Goal: Task Accomplishment & Management: Complete application form

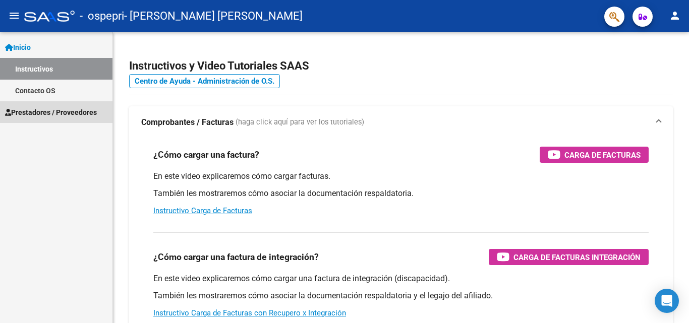
click at [35, 117] on span "Prestadores / Proveedores" at bounding box center [51, 112] width 92 height 11
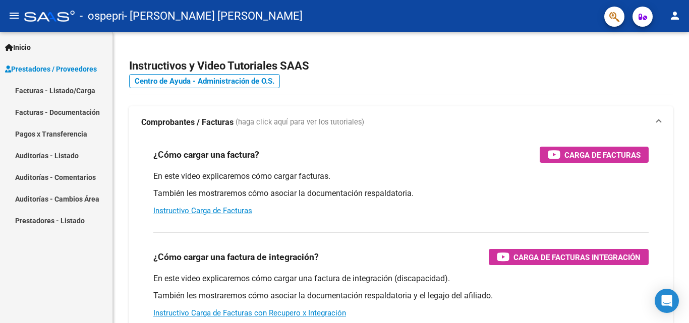
click at [62, 86] on link "Facturas - Listado/Carga" at bounding box center [56, 91] width 112 height 22
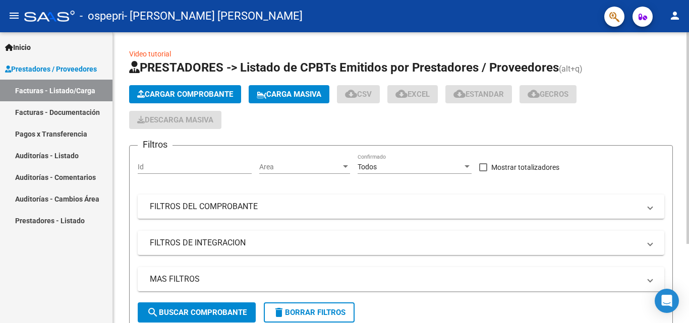
click at [208, 99] on button "Cargar Comprobante" at bounding box center [185, 94] width 112 height 18
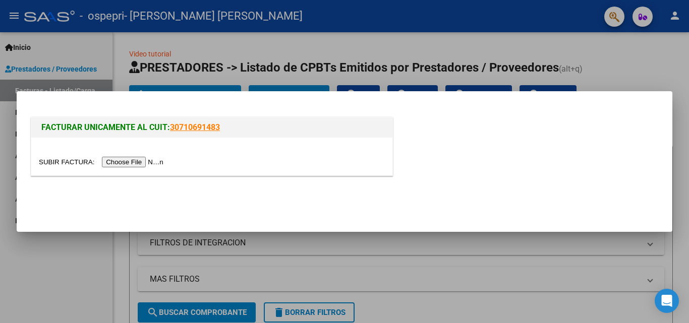
click at [146, 161] on input "file" at bounding box center [103, 162] width 128 height 11
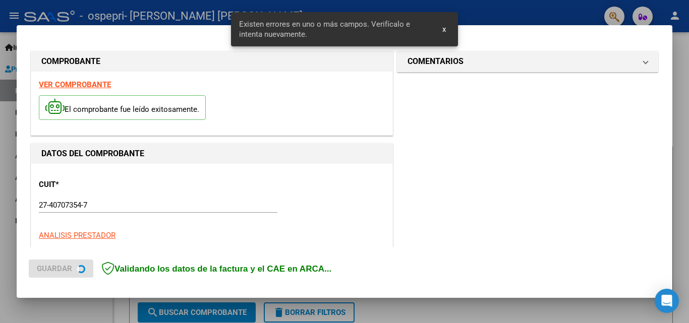
scroll to position [228, 0]
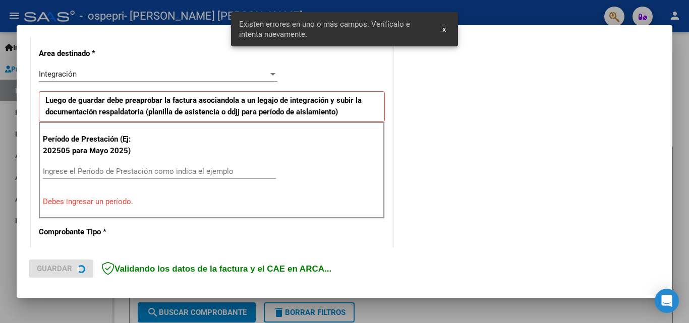
click at [75, 164] on div "Ingrese el Período de Prestación como indica el ejemplo" at bounding box center [159, 171] width 233 height 15
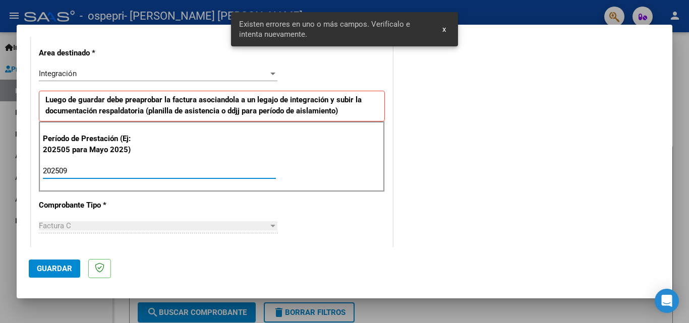
type input "202509"
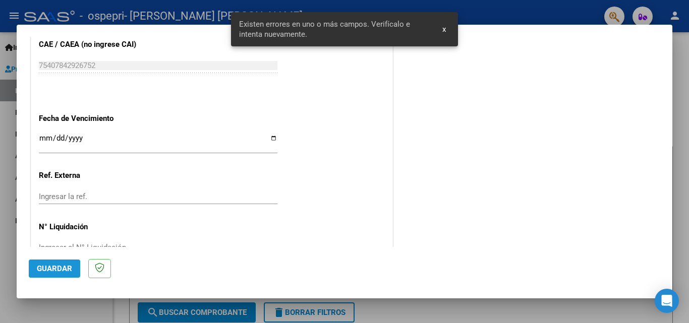
click at [37, 272] on span "Guardar" at bounding box center [54, 268] width 35 height 9
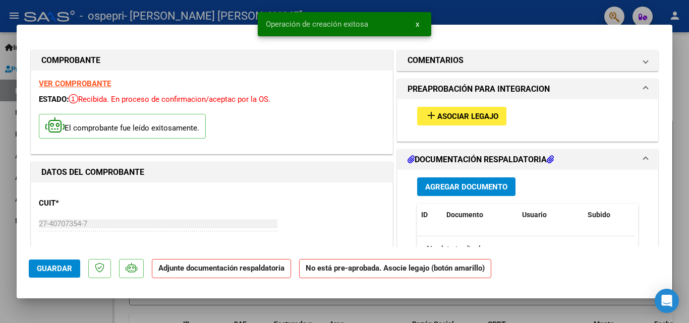
click at [466, 118] on span "Asociar Legajo" at bounding box center [467, 116] width 61 height 9
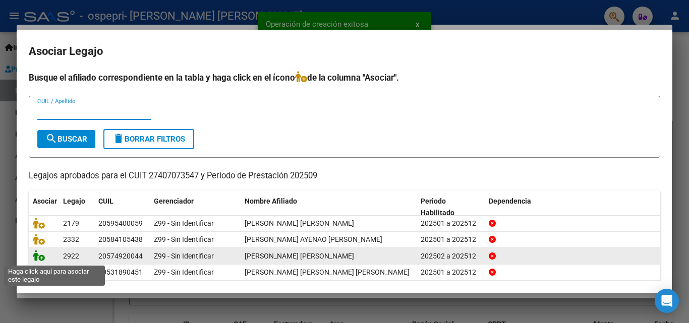
click at [41, 261] on icon at bounding box center [39, 255] width 12 height 11
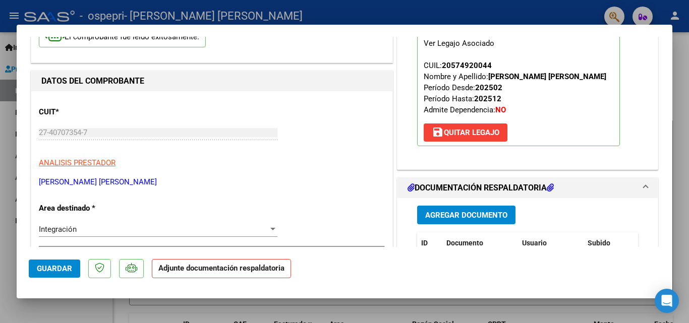
scroll to position [101, 0]
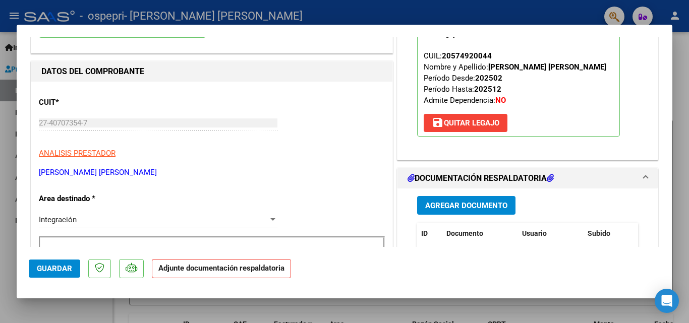
click at [481, 207] on span "Agregar Documento" at bounding box center [466, 205] width 82 height 9
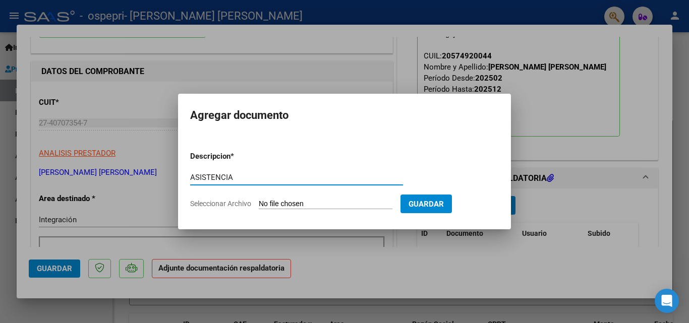
type input "ASISTENCIA"
click at [315, 205] on input "Seleccionar Archivo" at bounding box center [326, 205] width 134 height 10
type input "C:\fakepath\Cano psm septiembre .pdf"
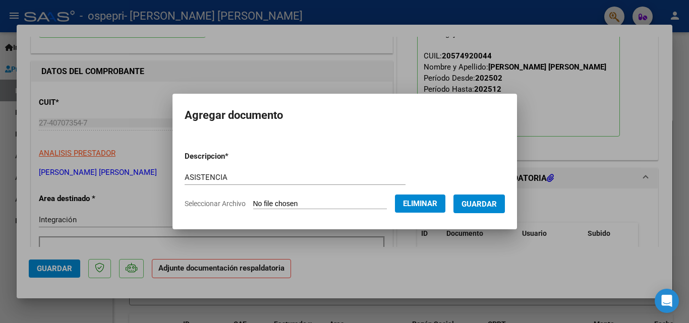
click at [497, 205] on span "Guardar" at bounding box center [479, 204] width 35 height 9
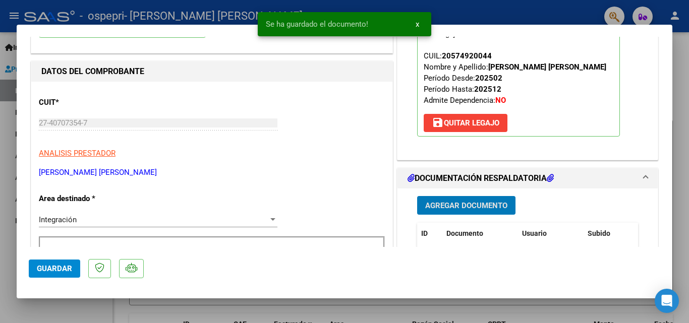
click at [52, 267] on span "Guardar" at bounding box center [54, 268] width 35 height 9
click at [590, 303] on div at bounding box center [344, 161] width 689 height 323
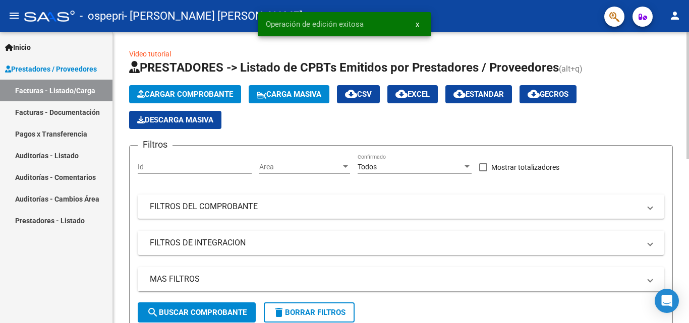
click at [182, 95] on span "Cargar Comprobante" at bounding box center [185, 94] width 96 height 9
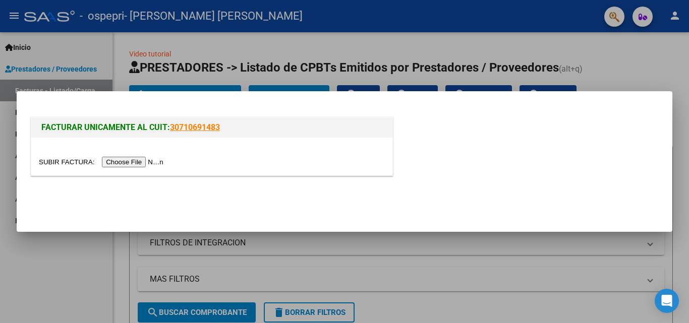
click at [676, 61] on div at bounding box center [344, 161] width 689 height 323
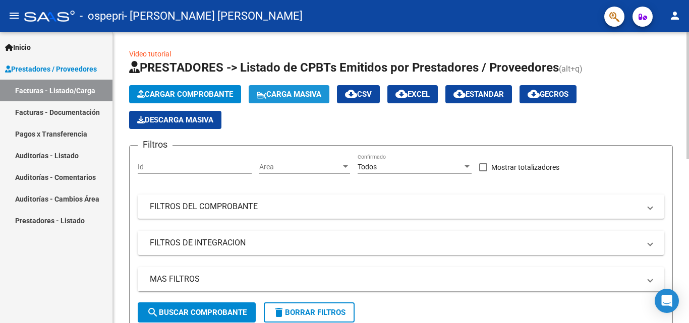
click at [289, 93] on span "Carga Masiva" at bounding box center [289, 94] width 65 height 9
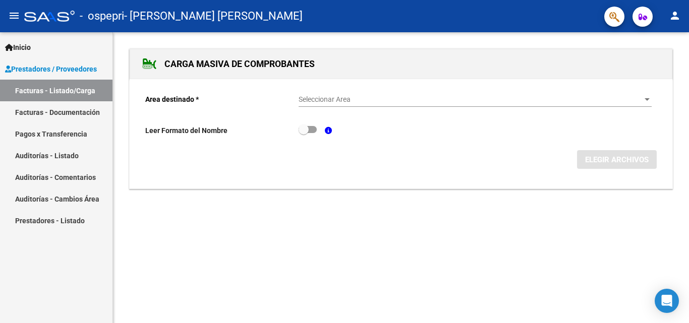
click at [354, 98] on span "Seleccionar Area" at bounding box center [471, 99] width 344 height 9
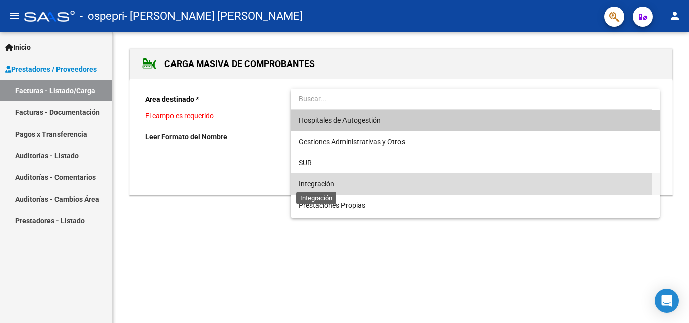
click at [328, 183] on span "Integración" at bounding box center [317, 184] width 36 height 8
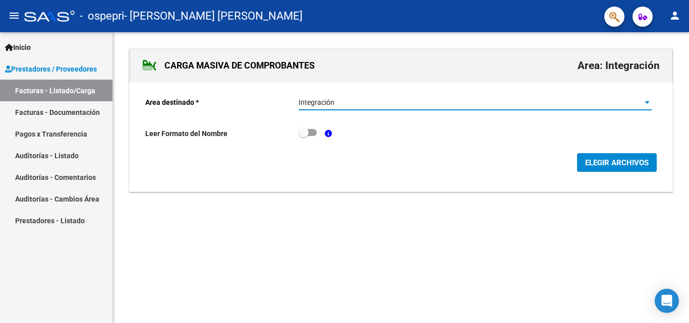
click at [606, 169] on button "ELEGIR ARCHIVOS" at bounding box center [617, 162] width 80 height 19
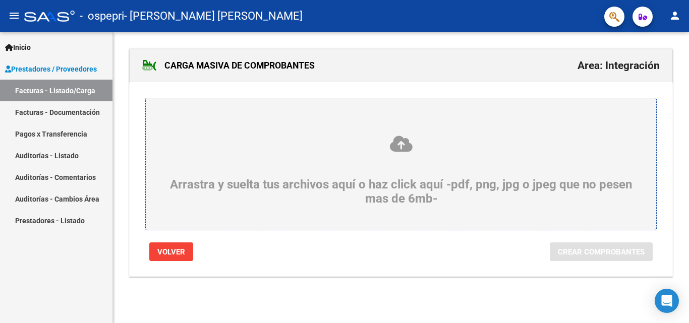
click at [420, 171] on div "Arrastra y suelta tus archivos aquí o haz click aquí -pdf, png, jpg o jpeg que …" at bounding box center [401, 170] width 462 height 71
click at [0, 0] on input "Arrastra y suelta tus archivos aquí o haz click aquí -pdf, png, jpg o jpeg que …" at bounding box center [0, 0] width 0 height 0
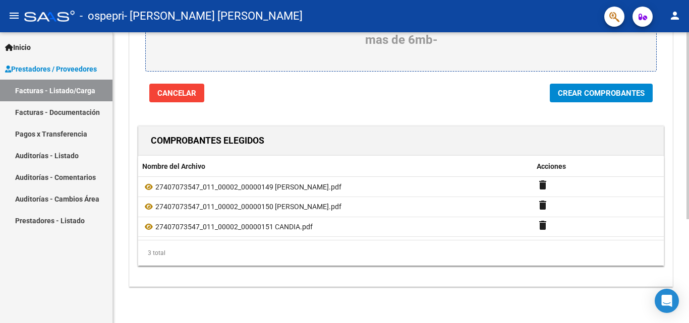
scroll to position [11, 0]
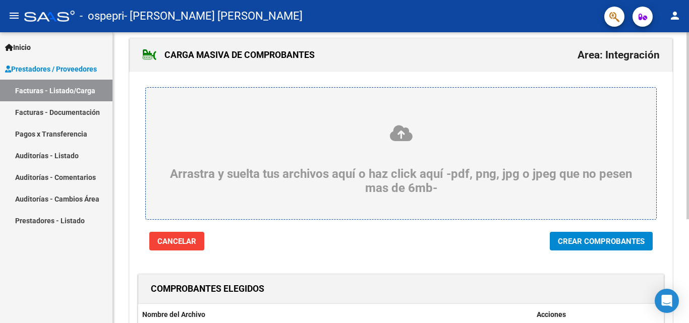
click at [403, 130] on icon at bounding box center [401, 133] width 462 height 19
click at [0, 0] on input "Arrastra y suelta tus archivos aquí o haz click aquí -pdf, png, jpg o jpeg que …" at bounding box center [0, 0] width 0 height 0
click at [616, 245] on span "Crear Comprobantes" at bounding box center [601, 241] width 87 height 9
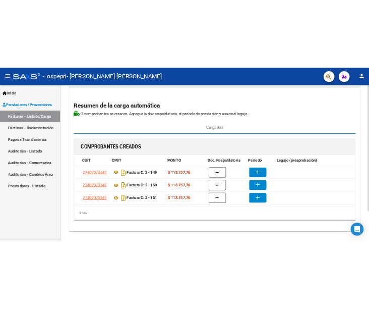
scroll to position [0, 65]
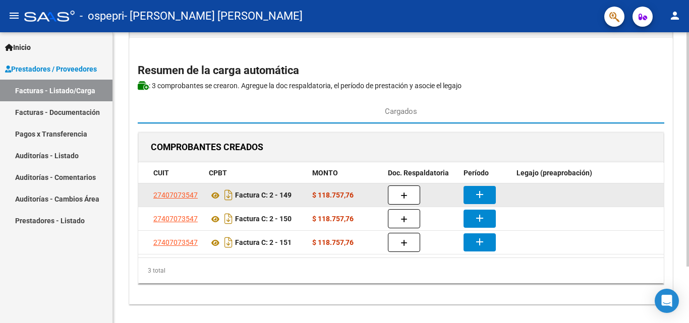
click at [481, 197] on mat-icon "add" at bounding box center [480, 195] width 12 height 12
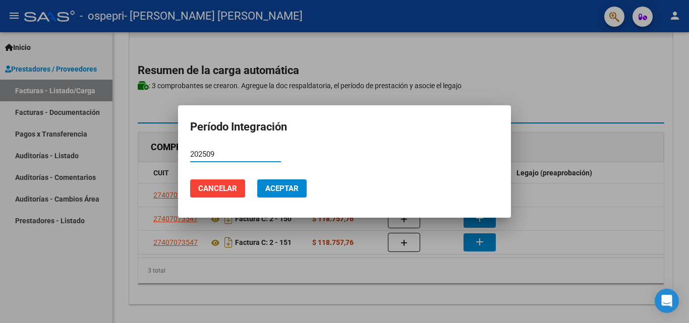
type input "202509"
click at [265, 185] on span "Aceptar" at bounding box center [281, 188] width 33 height 9
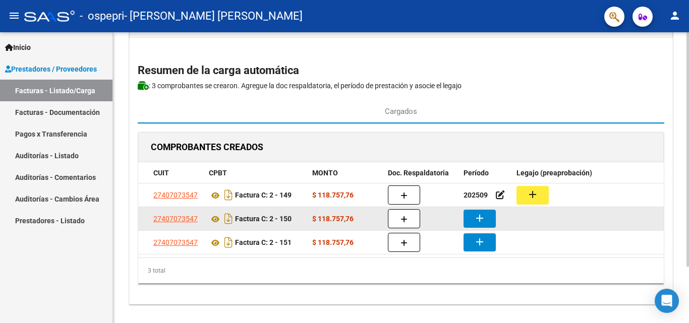
click at [476, 210] on button "add" at bounding box center [480, 219] width 32 height 18
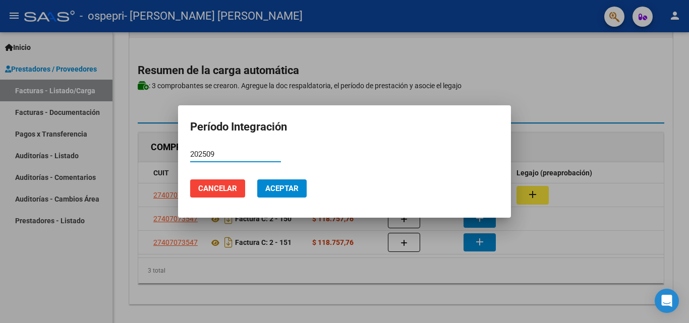
type input "202509"
click at [281, 187] on span "Aceptar" at bounding box center [281, 188] width 33 height 9
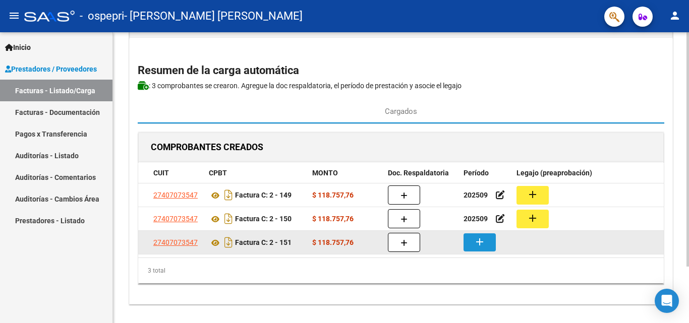
click at [481, 239] on mat-icon "add" at bounding box center [480, 242] width 12 height 12
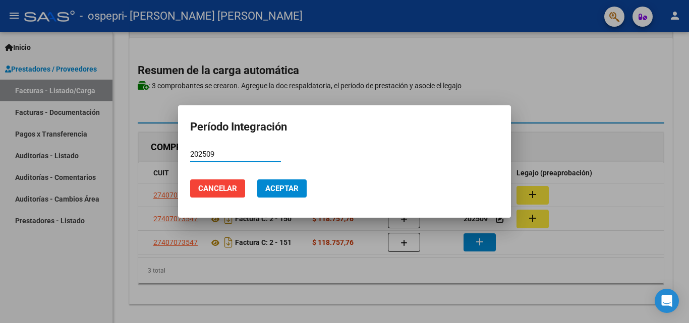
type input "202509"
click at [289, 183] on button "Aceptar" at bounding box center [281, 189] width 49 height 18
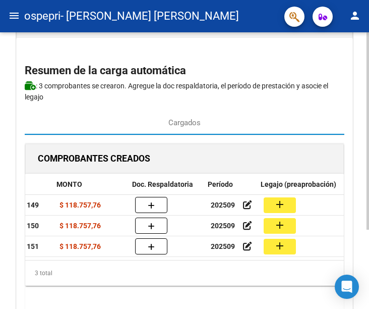
scroll to position [0, 207]
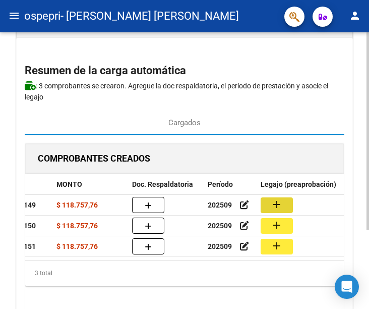
click at [276, 208] on mat-icon "add" at bounding box center [277, 204] width 12 height 12
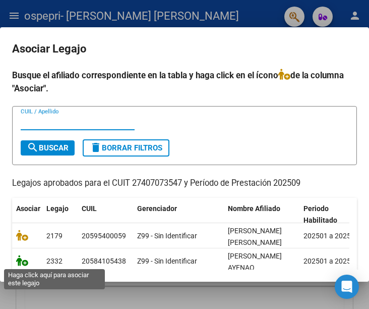
click at [18, 258] on icon at bounding box center [22, 260] width 12 height 11
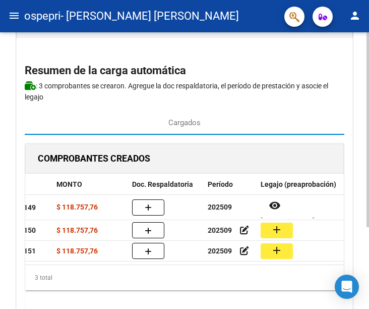
click at [277, 232] on mat-icon "add" at bounding box center [277, 229] width 12 height 12
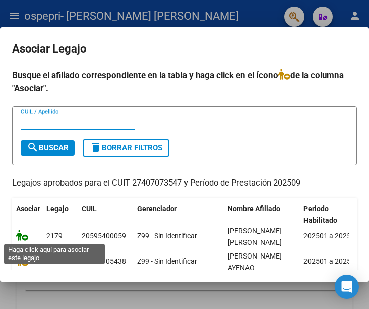
click at [23, 234] on icon at bounding box center [22, 235] width 12 height 11
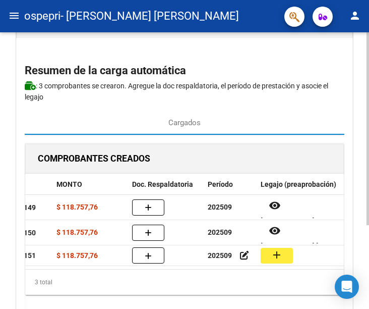
click at [280, 255] on mat-icon "add" at bounding box center [277, 255] width 12 height 12
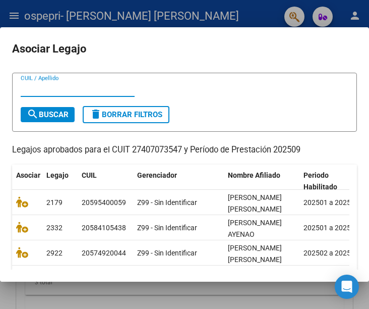
scroll to position [50, 0]
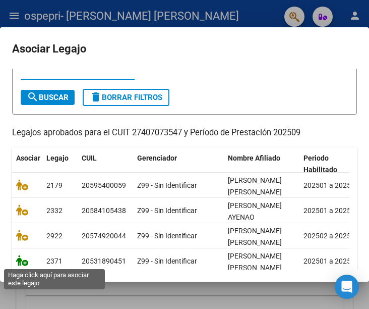
click at [27, 264] on icon at bounding box center [22, 260] width 12 height 11
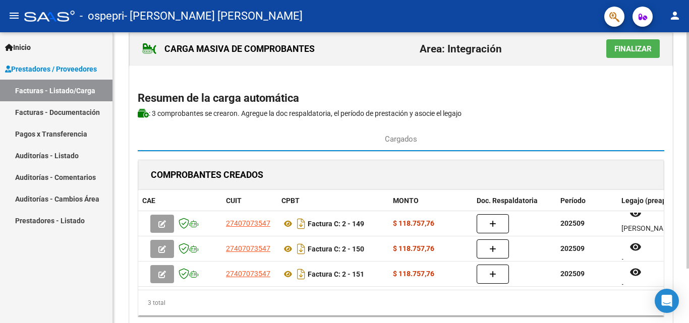
scroll to position [0, 0]
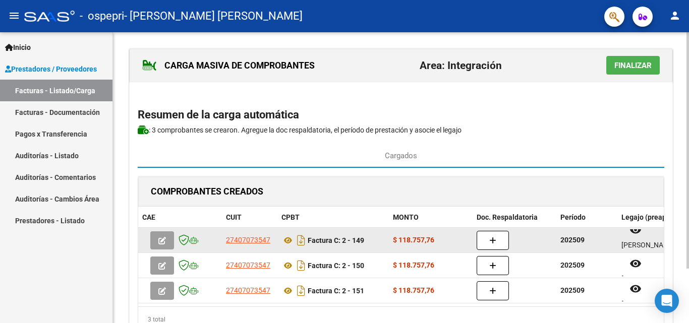
click at [549, 240] on div at bounding box center [515, 240] width 76 height 19
drag, startPoint x: 559, startPoint y: 239, endPoint x: 497, endPoint y: 239, distance: 62.1
click at [497, 239] on div "27407073547 Factura C: 2 - 149 $ 118.757,76 202509 remove_red_eye PEREZ AYENAO …" at bounding box center [457, 240] width 639 height 25
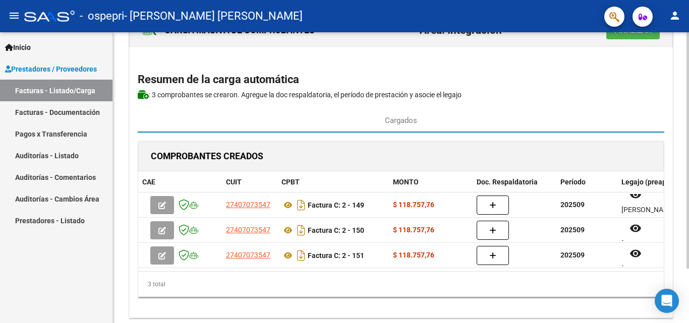
scroll to position [50, 0]
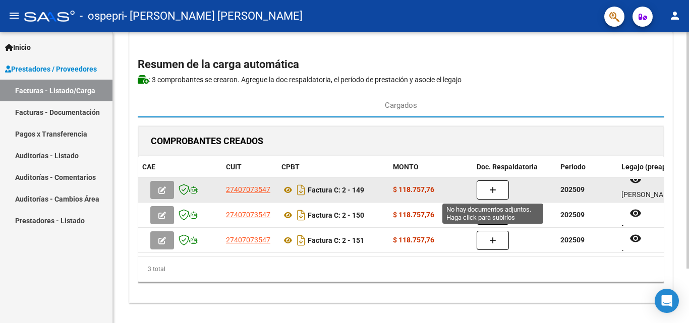
click at [492, 184] on button "button" at bounding box center [493, 190] width 32 height 19
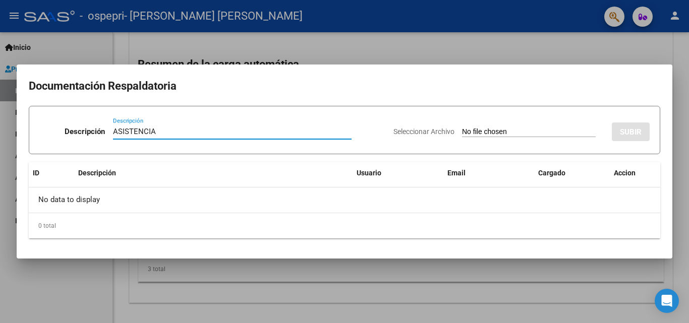
type input "ASISTENCIA"
click at [466, 131] on input "Seleccionar Archivo" at bounding box center [529, 133] width 134 height 10
type input "C:\fakepath\Perez psm sept..pdf"
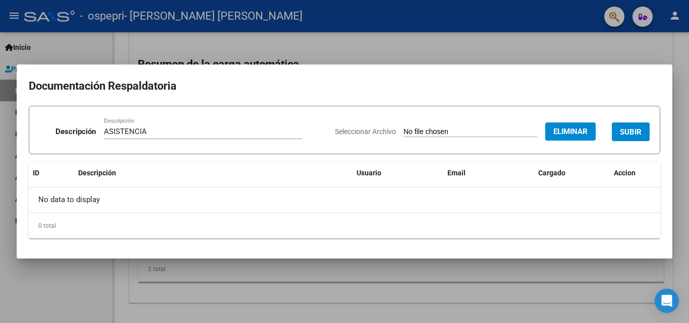
click at [631, 133] on span "SUBIR" at bounding box center [631, 132] width 22 height 9
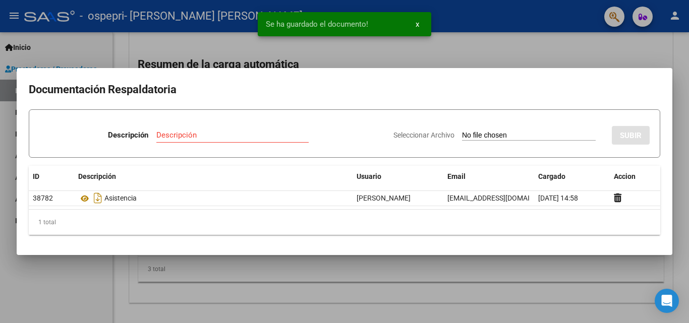
click at [634, 47] on div at bounding box center [344, 161] width 689 height 323
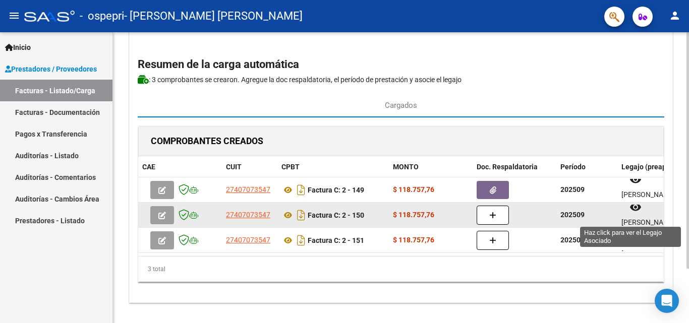
scroll to position [8, 0]
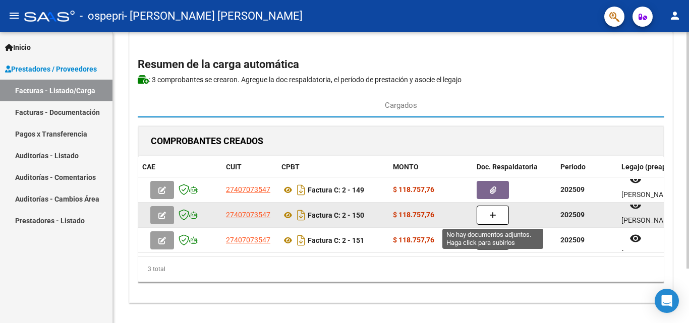
click at [494, 218] on icon "button" at bounding box center [492, 216] width 7 height 8
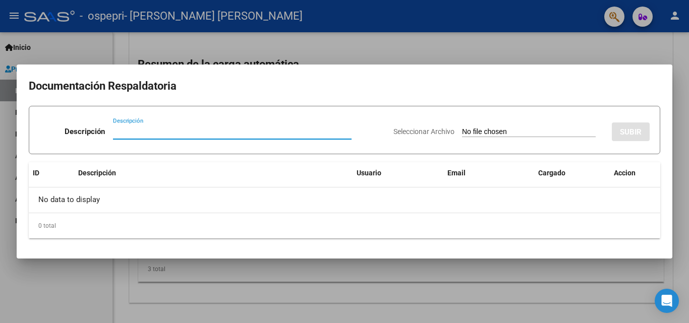
click at [179, 129] on input "Descripción" at bounding box center [232, 131] width 239 height 9
type input "ASISTENCIA"
click at [503, 134] on input "Seleccionar Archivo" at bounding box center [529, 133] width 134 height 10
type input "C:\fakepath\Dall Armellina psm septiembre .pdf"
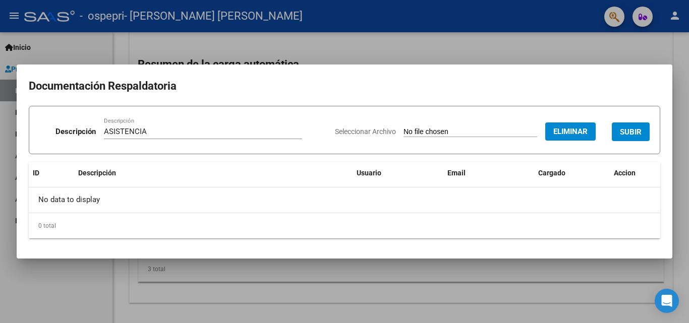
click at [639, 131] on span "SUBIR" at bounding box center [631, 132] width 22 height 9
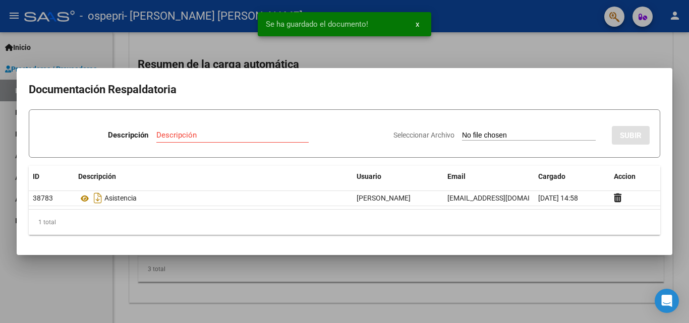
click at [559, 277] on div at bounding box center [344, 161] width 689 height 323
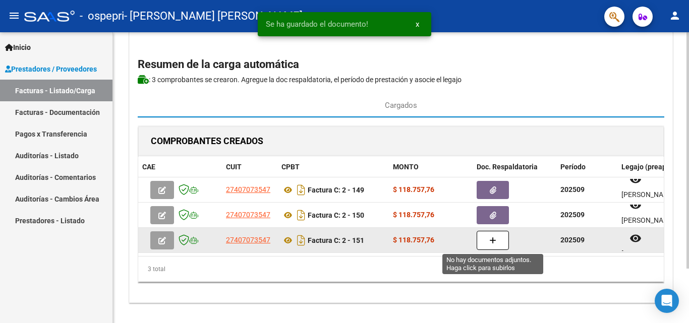
click at [492, 240] on icon "button" at bounding box center [492, 241] width 7 height 8
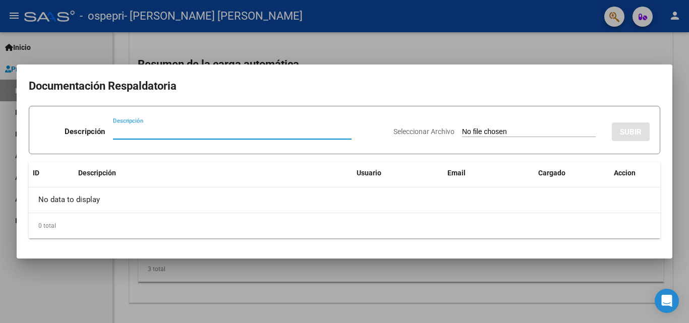
click at [132, 132] on input "Descripción" at bounding box center [232, 131] width 239 height 9
click at [526, 54] on div at bounding box center [344, 161] width 689 height 323
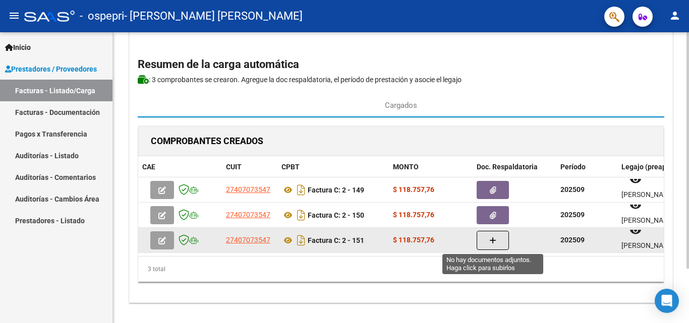
click at [498, 238] on button "button" at bounding box center [493, 240] width 32 height 19
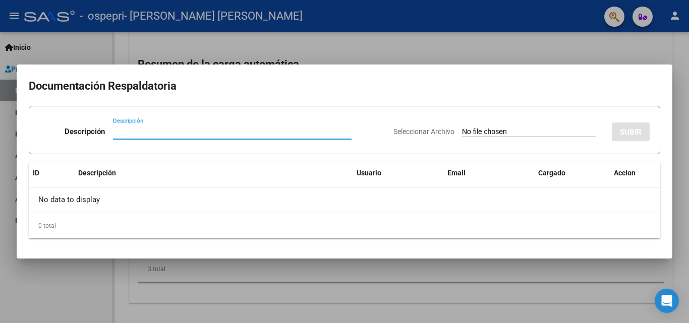
click at [149, 130] on input "Descripción" at bounding box center [232, 131] width 239 height 9
type input "ASISTENCIA"
click at [495, 128] on input "Seleccionar Archivo" at bounding box center [529, 133] width 134 height 10
type input "C:\fakepath\Candia J psm septiembre .pdf"
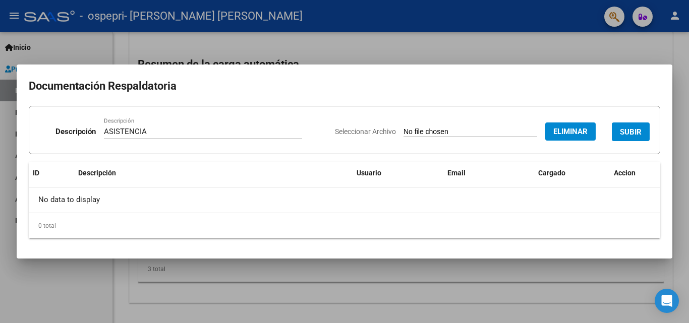
click at [618, 129] on button "SUBIR" at bounding box center [631, 132] width 38 height 19
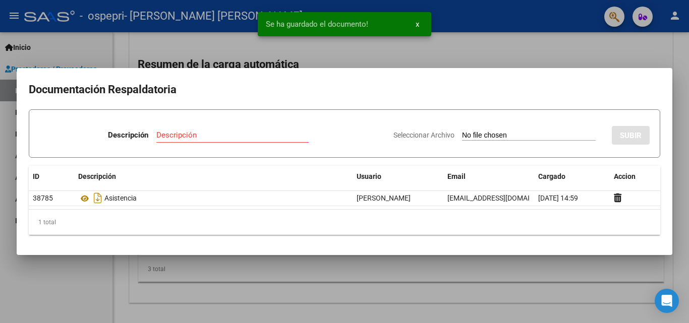
click at [531, 277] on div at bounding box center [344, 161] width 689 height 323
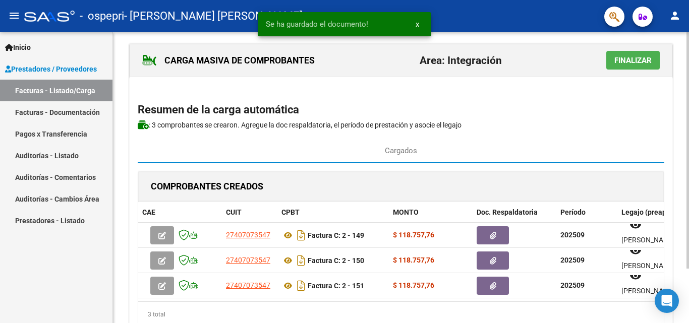
scroll to position [0, 0]
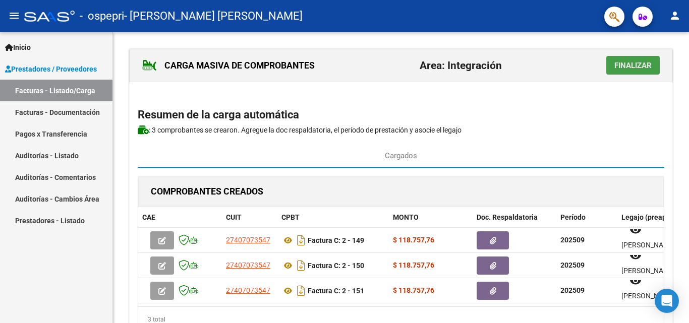
click at [632, 63] on span "Finalizar" at bounding box center [632, 65] width 37 height 9
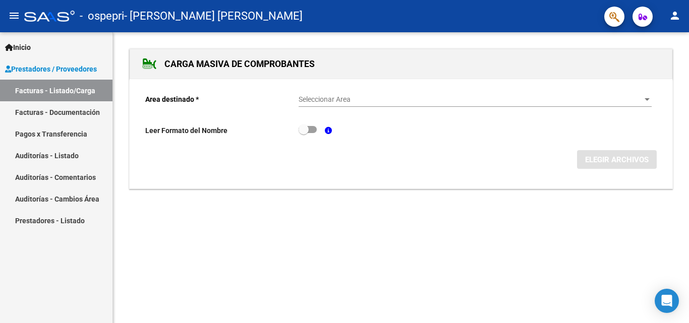
click at [49, 94] on link "Facturas - Listado/Carga" at bounding box center [56, 91] width 112 height 22
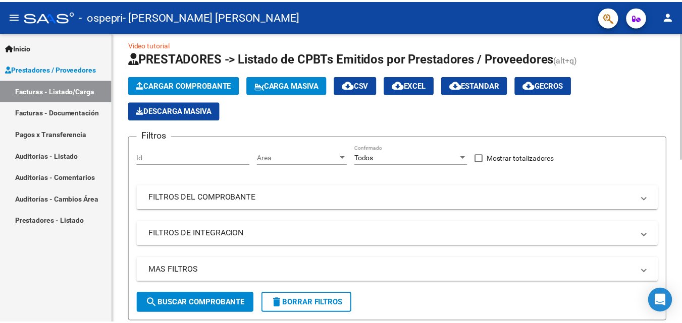
scroll to position [8, 0]
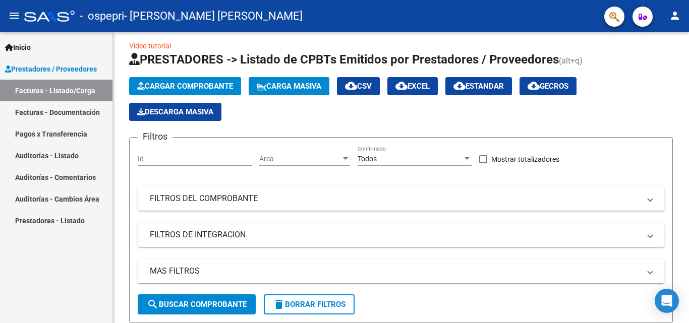
click at [676, 17] on mat-icon "person" at bounding box center [675, 16] width 12 height 12
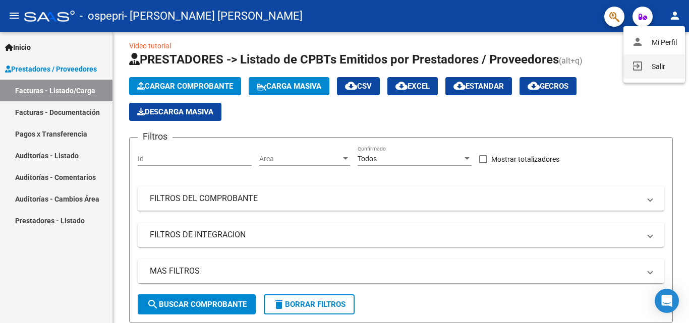
click at [652, 65] on button "exit_to_app Salir" at bounding box center [655, 66] width 62 height 24
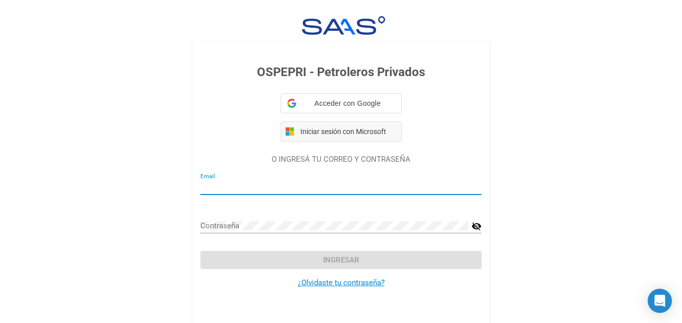
type input "juanacbermudez7@gmail.com"
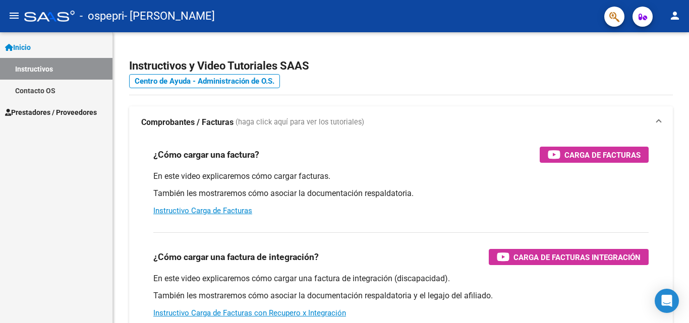
click at [46, 113] on span "Prestadores / Proveedores" at bounding box center [51, 112] width 92 height 11
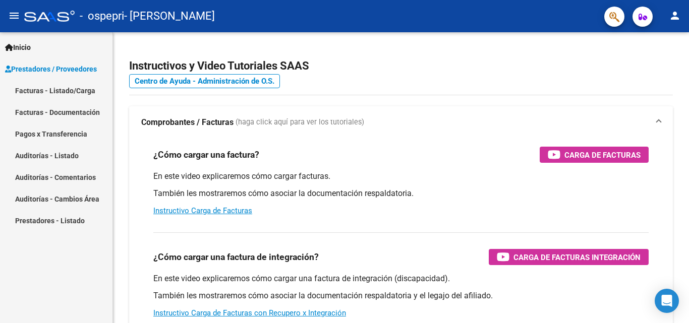
click at [73, 90] on link "Facturas - Listado/Carga" at bounding box center [56, 91] width 112 height 22
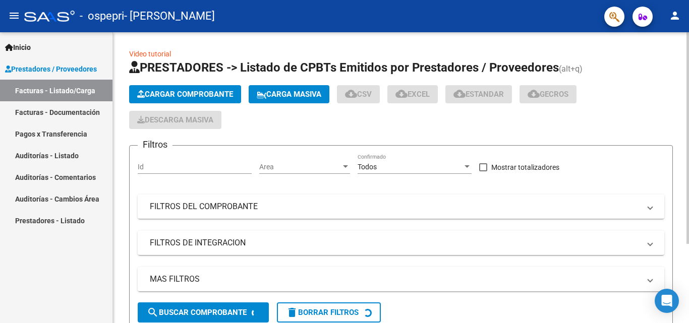
click at [290, 90] on span "Carga Masiva" at bounding box center [289, 94] width 65 height 9
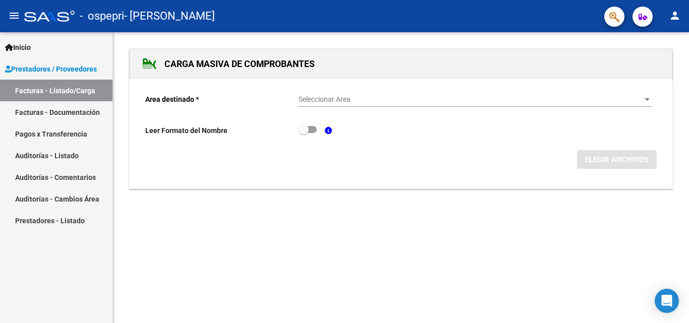
click at [330, 103] on span "Seleccionar Area" at bounding box center [471, 99] width 344 height 9
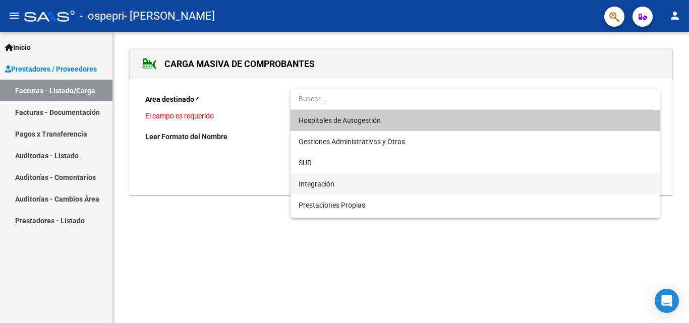
click at [335, 182] on span "Integración" at bounding box center [475, 184] width 353 height 21
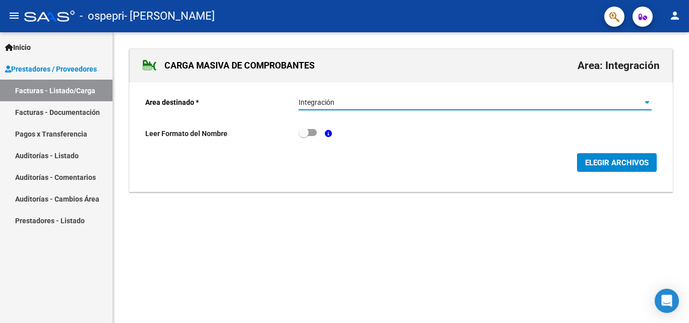
click at [611, 167] on span "ELEGIR ARCHIVOS" at bounding box center [617, 162] width 64 height 9
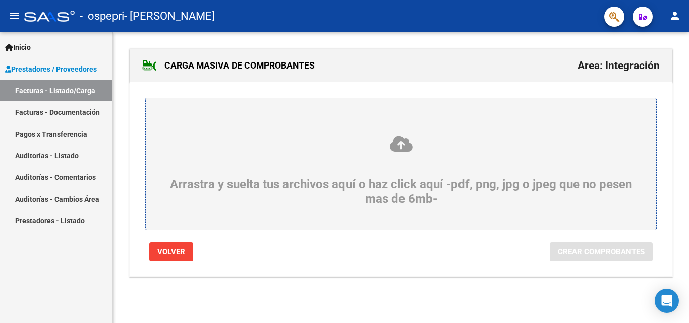
click at [399, 145] on icon at bounding box center [401, 144] width 462 height 19
click at [0, 0] on input "Arrastra y suelta tus archivos aquí o haz click aquí -pdf, png, jpg o jpeg que …" at bounding box center [0, 0] width 0 height 0
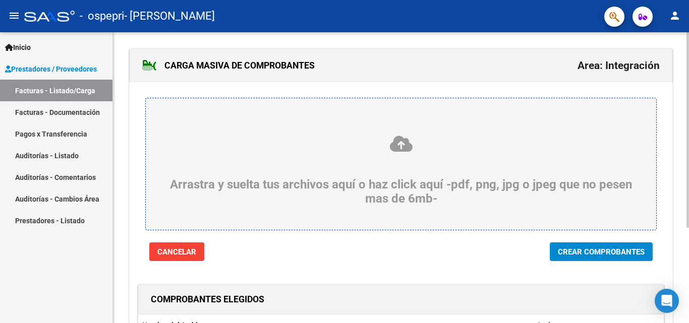
drag, startPoint x: 614, startPoint y: 259, endPoint x: 558, endPoint y: 251, distance: 56.6
click at [614, 259] on button "Crear Comprobantes" at bounding box center [601, 252] width 103 height 19
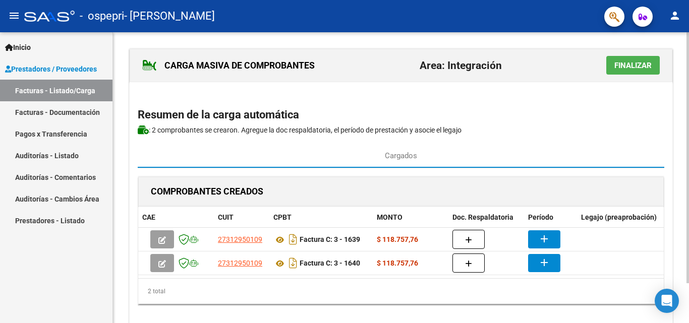
click at [579, 112] on h2 "Resumen de la carga automática" at bounding box center [401, 114] width 527 height 19
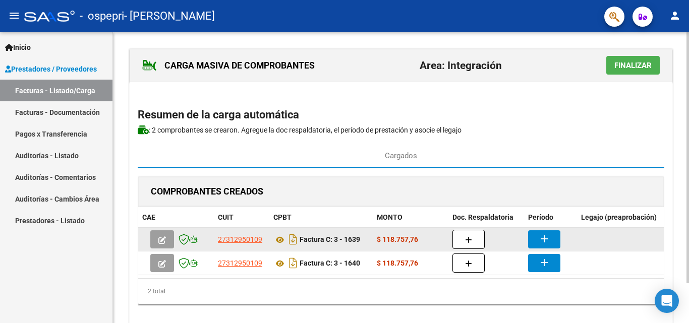
click at [552, 243] on button "add" at bounding box center [544, 240] width 32 height 18
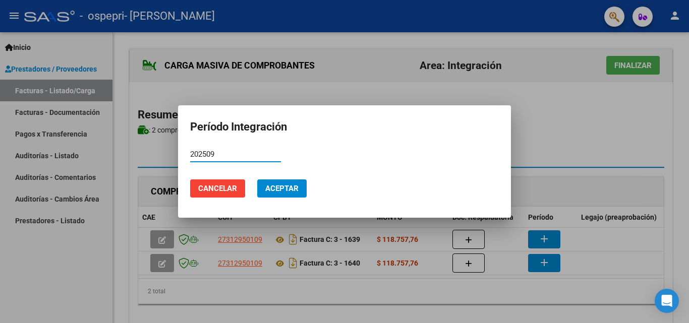
type input "202509"
click at [289, 190] on span "Aceptar" at bounding box center [281, 188] width 33 height 9
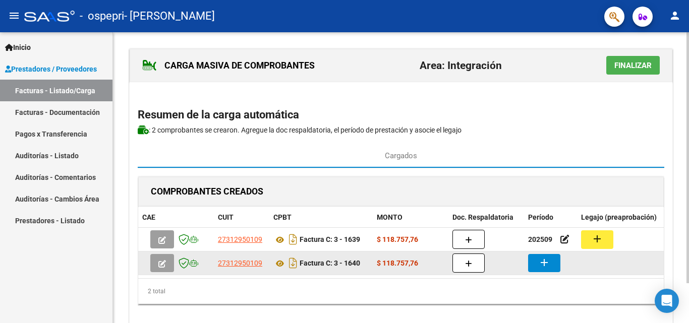
click at [544, 263] on mat-icon "add" at bounding box center [544, 263] width 12 height 12
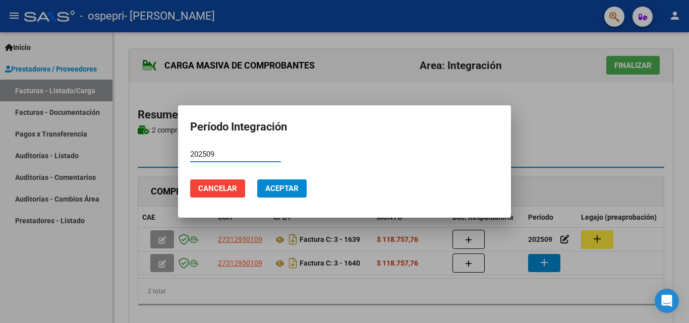
type input "202509"
click at [305, 188] on button "Aceptar" at bounding box center [281, 189] width 49 height 18
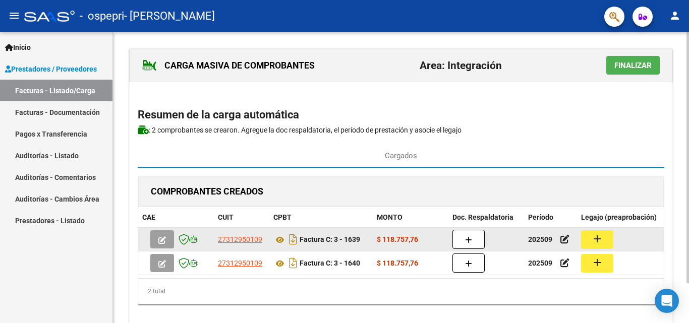
click at [587, 241] on button "add" at bounding box center [597, 240] width 32 height 19
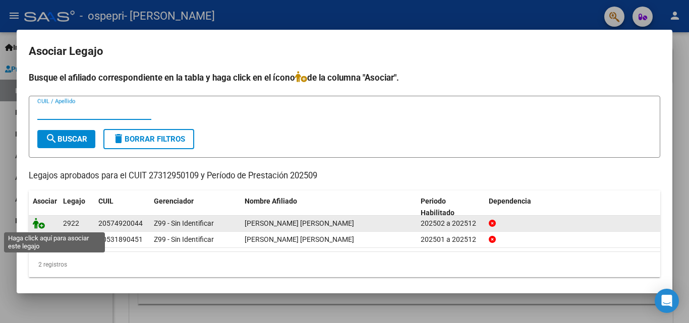
click at [35, 223] on icon at bounding box center [39, 223] width 12 height 11
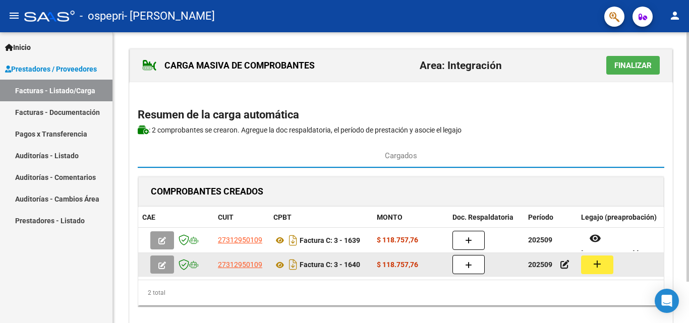
click at [600, 266] on mat-icon "add" at bounding box center [597, 264] width 12 height 12
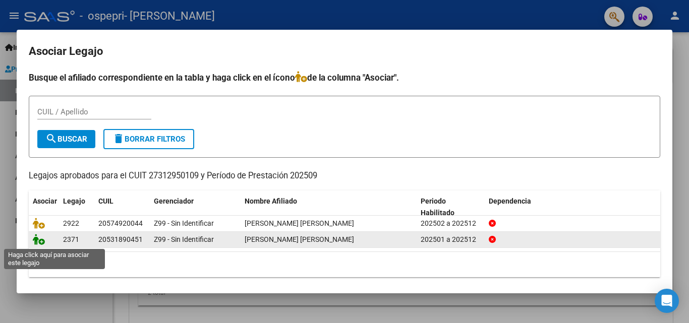
click at [43, 244] on icon at bounding box center [39, 239] width 12 height 11
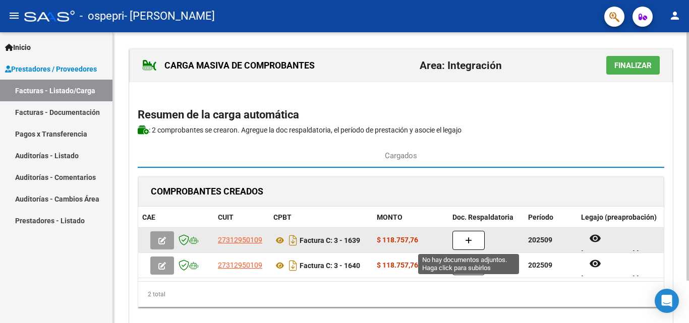
click at [472, 244] on icon "button" at bounding box center [468, 241] width 7 height 8
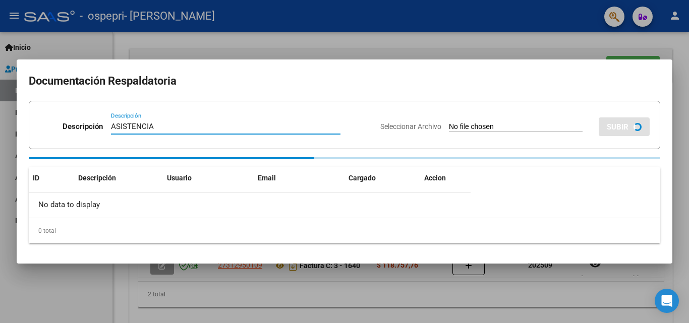
type input "ASISTENCIA"
click at [494, 128] on input "Seleccionar Archivo" at bounding box center [516, 128] width 134 height 10
type input "C:\fakepath\Cano psp septiembre .pdf"
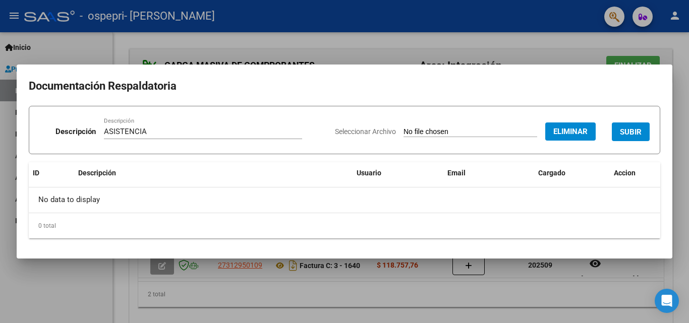
click at [635, 136] on span "SUBIR" at bounding box center [631, 132] width 22 height 9
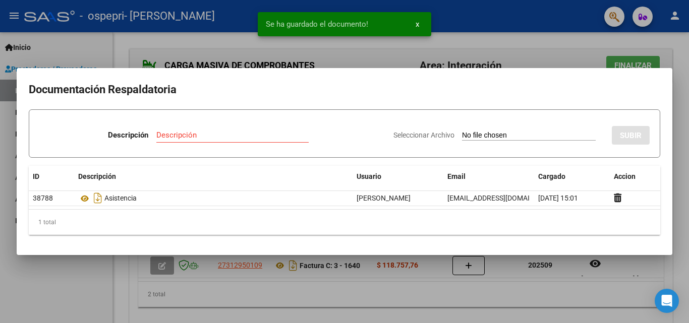
click at [513, 277] on div at bounding box center [344, 161] width 689 height 323
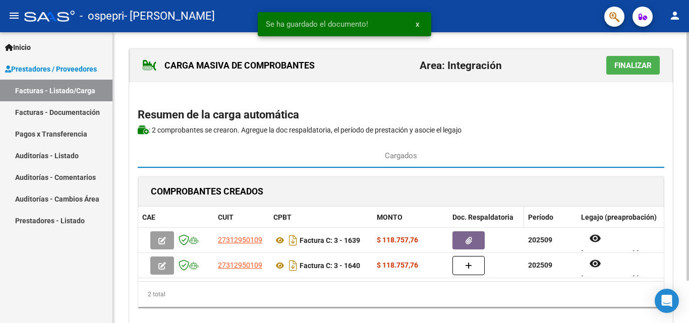
scroll to position [49, 0]
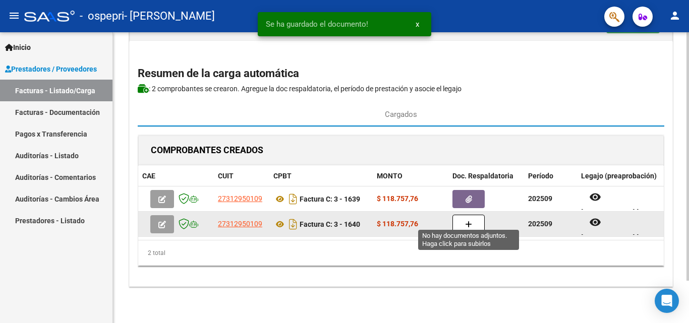
click at [461, 215] on button "button" at bounding box center [469, 224] width 32 height 19
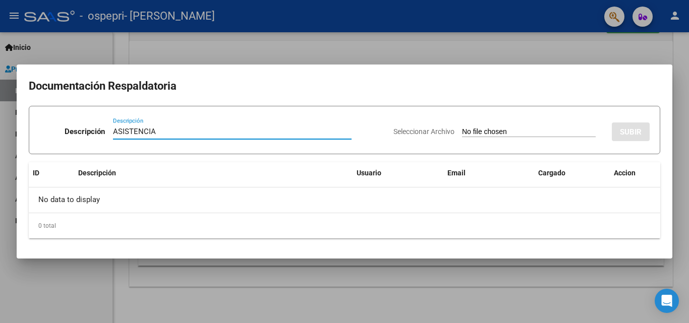
type input "ASISTENCIA"
click at [490, 136] on input "Seleccionar Archivo" at bounding box center [529, 133] width 134 height 10
type input "C:\fakepath\Candia j psp septiembre .pdf"
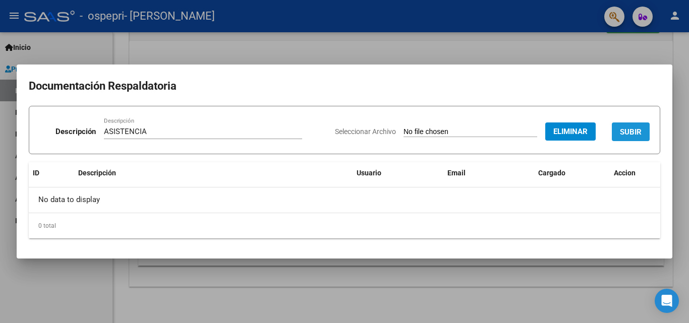
drag, startPoint x: 636, startPoint y: 125, endPoint x: 623, endPoint y: 147, distance: 25.3
click at [636, 126] on button "SUBIR" at bounding box center [631, 132] width 38 height 19
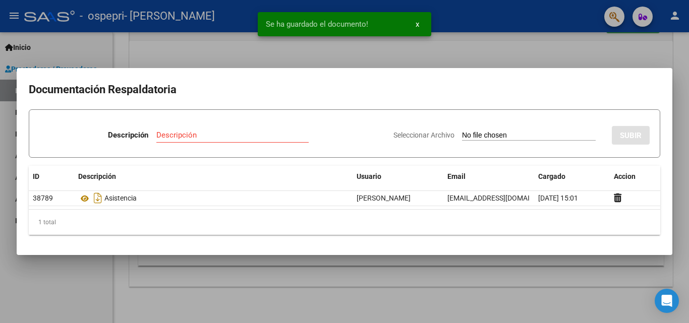
click at [528, 286] on div at bounding box center [344, 161] width 689 height 323
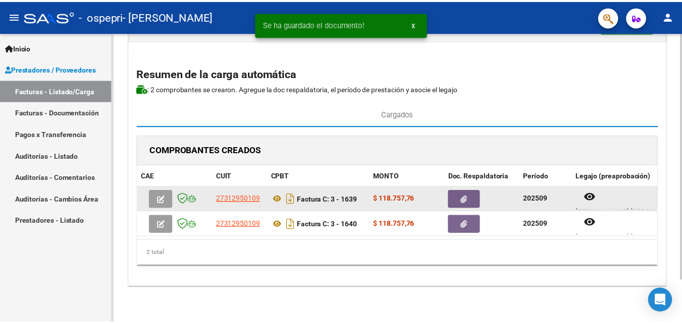
scroll to position [0, 0]
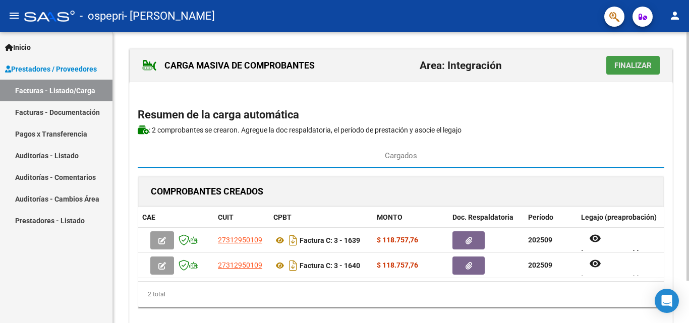
click at [641, 66] on span "Finalizar" at bounding box center [632, 65] width 37 height 9
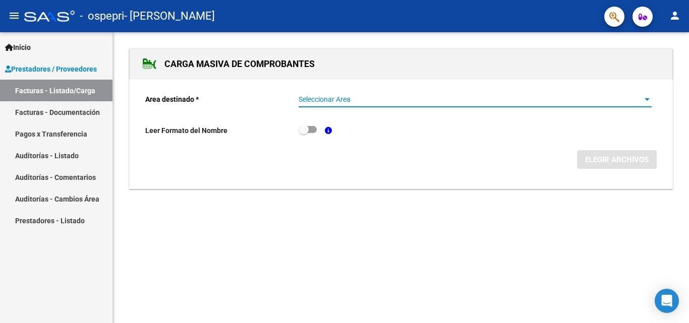
click at [331, 101] on span "Seleccionar Area" at bounding box center [471, 99] width 344 height 9
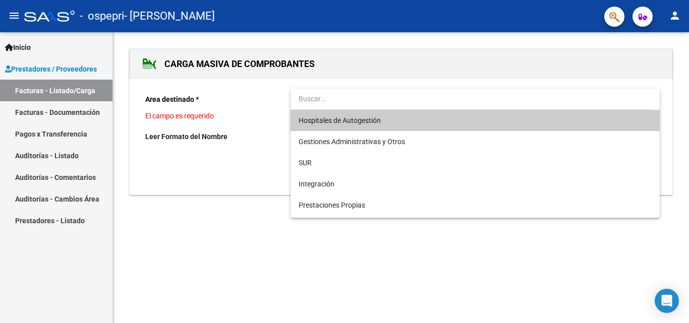
click at [250, 235] on div at bounding box center [344, 161] width 689 height 323
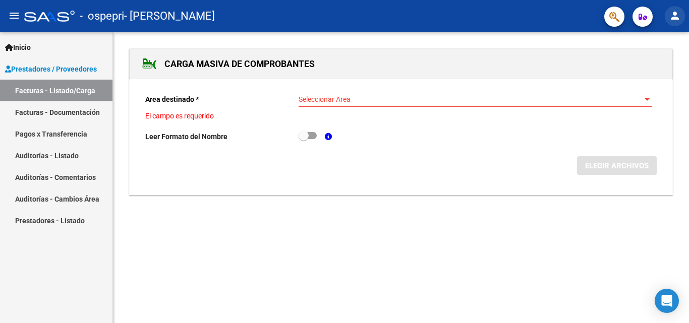
click at [672, 19] on mat-icon "person" at bounding box center [675, 16] width 12 height 12
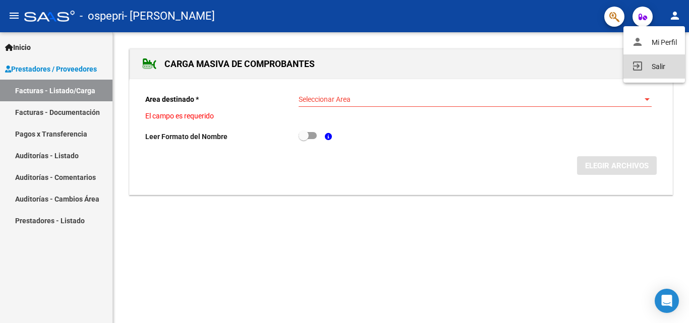
click at [655, 63] on button "exit_to_app Salir" at bounding box center [655, 66] width 62 height 24
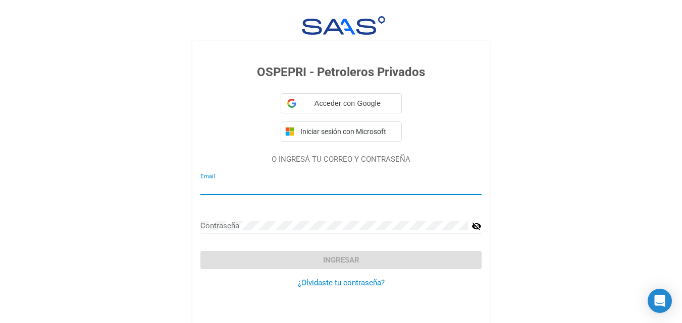
type input "abarzuapsp@gmail.com"
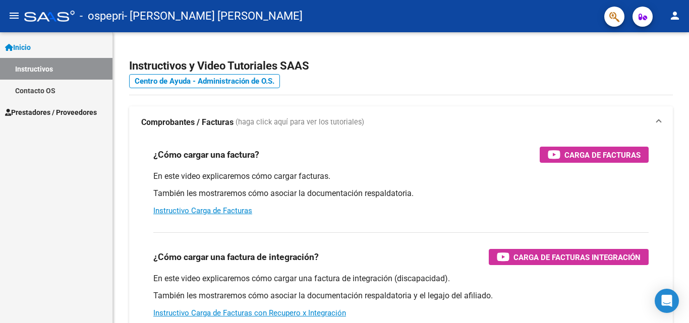
click at [73, 109] on span "Prestadores / Proveedores" at bounding box center [51, 112] width 92 height 11
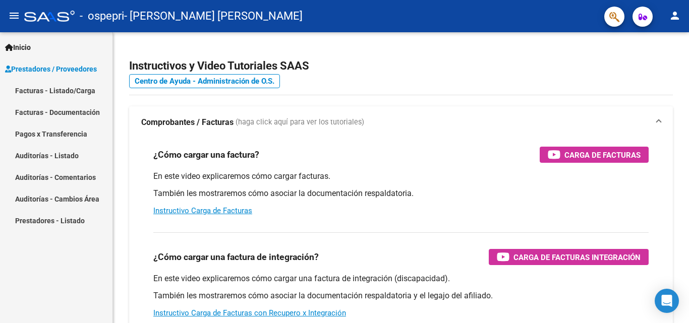
click at [73, 70] on span "Prestadores / Proveedores" at bounding box center [51, 69] width 92 height 11
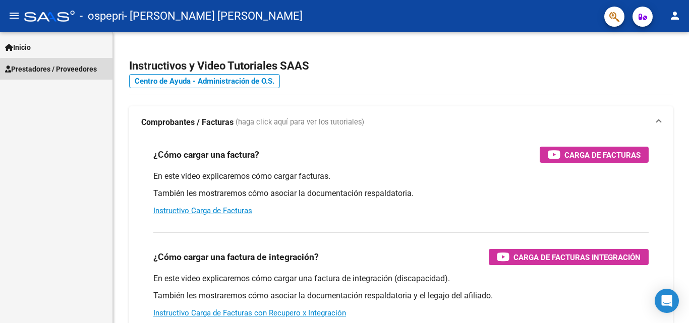
click at [75, 71] on span "Prestadores / Proveedores" at bounding box center [51, 69] width 92 height 11
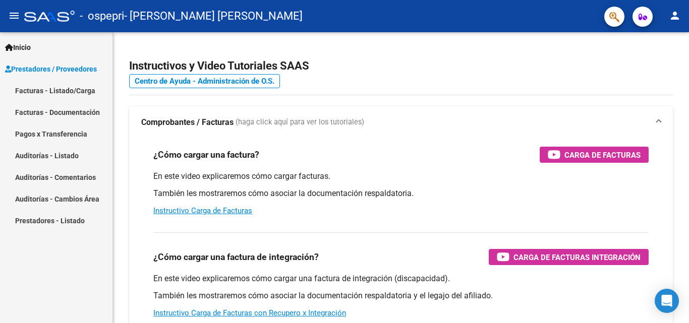
click at [71, 92] on link "Facturas - Listado/Carga" at bounding box center [56, 91] width 112 height 22
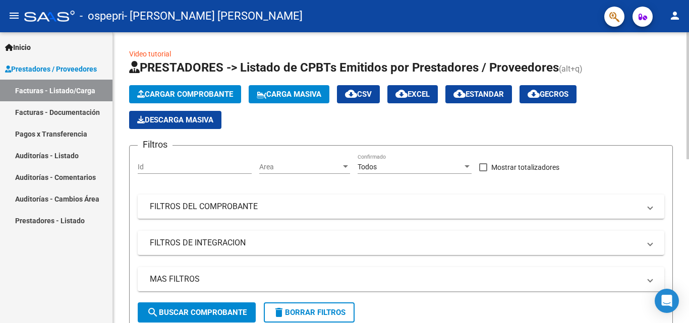
click at [308, 91] on span "Carga Masiva" at bounding box center [289, 94] width 65 height 9
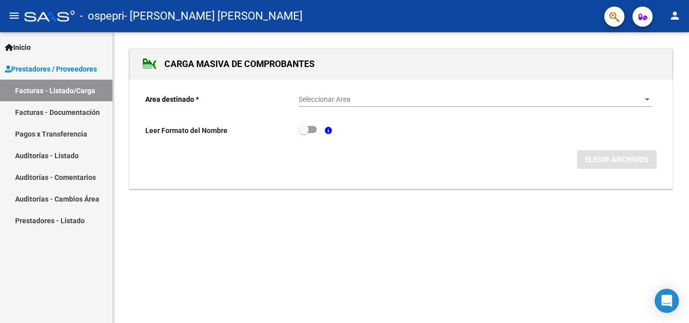
click at [332, 96] on span "Seleccionar Area" at bounding box center [471, 99] width 344 height 9
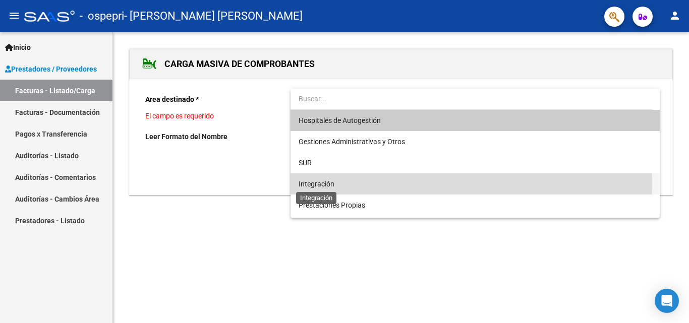
click at [315, 184] on span "Integración" at bounding box center [317, 184] width 36 height 8
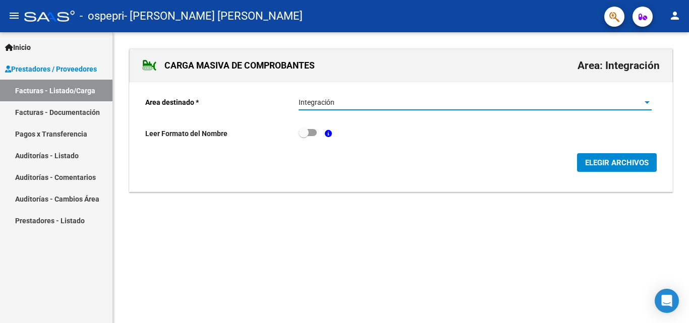
click at [626, 167] on span "ELEGIR ARCHIVOS" at bounding box center [617, 162] width 64 height 9
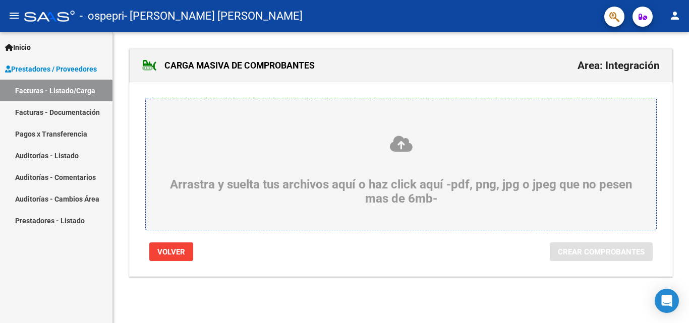
click at [398, 147] on icon at bounding box center [401, 144] width 462 height 19
click at [0, 0] on input "Arrastra y suelta tus archivos aquí o haz click aquí -pdf, png, jpg o jpeg que …" at bounding box center [0, 0] width 0 height 0
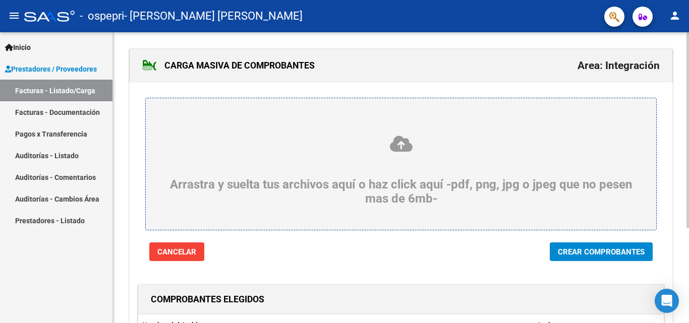
click at [593, 249] on span "Crear Comprobantes" at bounding box center [601, 252] width 87 height 9
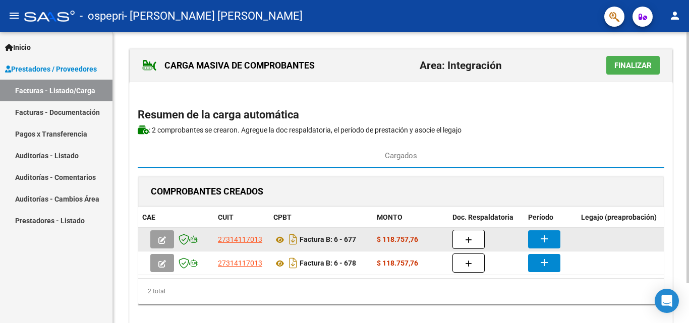
click at [542, 239] on mat-icon "add" at bounding box center [544, 239] width 12 height 12
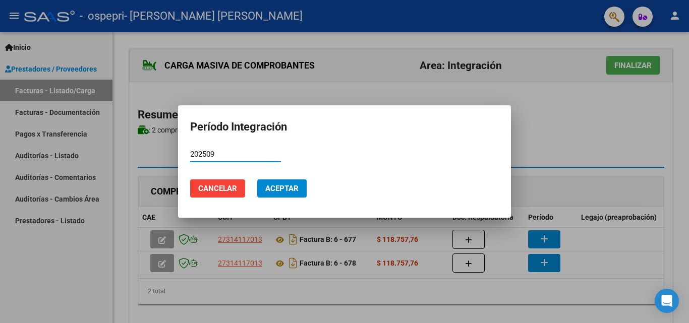
type input "202509"
click at [281, 189] on span "Aceptar" at bounding box center [281, 188] width 33 height 9
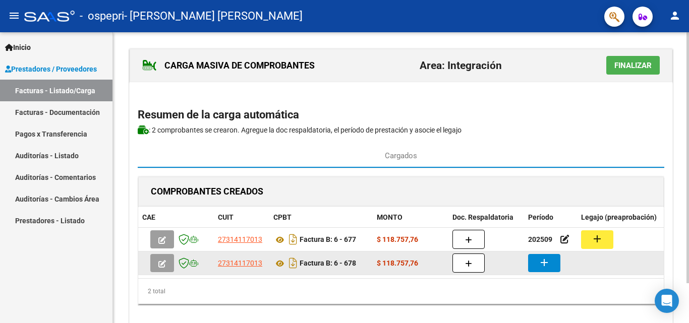
click at [558, 268] on button "add" at bounding box center [544, 263] width 32 height 18
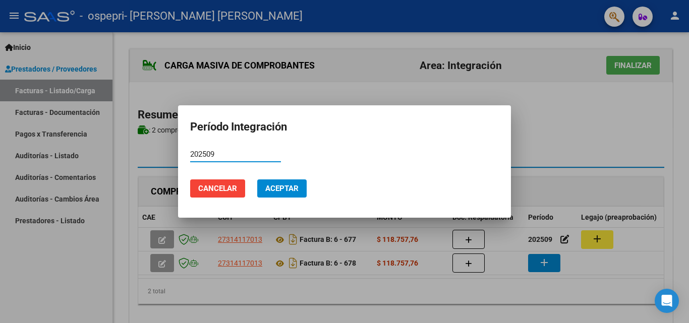
type input "202509"
click at [277, 186] on span "Aceptar" at bounding box center [281, 188] width 33 height 9
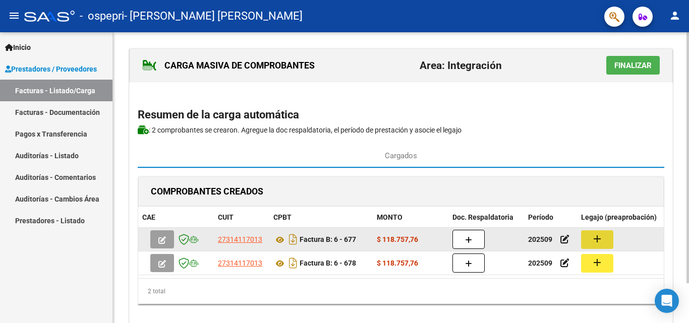
click at [598, 241] on mat-icon "add" at bounding box center [597, 239] width 12 height 12
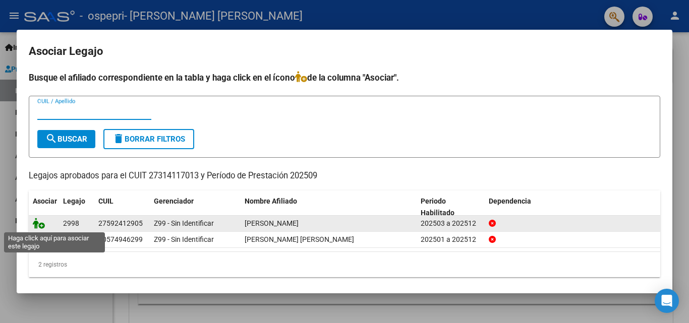
click at [39, 229] on icon at bounding box center [39, 223] width 12 height 11
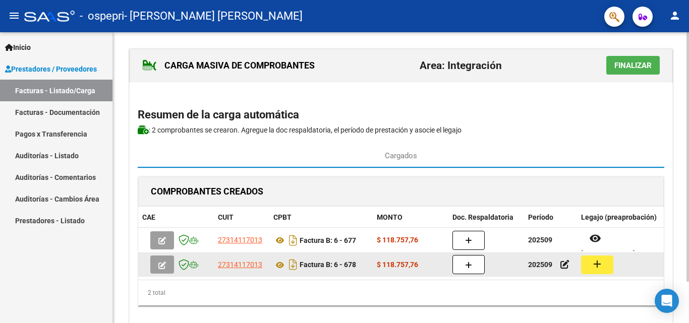
click at [601, 264] on mat-icon "add" at bounding box center [597, 264] width 12 height 12
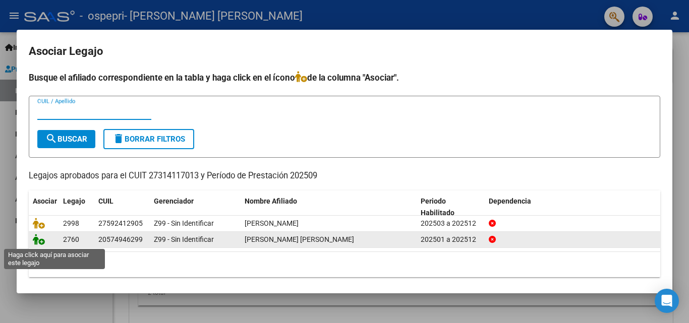
click at [34, 241] on icon at bounding box center [39, 239] width 12 height 11
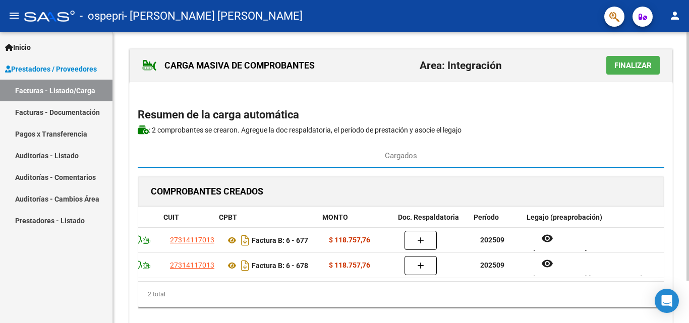
scroll to position [0, 65]
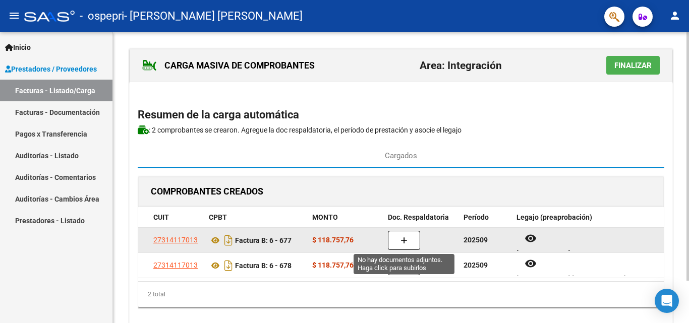
click at [403, 243] on icon "button" at bounding box center [404, 241] width 7 height 8
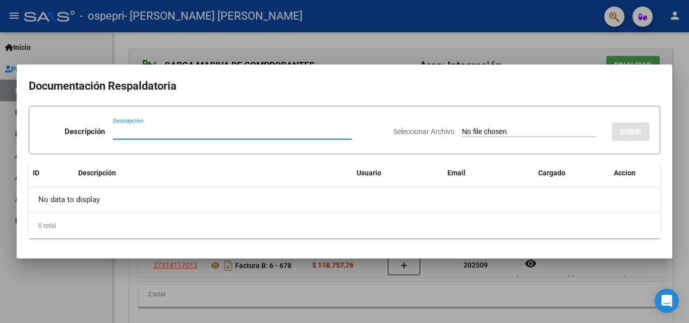
click at [118, 133] on input "Descripción" at bounding box center [232, 131] width 239 height 9
type input "ASISTENCIA"
click at [482, 128] on input "Seleccionar Archivo" at bounding box center [529, 133] width 134 height 10
type input "C:\fakepath\[PERSON_NAME] septiembre .pdf"
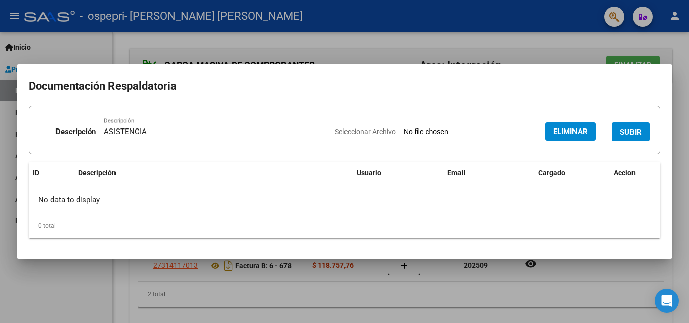
click at [647, 134] on button "SUBIR" at bounding box center [631, 132] width 38 height 19
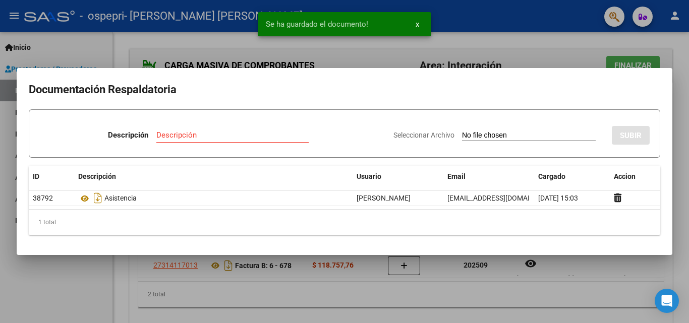
click at [673, 273] on div at bounding box center [344, 161] width 689 height 323
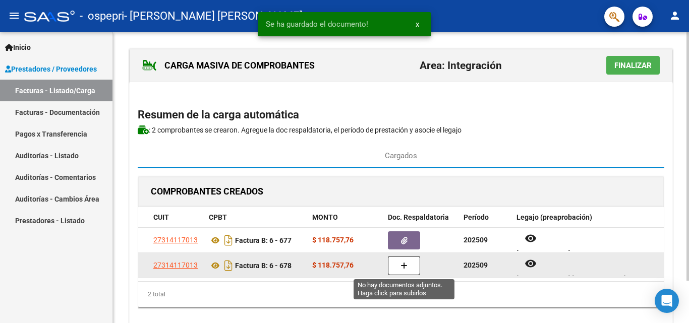
click at [400, 271] on button "button" at bounding box center [404, 265] width 32 height 19
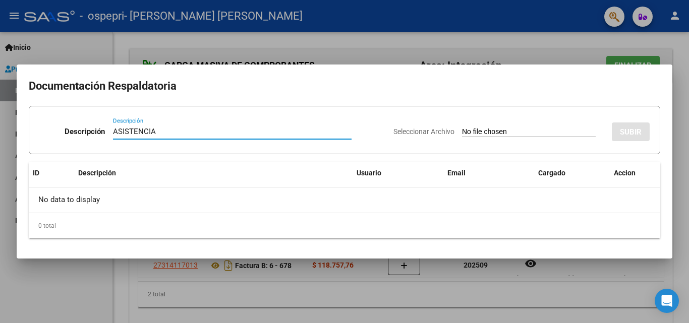
type input "ASISTENCIA"
click at [462, 131] on input "Seleccionar Archivo" at bounding box center [529, 133] width 134 height 10
type input "C:\fakepath\Candia M fono sept.pdf"
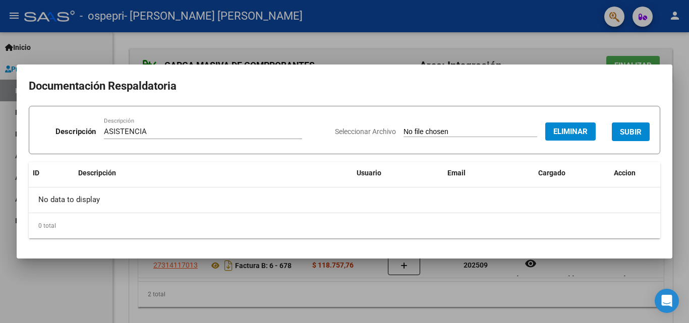
click at [640, 136] on span "SUBIR" at bounding box center [631, 132] width 22 height 9
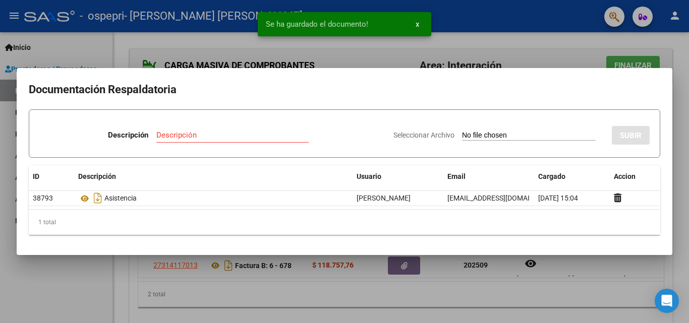
click at [528, 306] on div at bounding box center [344, 161] width 689 height 323
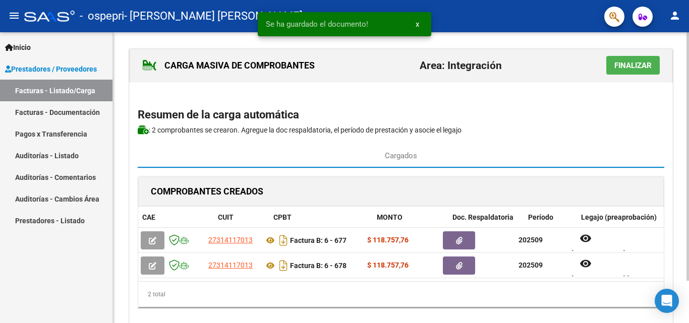
scroll to position [0, 0]
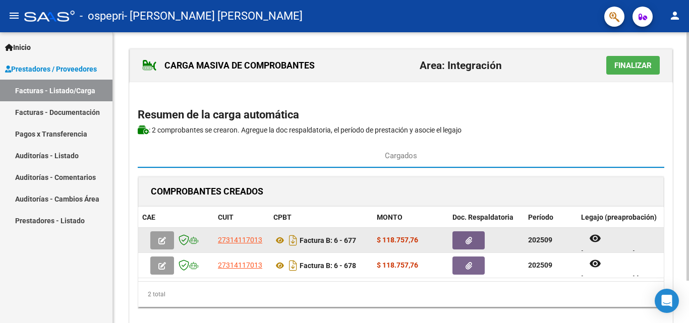
click at [529, 243] on strong "202509" at bounding box center [540, 240] width 24 height 8
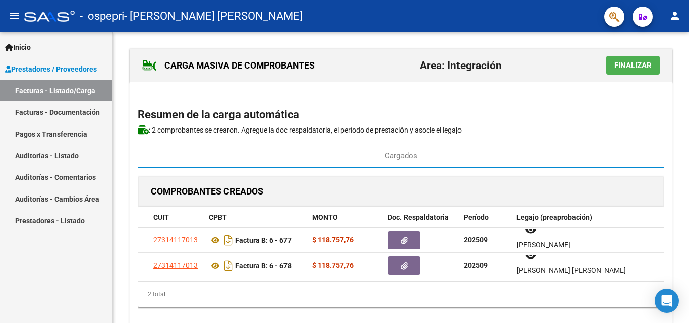
click at [631, 68] on span "Finalizar" at bounding box center [632, 65] width 37 height 9
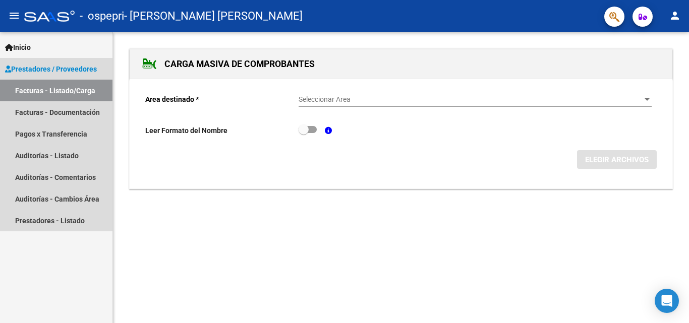
click at [61, 92] on link "Facturas - Listado/Carga" at bounding box center [56, 91] width 112 height 22
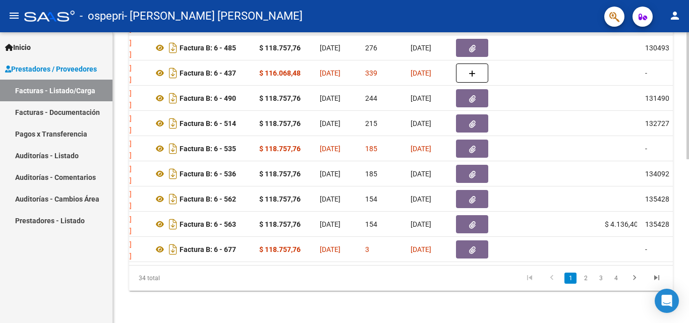
scroll to position [0, 281]
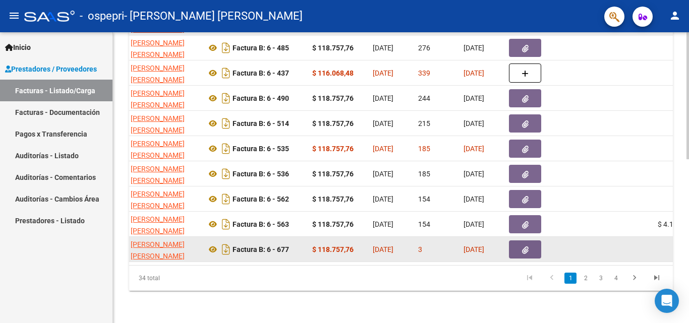
click at [592, 240] on datatable-body-cell at bounding box center [590, 249] width 48 height 25
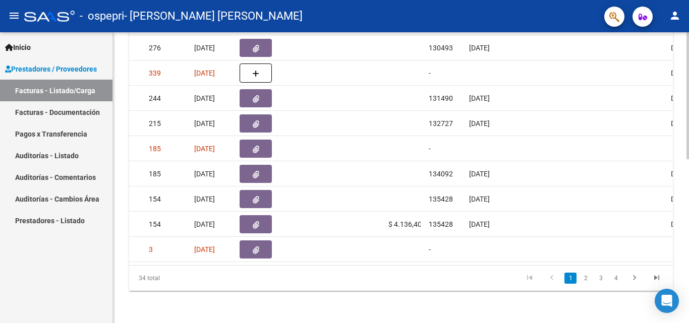
scroll to position [0, 563]
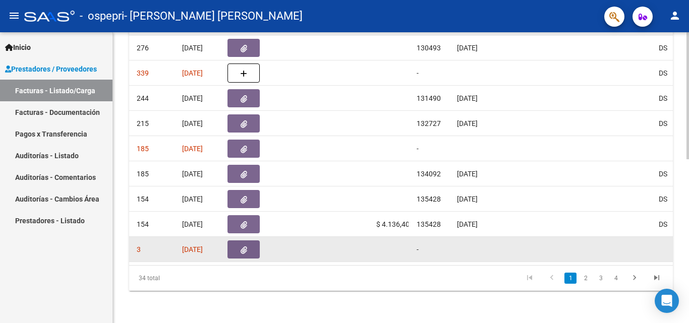
click at [491, 242] on datatable-body-cell at bounding box center [480, 249] width 55 height 25
click at [419, 244] on div "-" at bounding box center [433, 250] width 32 height 12
click at [390, 243] on datatable-body-cell at bounding box center [392, 249] width 40 height 25
click at [512, 243] on datatable-body-cell at bounding box center [536, 249] width 55 height 25
drag, startPoint x: 560, startPoint y: 247, endPoint x: 629, endPoint y: 238, distance: 69.2
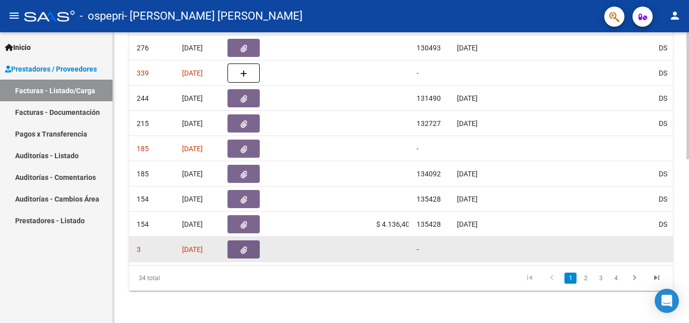
click at [560, 247] on datatable-body-cell at bounding box center [536, 249] width 55 height 25
click at [629, 244] on div at bounding box center [609, 250] width 83 height 12
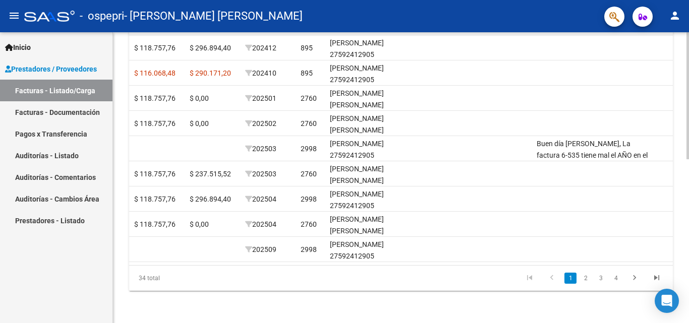
scroll to position [0, 1239]
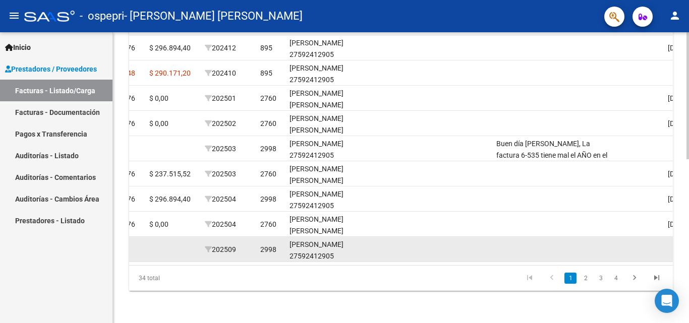
click at [500, 245] on datatable-body-cell at bounding box center [555, 249] width 126 height 25
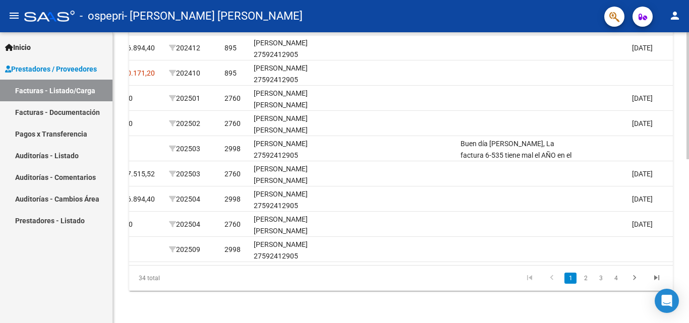
scroll to position [0, 1240]
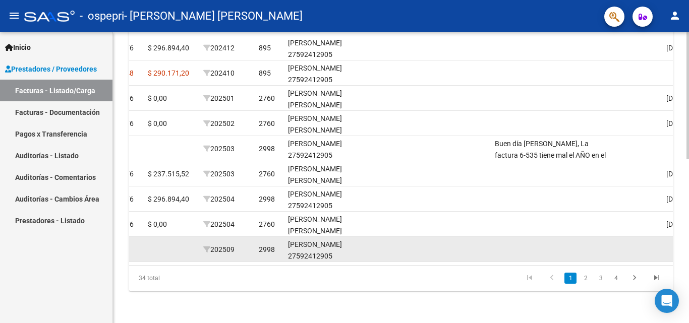
click at [418, 237] on datatable-body-cell at bounding box center [428, 249] width 126 height 25
click at [311, 241] on div "RUIZ BORQUEZ BALTAZAR 27592412905" at bounding box center [324, 250] width 73 height 23
click at [168, 244] on datatable-body-cell at bounding box center [171, 249] width 55 height 25
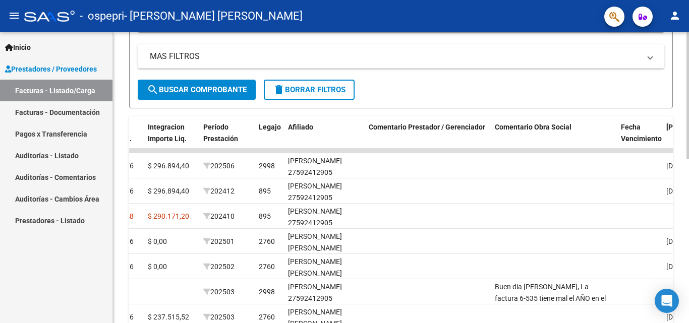
scroll to position [122, 0]
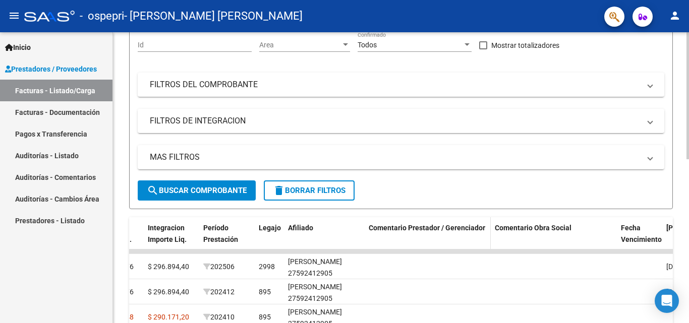
click at [438, 227] on span "Comentario Prestador / Gerenciador" at bounding box center [427, 228] width 117 height 8
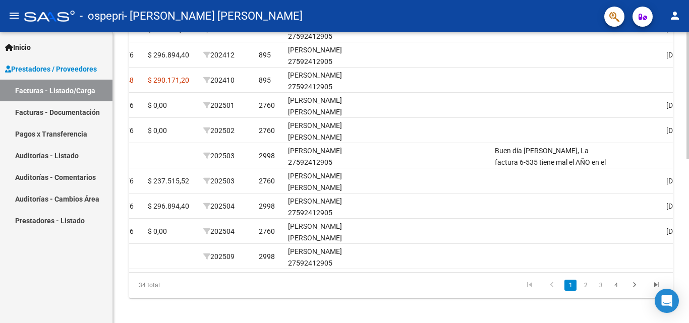
scroll to position [374, 0]
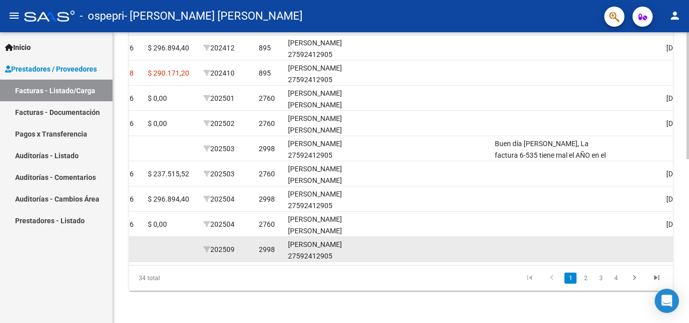
click at [410, 241] on datatable-body-cell at bounding box center [428, 249] width 126 height 25
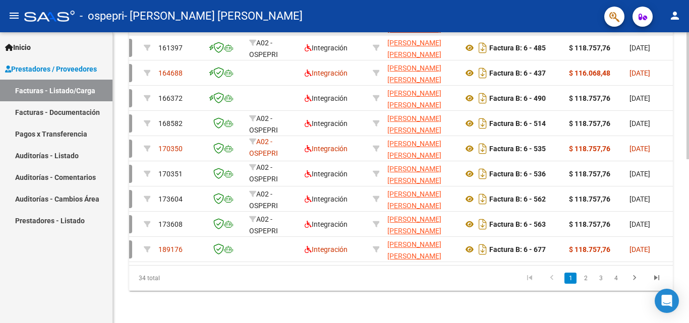
scroll to position [0, 0]
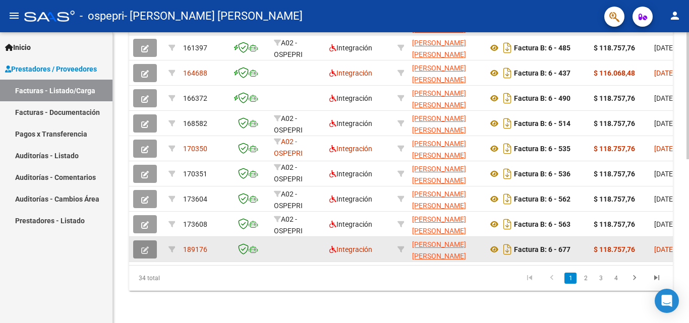
click at [147, 247] on icon "button" at bounding box center [145, 251] width 8 height 8
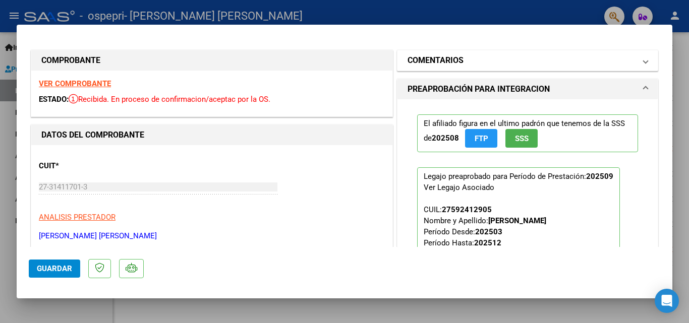
click at [633, 59] on span "COMENTARIOS" at bounding box center [526, 60] width 236 height 12
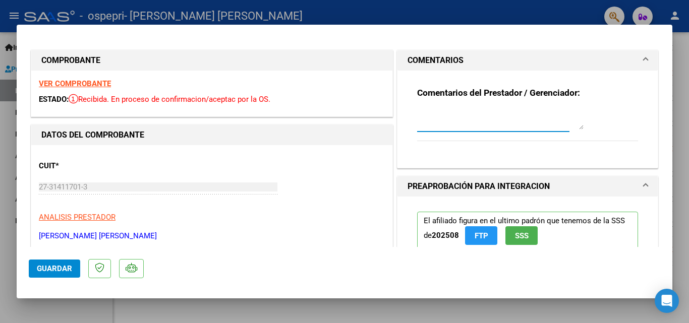
click at [449, 124] on textarea at bounding box center [500, 119] width 166 height 20
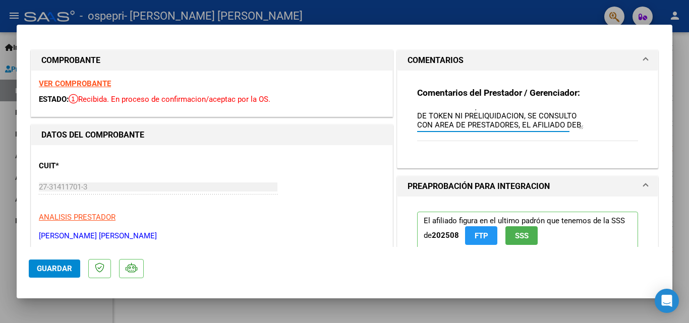
scroll to position [17, 0]
click at [449, 123] on textarea "BuENAS TARDES, SE CARGA FC SIN INGRESO DE TOKEN NI PRELIQUIDACION, SE CONSULTO …" at bounding box center [500, 119] width 166 height 20
click at [419, 113] on textarea "BuENAS TARDES, SE CARGA FC SIN INGRESO DE TOKEN NI PRELIQUIDACION, SE CONSULTO …" at bounding box center [500, 119] width 166 height 20
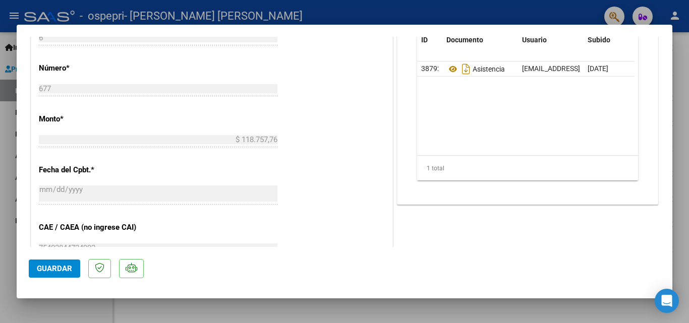
scroll to position [504, 0]
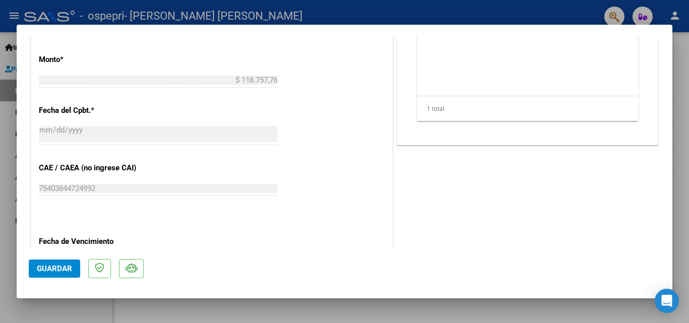
type textarea "BUENAS TARDES, SE CARGA FC SIN INGRESO DE TOKEN NI PRELIQUIDACION, SE CONSULTO …"
click at [55, 272] on span "Guardar" at bounding box center [54, 268] width 35 height 9
click at [403, 317] on div at bounding box center [344, 161] width 689 height 323
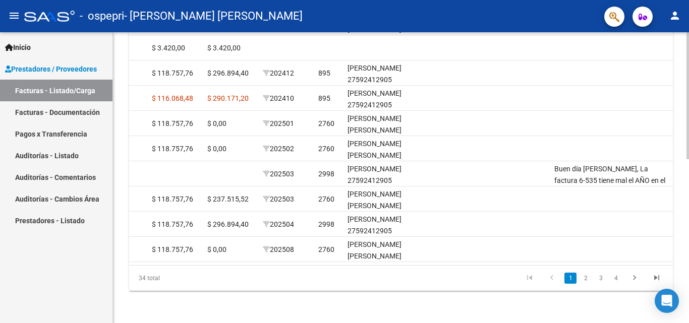
scroll to position [0, 1202]
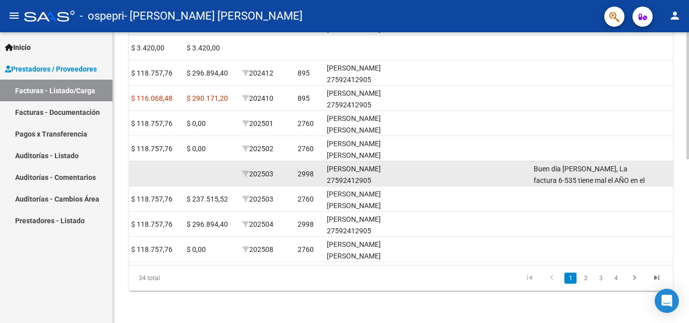
click at [183, 166] on datatable-body-cell at bounding box center [210, 173] width 55 height 25
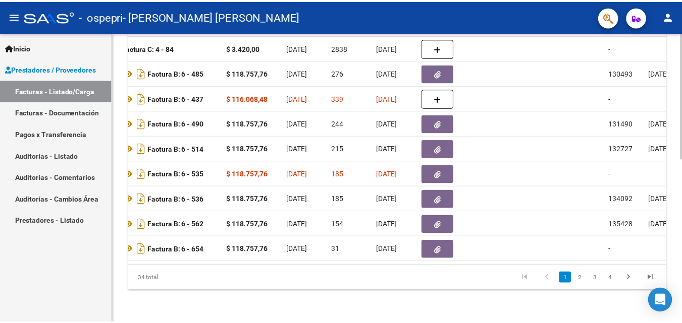
scroll to position [0, 216]
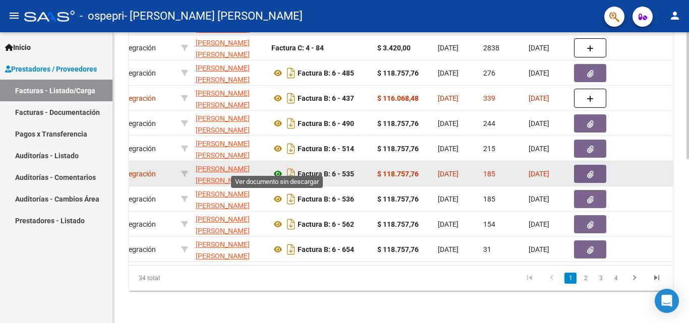
click at [273, 168] on icon at bounding box center [277, 174] width 13 height 12
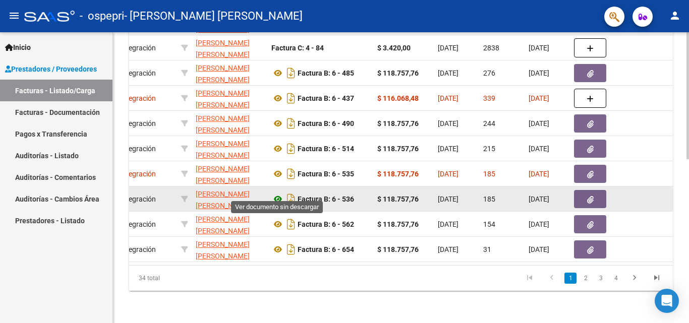
click at [279, 193] on icon at bounding box center [277, 199] width 13 height 12
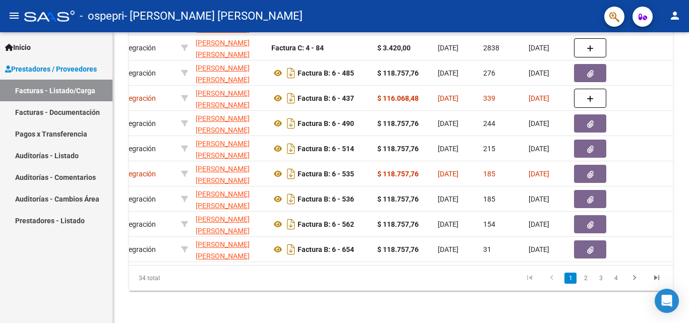
click at [675, 15] on mat-icon "person" at bounding box center [675, 16] width 12 height 12
click at [645, 71] on button "exit_to_app Salir" at bounding box center [655, 66] width 62 height 24
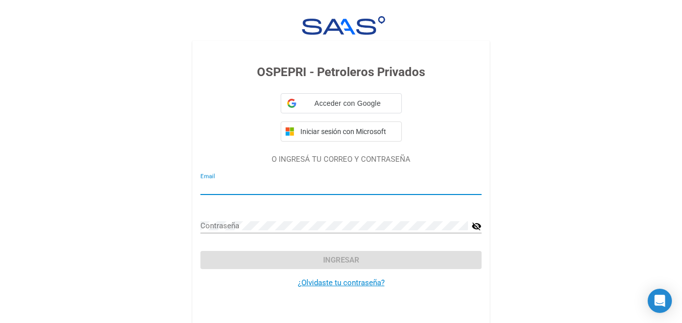
type input "silvina121@hotmail.com"
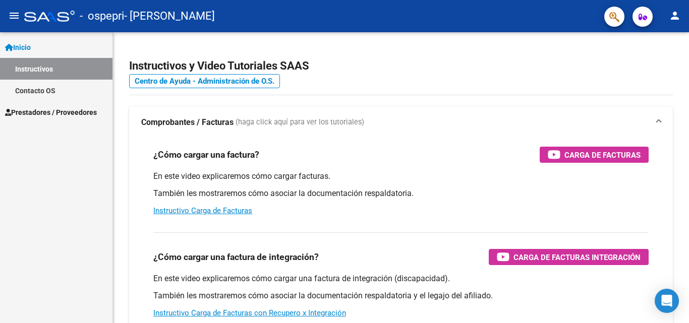
click at [37, 116] on span "Prestadores / Proveedores" at bounding box center [51, 112] width 92 height 11
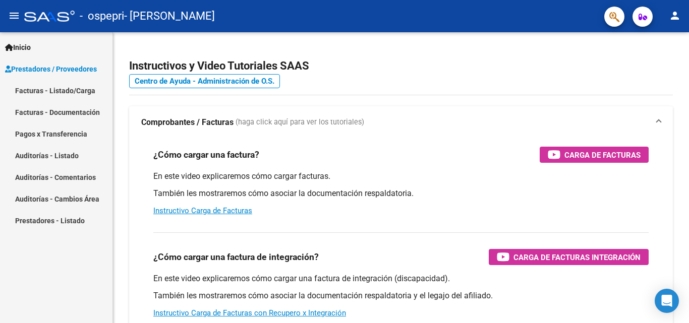
click at [66, 92] on link "Facturas - Listado/Carga" at bounding box center [56, 91] width 112 height 22
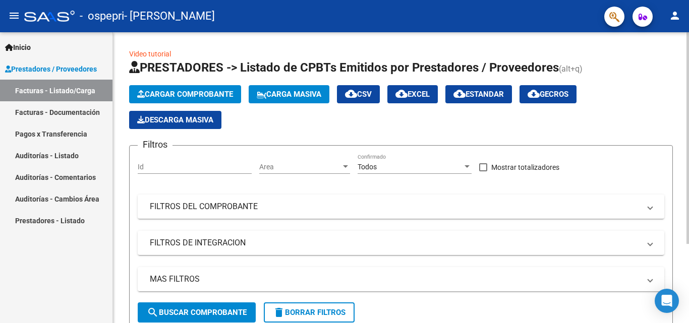
click at [284, 92] on span "Carga Masiva" at bounding box center [289, 94] width 65 height 9
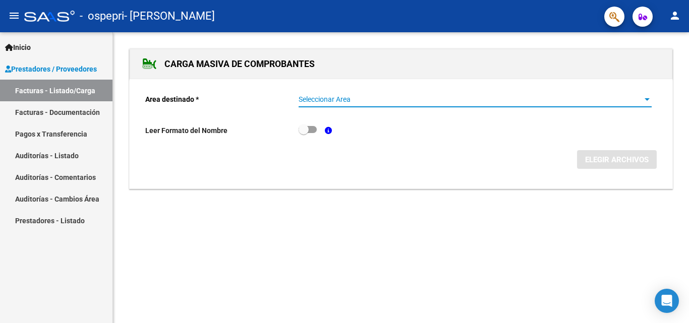
click at [311, 99] on span "Seleccionar Area" at bounding box center [471, 99] width 344 height 9
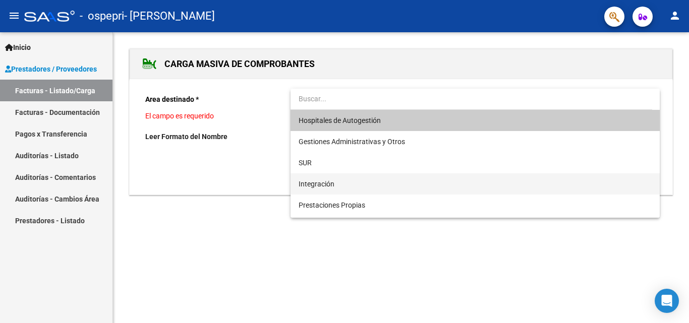
click at [316, 175] on span "Integración" at bounding box center [475, 184] width 353 height 21
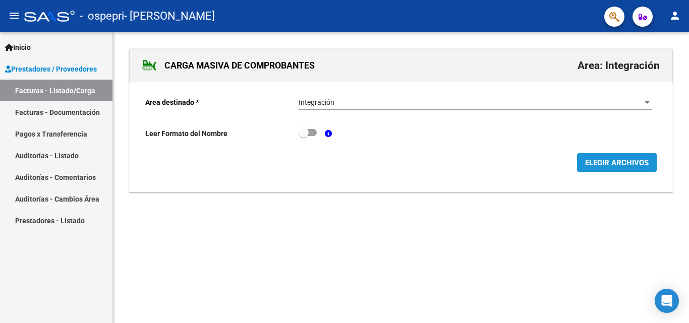
click at [621, 165] on span "ELEGIR ARCHIVOS" at bounding box center [617, 162] width 64 height 9
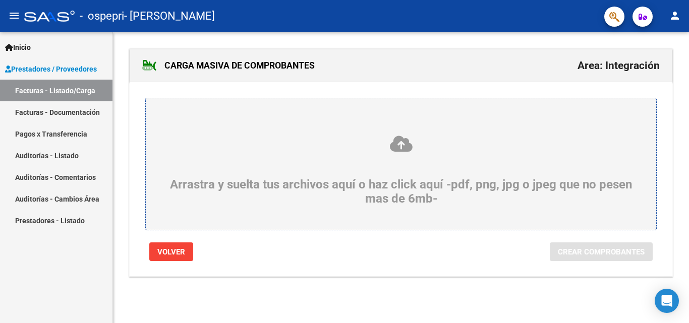
click at [406, 144] on icon at bounding box center [401, 144] width 462 height 19
click at [0, 0] on input "Arrastra y suelta tus archivos aquí o haz click aquí -pdf, png, jpg o jpeg que …" at bounding box center [0, 0] width 0 height 0
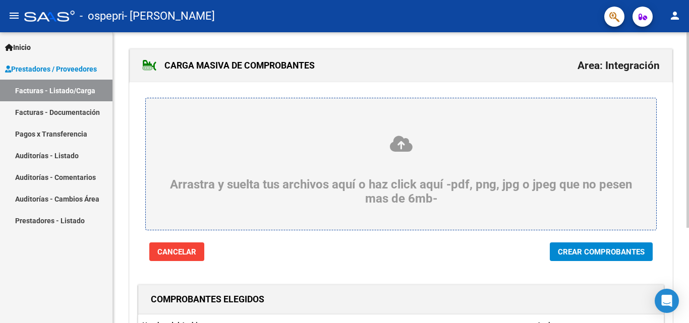
click at [505, 246] on div "Cancelar Crear Comprobantes" at bounding box center [401, 252] width 528 height 19
click at [606, 265] on div at bounding box center [401, 268] width 543 height 15
click at [606, 258] on button "Crear Comprobantes" at bounding box center [601, 252] width 103 height 19
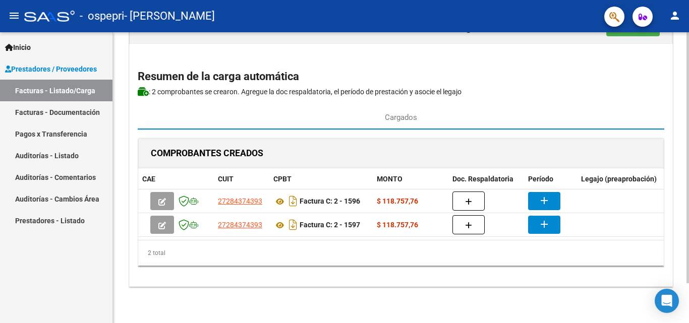
scroll to position [46, 0]
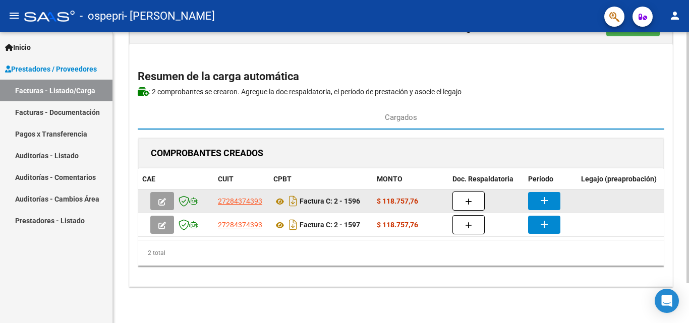
click at [552, 192] on button "add" at bounding box center [544, 201] width 32 height 18
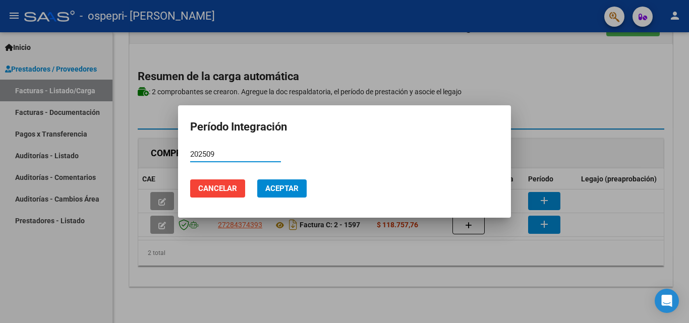
type input "202509"
click at [268, 192] on span "Aceptar" at bounding box center [281, 188] width 33 height 9
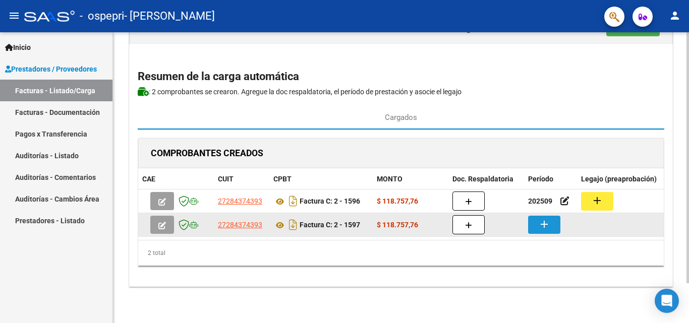
click at [542, 221] on mat-icon "add" at bounding box center [544, 224] width 12 height 12
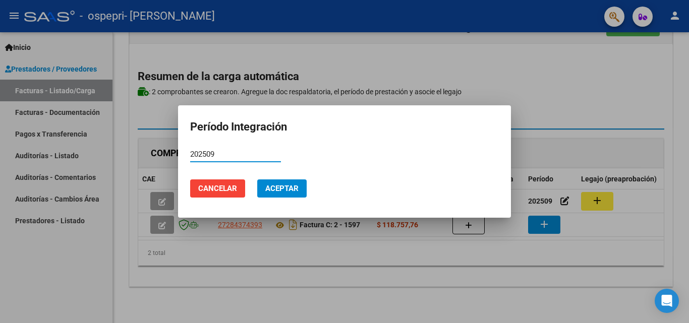
type input "202509"
click at [301, 190] on button "Aceptar" at bounding box center [281, 189] width 49 height 18
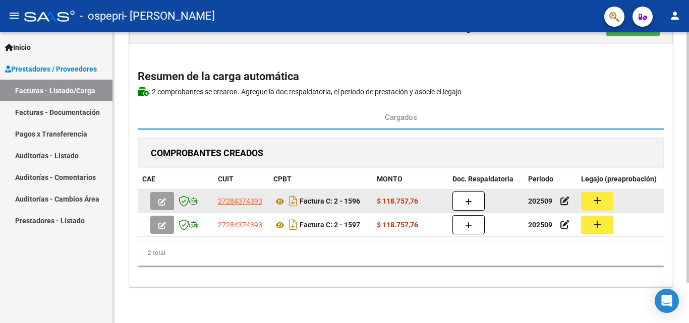
click at [597, 195] on mat-icon "add" at bounding box center [597, 201] width 12 height 12
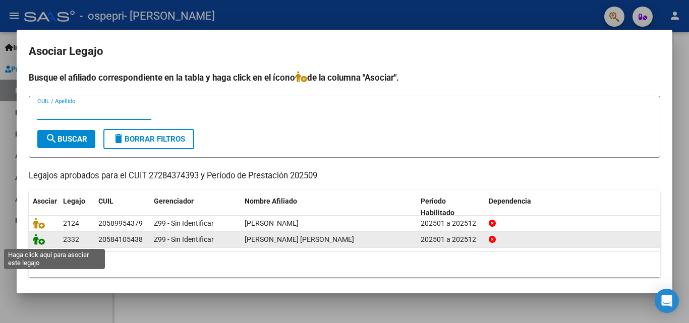
click at [40, 240] on icon at bounding box center [39, 239] width 12 height 11
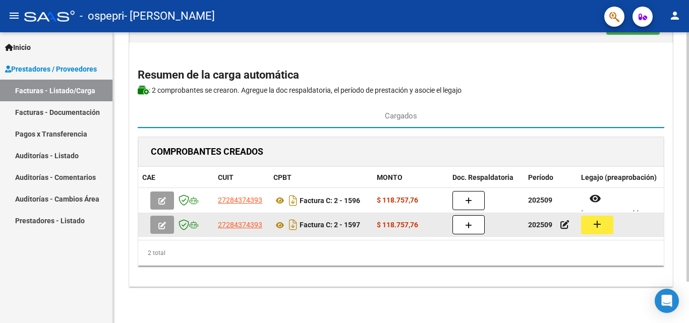
click at [599, 220] on mat-icon "add" at bounding box center [597, 224] width 12 height 12
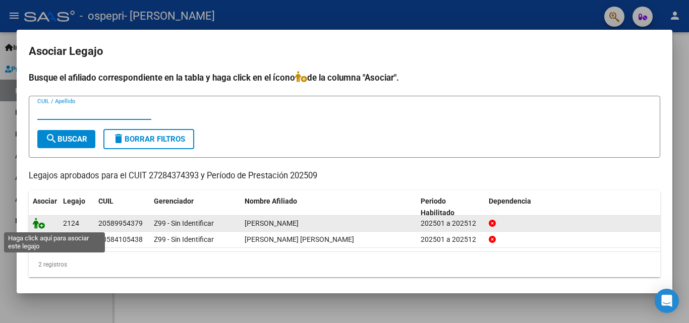
click at [38, 224] on icon at bounding box center [39, 223] width 12 height 11
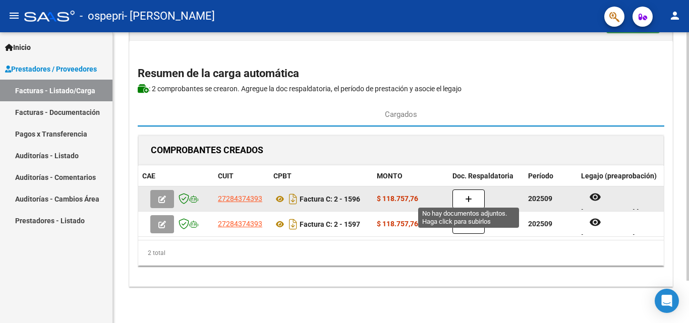
click at [474, 190] on button "button" at bounding box center [469, 199] width 32 height 19
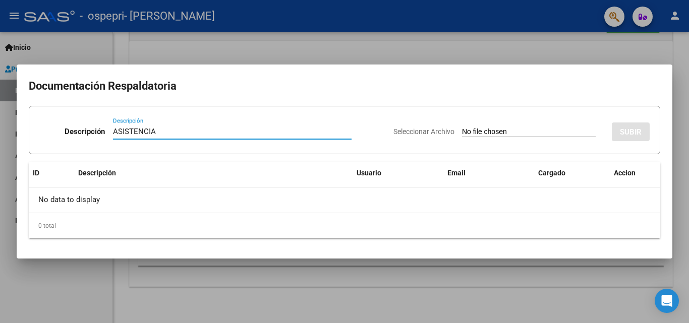
type input "ASISTENCIA"
click at [483, 132] on input "Seleccionar Archivo" at bounding box center [529, 133] width 134 height 10
type input "C:\fakepath\Perez ps septiembre .pdf"
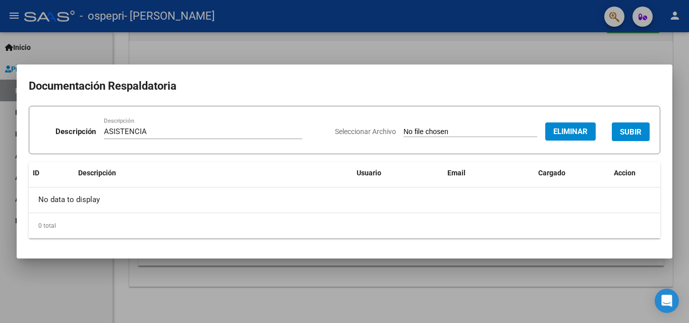
click at [633, 138] on button "SUBIR" at bounding box center [631, 132] width 38 height 19
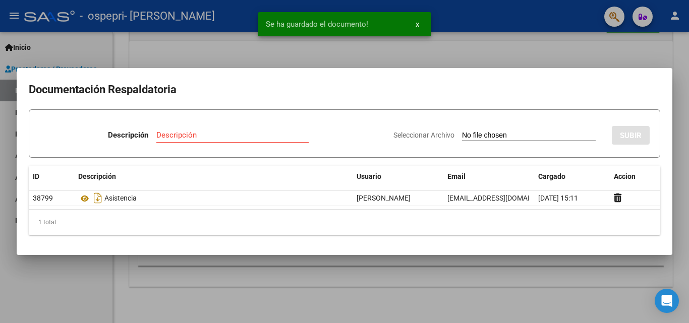
click at [543, 260] on div at bounding box center [344, 161] width 689 height 323
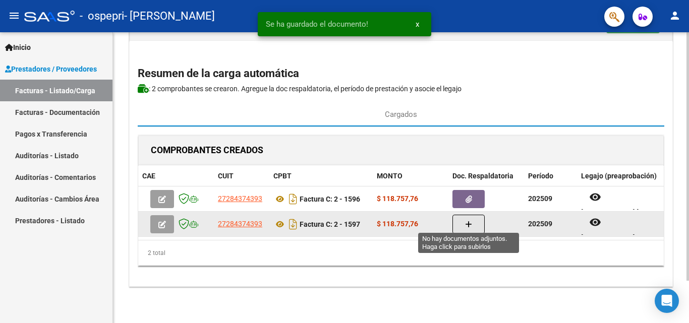
click at [470, 222] on icon "button" at bounding box center [468, 225] width 7 height 8
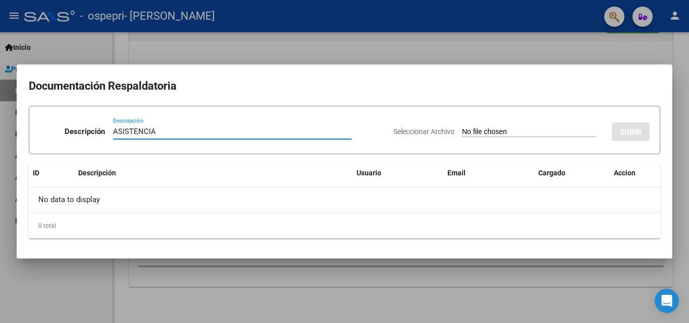
type input "ASISTENCIA"
click at [462, 129] on input "Seleccionar Archivo" at bounding box center [529, 133] width 134 height 10
type input "C:\fakepath\Reyes ps septiembre .pdf"
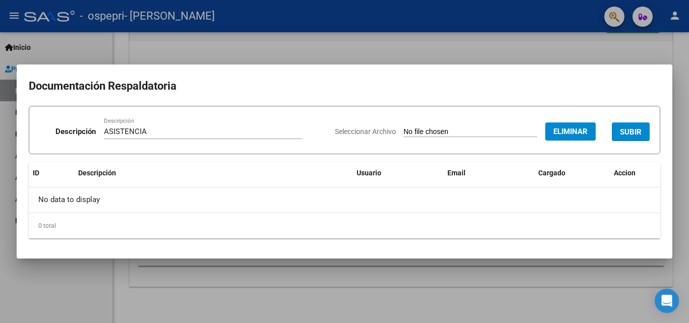
click at [633, 140] on button "SUBIR" at bounding box center [631, 132] width 38 height 19
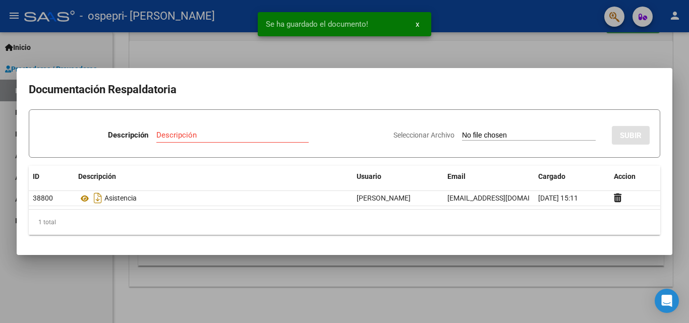
click at [563, 289] on div at bounding box center [344, 161] width 689 height 323
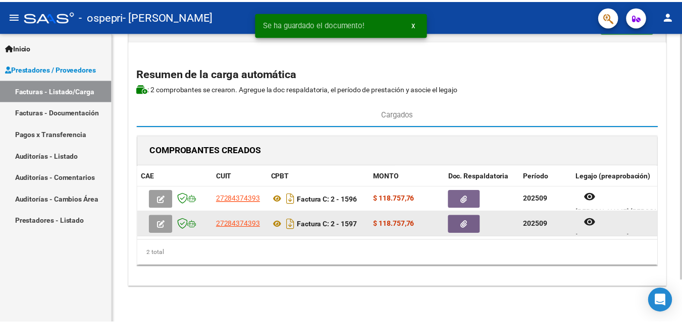
scroll to position [49, 0]
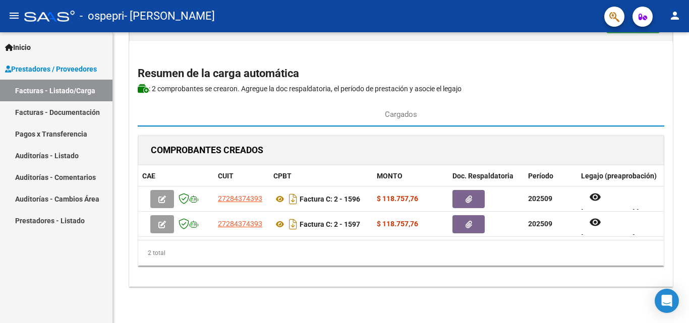
click at [676, 15] on mat-icon "person" at bounding box center [675, 16] width 12 height 12
click at [653, 62] on button "exit_to_app Salir" at bounding box center [655, 66] width 62 height 24
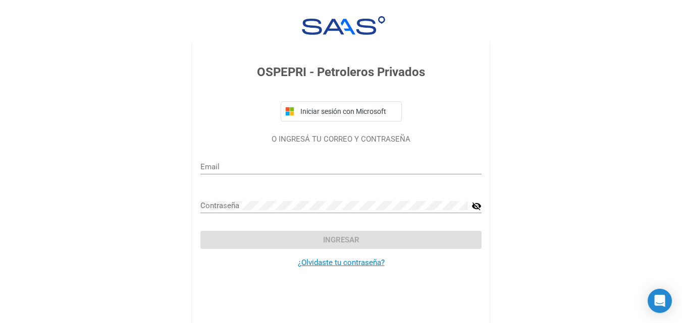
type input "valeriatronelli@hotmail.com"
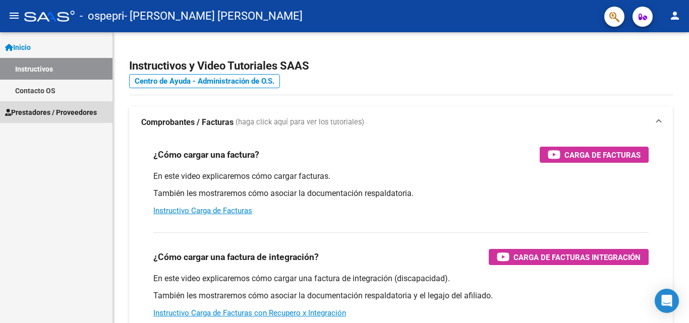
click at [29, 115] on span "Prestadores / Proveedores" at bounding box center [51, 112] width 92 height 11
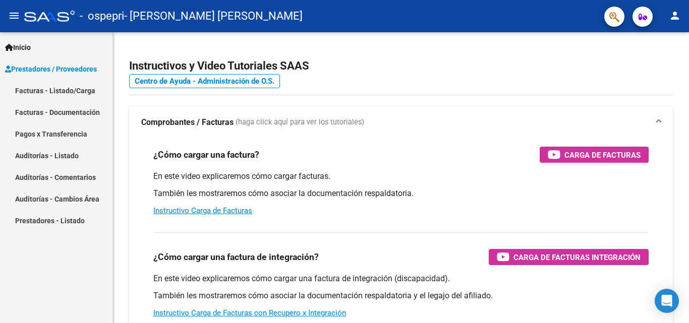
click at [82, 88] on link "Facturas - Listado/Carga" at bounding box center [56, 91] width 112 height 22
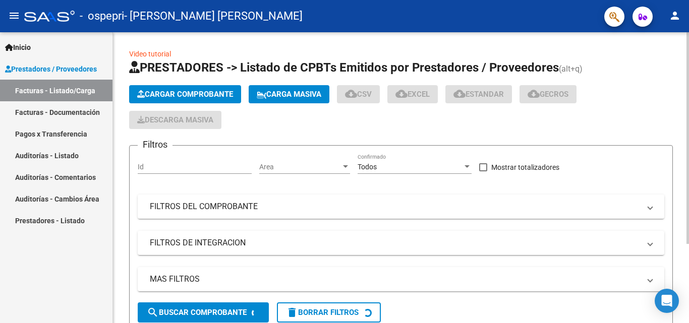
click at [174, 96] on span "Cargar Comprobante" at bounding box center [185, 94] width 96 height 9
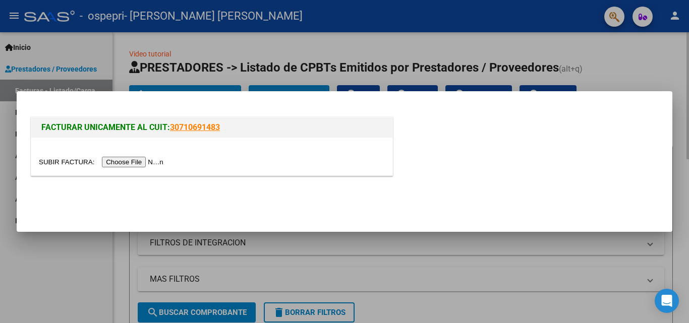
click at [621, 78] on div at bounding box center [344, 161] width 689 height 323
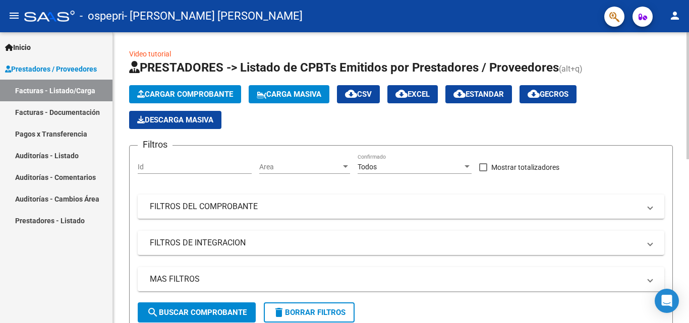
click at [294, 94] on span "Carga Masiva" at bounding box center [289, 94] width 65 height 9
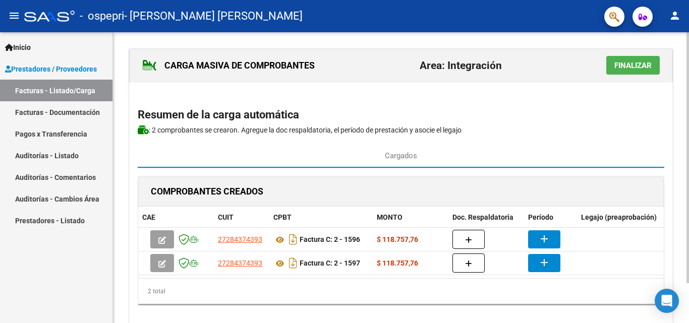
click at [528, 99] on div "CARGA MASIVA DE COMPROBANTES Area: Integración Finalizar Resumen de la carga au…" at bounding box center [401, 186] width 544 height 277
click at [611, 116] on h2 "Resumen de la carga automática" at bounding box center [401, 114] width 527 height 19
click at [468, 203] on div "COMPROBANTES CREADOS" at bounding box center [401, 192] width 526 height 30
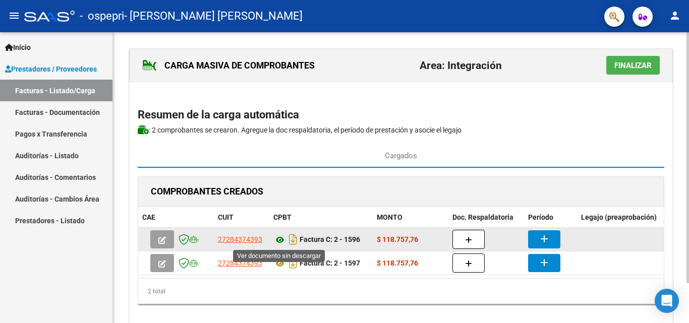
click at [280, 240] on icon at bounding box center [279, 240] width 13 height 12
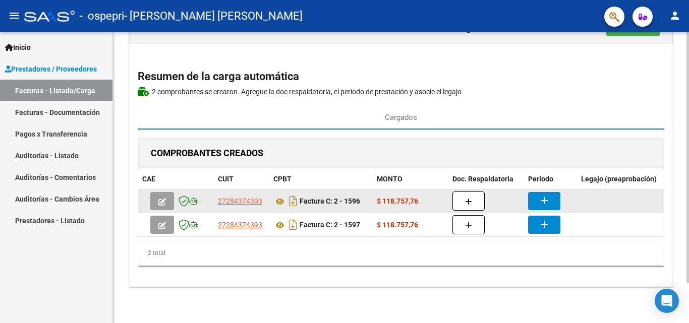
click at [379, 197] on strong "$ 118.757,76" at bounding box center [397, 201] width 41 height 8
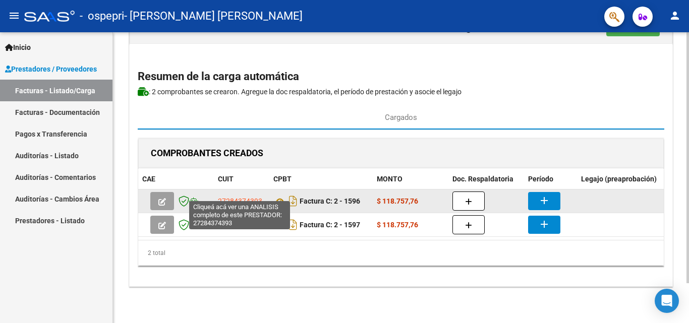
click at [233, 197] on span "27284374393" at bounding box center [240, 201] width 44 height 8
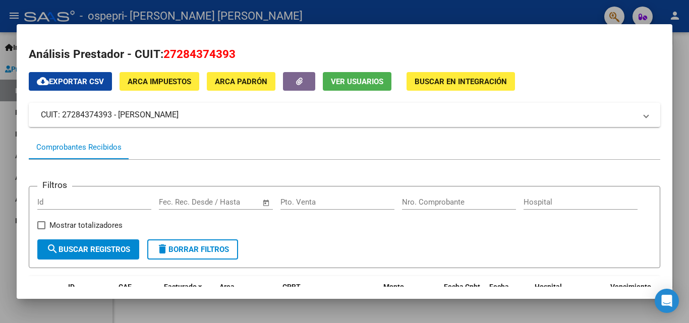
click at [338, 309] on div at bounding box center [344, 161] width 689 height 323
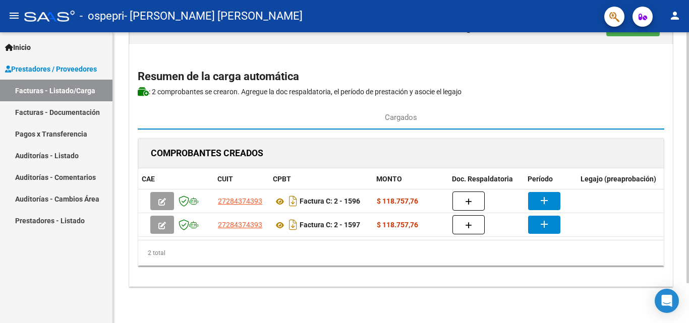
scroll to position [0, 65]
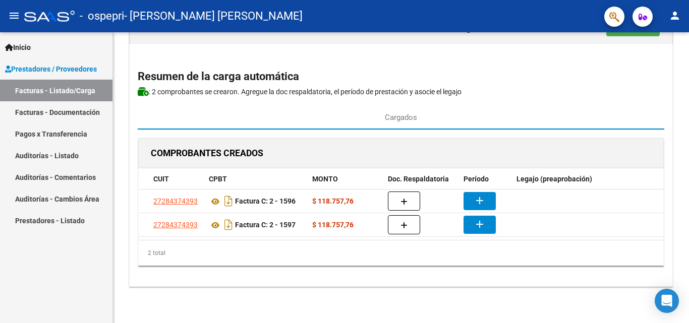
click at [57, 91] on link "Facturas - Listado/Carga" at bounding box center [56, 91] width 112 height 22
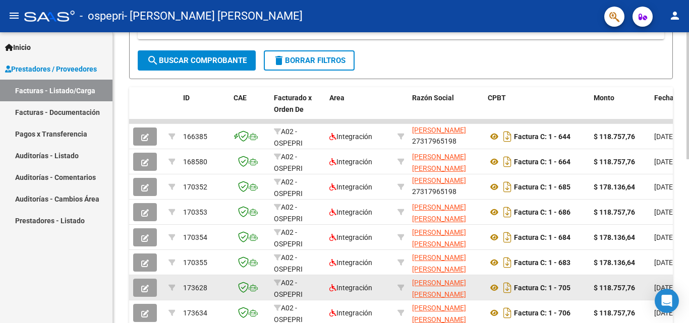
scroll to position [1, 0]
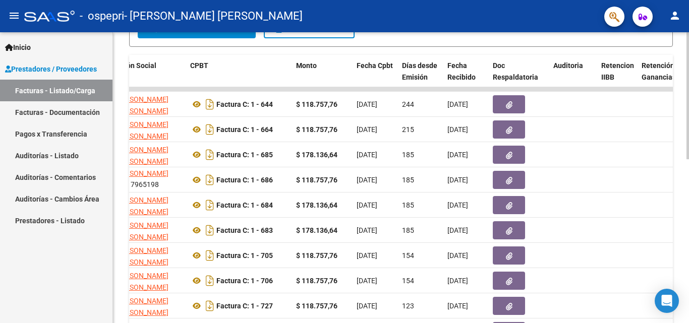
scroll to position [374, 0]
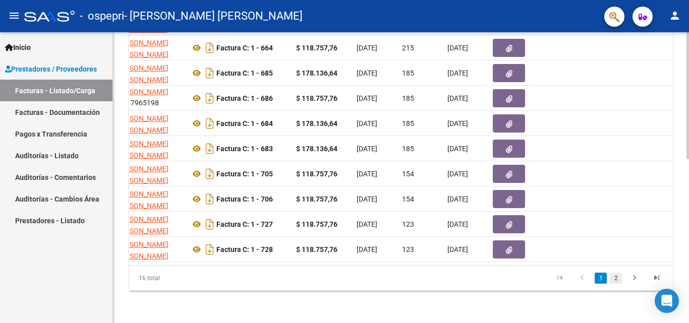
click at [616, 276] on link "2" at bounding box center [616, 278] width 12 height 11
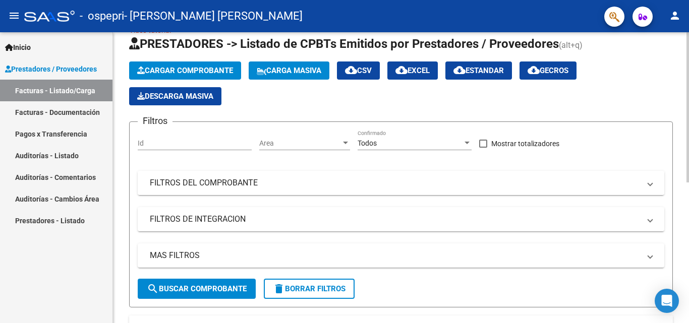
scroll to position [21, 0]
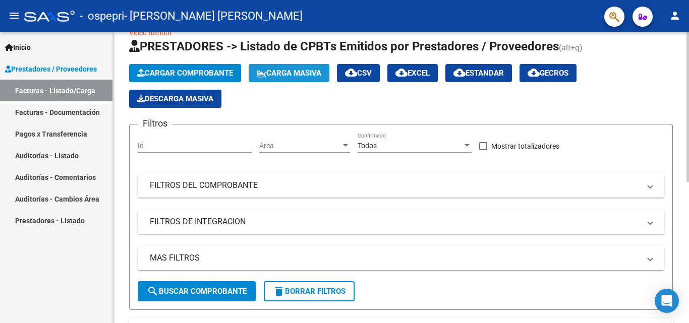
click at [289, 76] on span "Carga Masiva" at bounding box center [289, 73] width 65 height 9
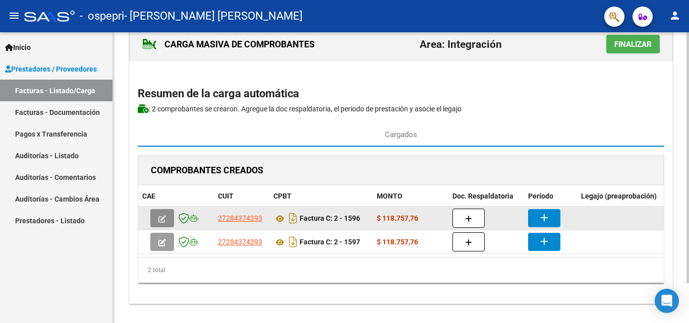
click at [164, 221] on icon "button" at bounding box center [162, 219] width 8 height 8
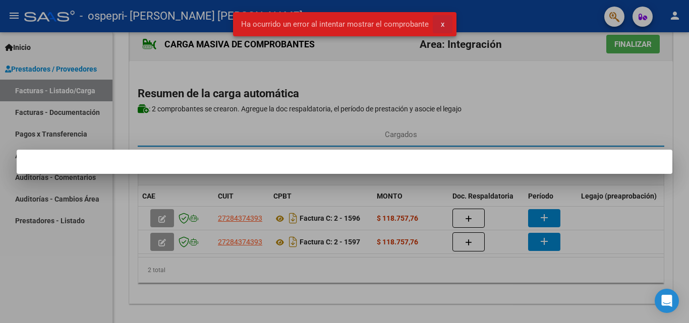
click at [443, 22] on span "x" at bounding box center [443, 24] width 4 height 9
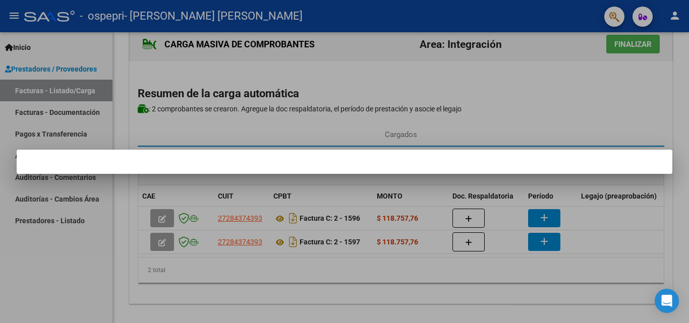
click at [613, 120] on div at bounding box center [344, 161] width 689 height 323
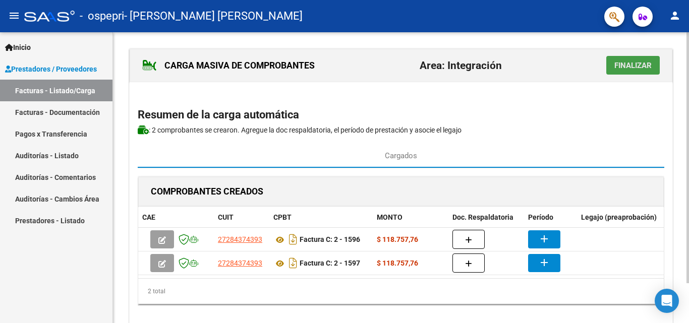
click at [623, 63] on span "Finalizar" at bounding box center [632, 65] width 37 height 9
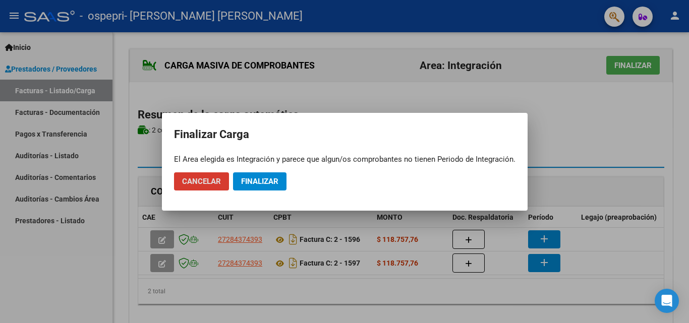
click at [217, 184] on span "Cancelar" at bounding box center [201, 181] width 39 height 9
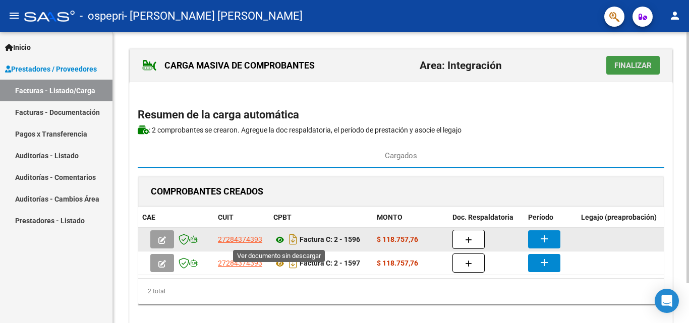
click at [281, 240] on icon at bounding box center [279, 240] width 13 height 12
click at [388, 236] on strong "$ 118.757,76" at bounding box center [397, 240] width 41 height 8
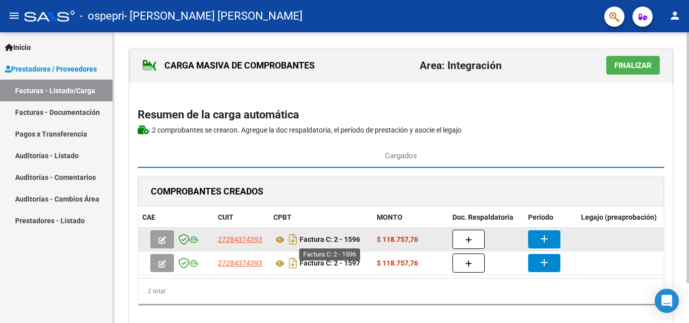
click at [354, 243] on strong "Factura C: 2 - 1596" at bounding box center [330, 240] width 61 height 8
click at [577, 240] on datatable-body-cell at bounding box center [652, 239] width 151 height 23
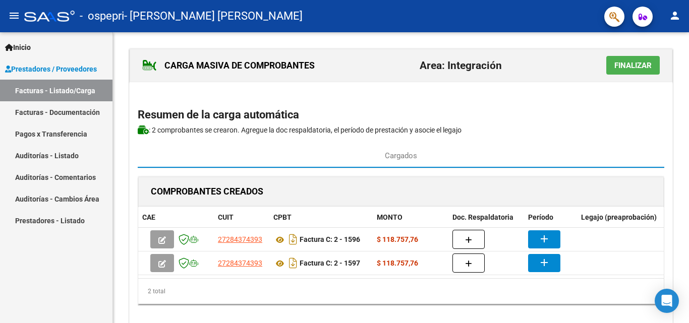
click at [41, 85] on link "Facturas - Listado/Carga" at bounding box center [56, 91] width 112 height 22
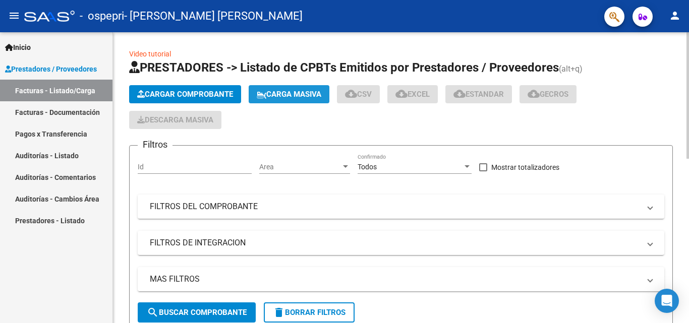
click at [308, 93] on span "Carga Masiva" at bounding box center [289, 94] width 65 height 9
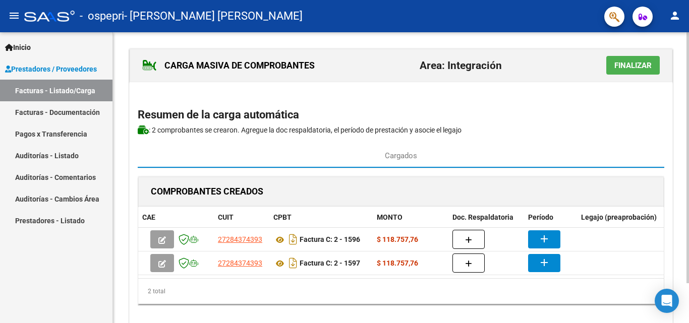
click at [276, 115] on h2 "Resumen de la carga automática" at bounding box center [401, 114] width 527 height 19
click at [449, 63] on h2 "Area: Integración" at bounding box center [461, 65] width 82 height 19
click at [624, 60] on button "Finalizar" at bounding box center [632, 65] width 53 height 19
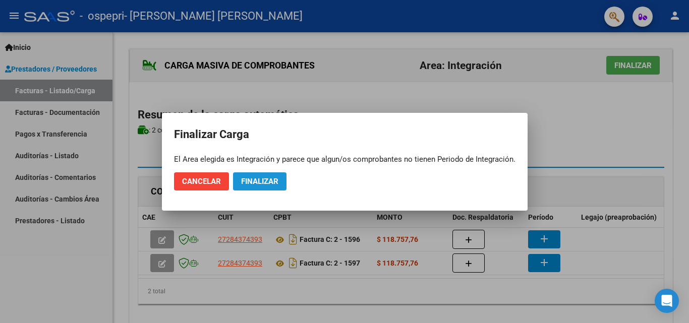
click at [260, 178] on span "Finalizar" at bounding box center [259, 181] width 37 height 9
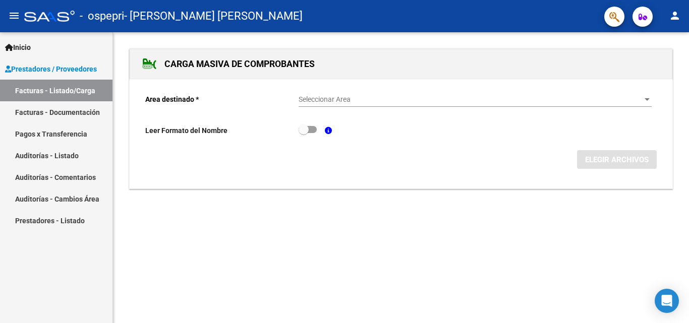
click at [353, 103] on span "Seleccionar Area" at bounding box center [471, 99] width 344 height 9
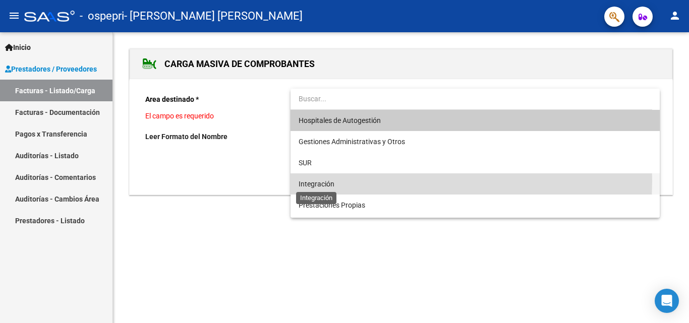
click at [317, 181] on span "Integración" at bounding box center [317, 184] width 36 height 8
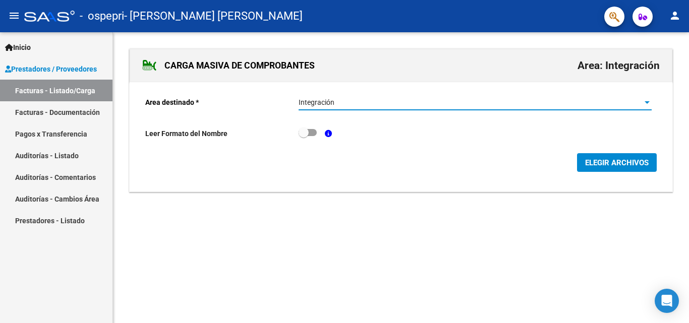
click at [604, 165] on span "ELEGIR ARCHIVOS" at bounding box center [617, 162] width 64 height 9
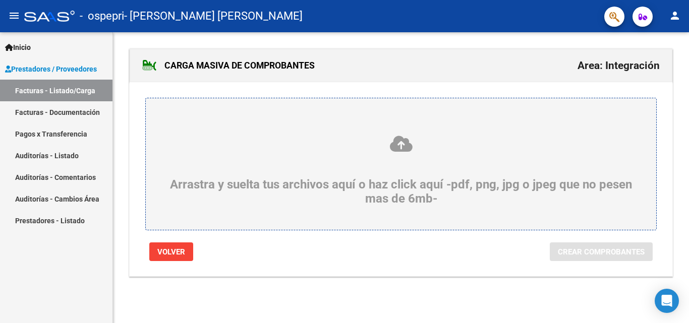
click at [397, 148] on icon at bounding box center [401, 144] width 462 height 19
click at [0, 0] on input "Arrastra y suelta tus archivos aquí o haz click aquí -pdf, png, jpg o jpeg que …" at bounding box center [0, 0] width 0 height 0
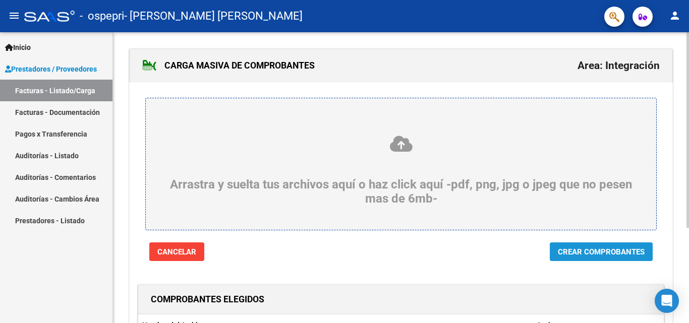
click at [592, 258] on button "Crear Comprobantes" at bounding box center [601, 252] width 103 height 19
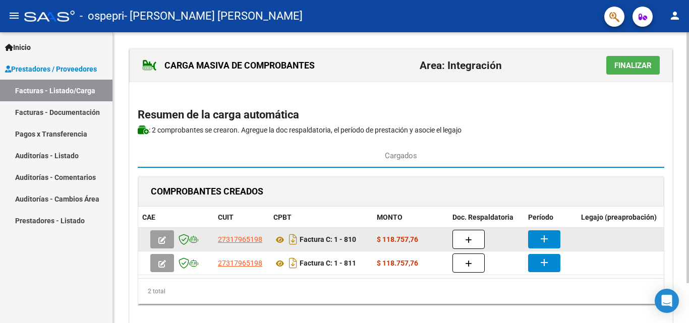
click at [550, 240] on mat-icon "add" at bounding box center [544, 239] width 12 height 12
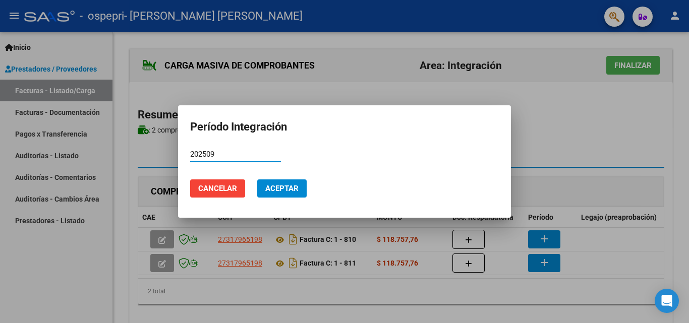
type input "202509"
click at [278, 183] on button "Aceptar" at bounding box center [281, 189] width 49 height 18
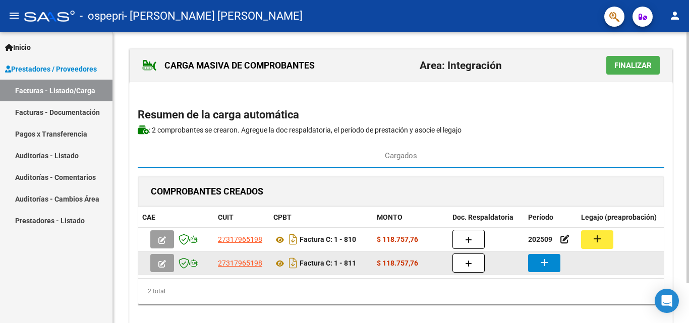
click at [555, 265] on button "add" at bounding box center [544, 263] width 32 height 18
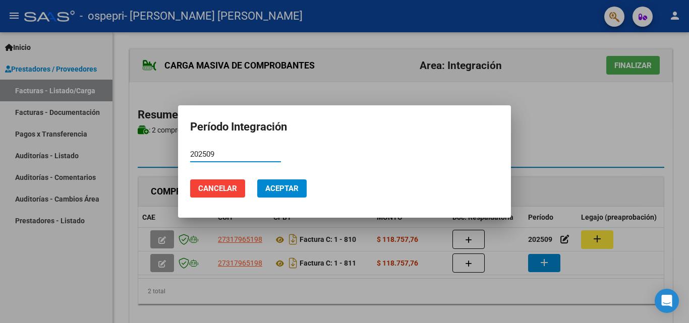
type input "202509"
click at [277, 190] on span "Aceptar" at bounding box center [281, 188] width 33 height 9
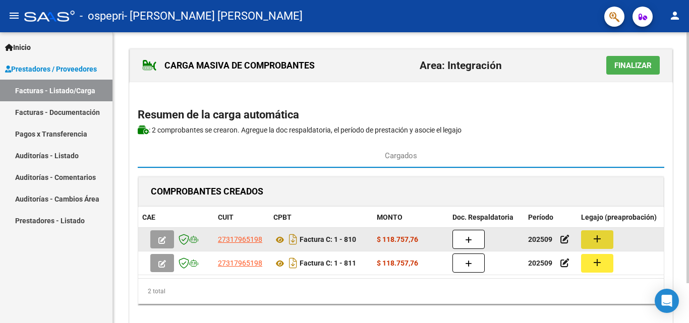
click at [602, 236] on mat-icon "add" at bounding box center [597, 239] width 12 height 12
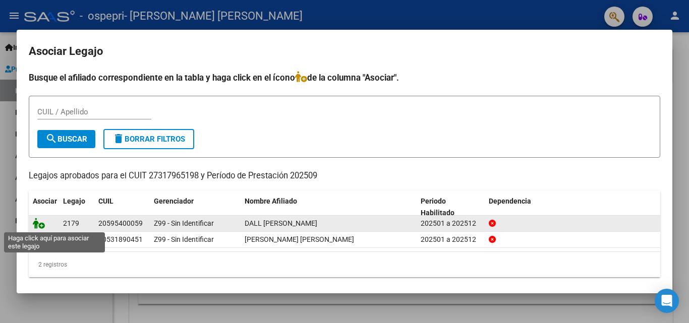
click at [37, 223] on icon at bounding box center [39, 223] width 12 height 11
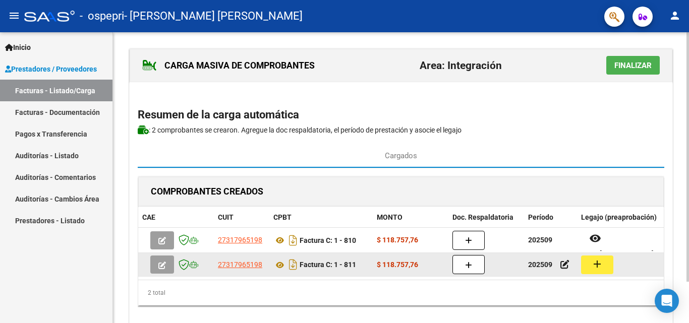
click at [604, 264] on button "add" at bounding box center [597, 265] width 32 height 19
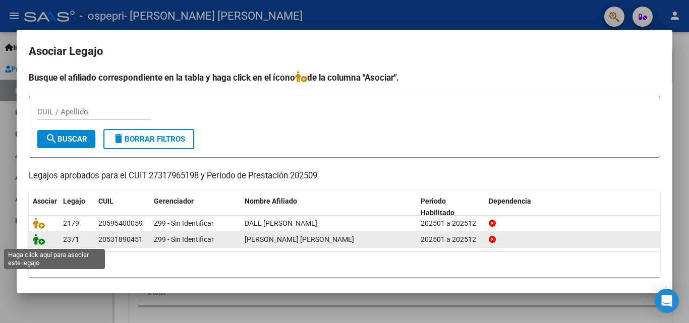
click at [35, 240] on icon at bounding box center [39, 239] width 12 height 11
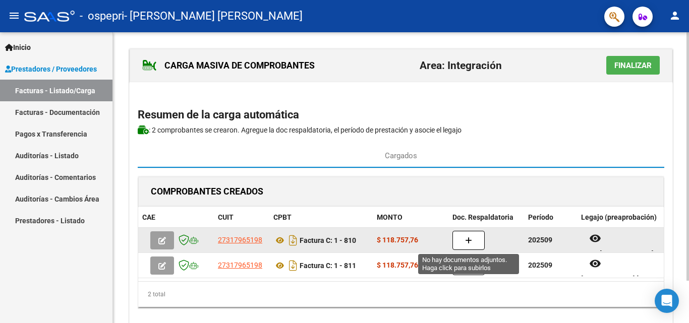
click at [466, 242] on icon "button" at bounding box center [468, 241] width 7 height 8
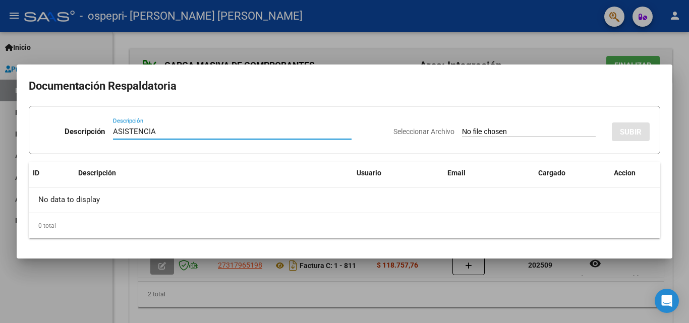
type input "ASISTENCIA"
drag, startPoint x: 494, startPoint y: 126, endPoint x: 479, endPoint y: 137, distance: 18.8
click at [494, 126] on div "Seleccionar Archivo SUBIR" at bounding box center [521, 130] width 256 height 31
click at [467, 130] on input "Seleccionar Archivo" at bounding box center [529, 133] width 134 height 10
click at [521, 47] on div at bounding box center [344, 161] width 689 height 323
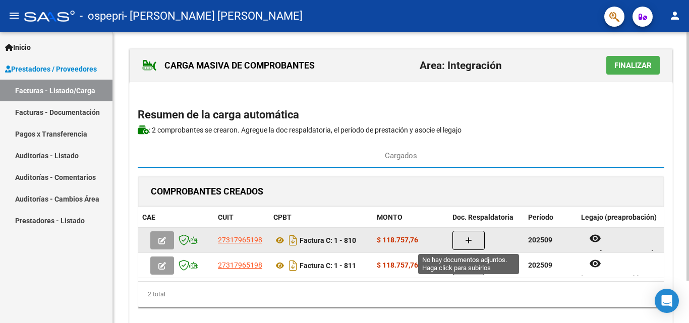
click at [466, 241] on icon "button" at bounding box center [468, 241] width 7 height 8
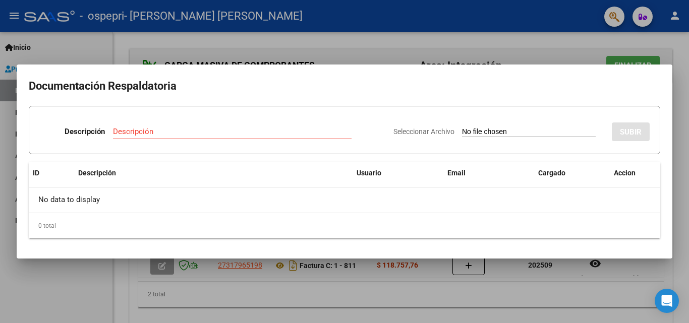
drag, startPoint x: 319, startPoint y: 80, endPoint x: 316, endPoint y: 52, distance: 28.4
click at [321, 48] on div "Documentación Respaldatoria Descripción Descripción Seleccionar Archivo SUBIR I…" at bounding box center [344, 161] width 689 height 323
click at [519, 294] on div at bounding box center [344, 161] width 689 height 323
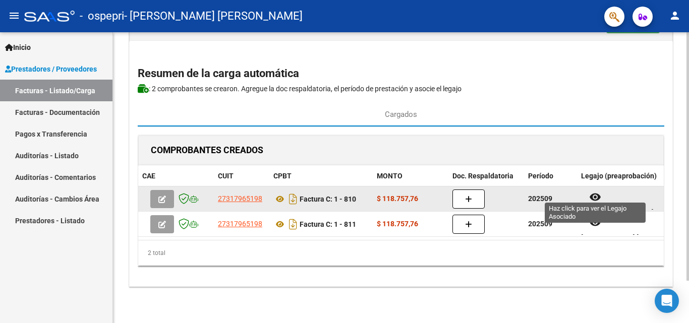
scroll to position [8, 0]
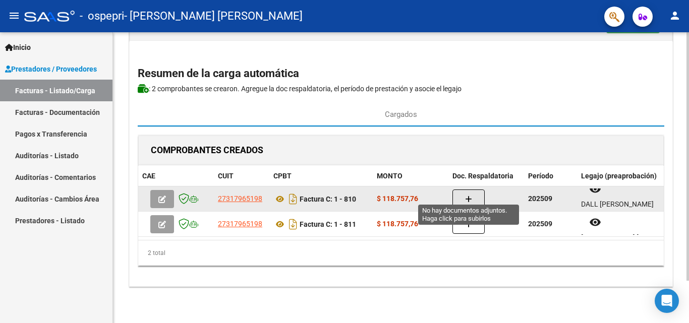
click at [473, 191] on button "button" at bounding box center [469, 199] width 32 height 19
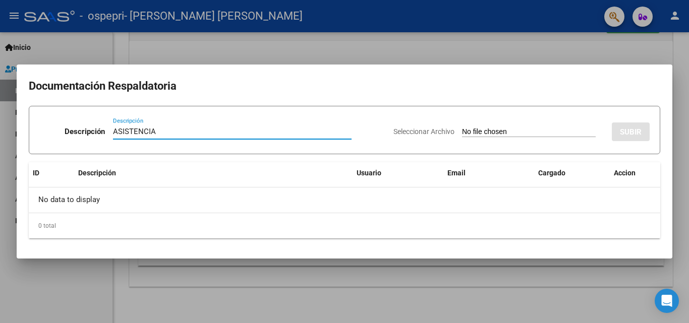
type input "ASISTENCIA"
click at [468, 132] on input "Seleccionar Archivo" at bounding box center [529, 133] width 134 height 10
type input "C:\fakepath\Dall Armellina ps septiembre .pdf"
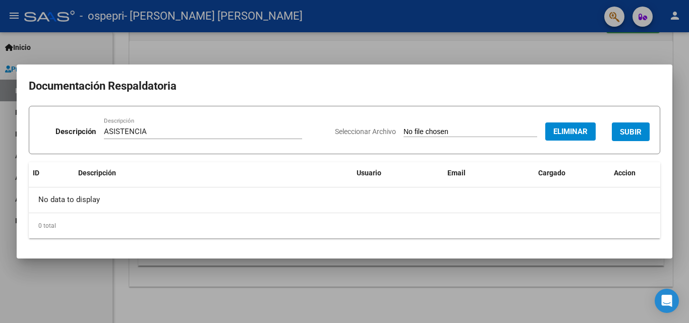
click at [634, 132] on span "SUBIR" at bounding box center [631, 132] width 22 height 9
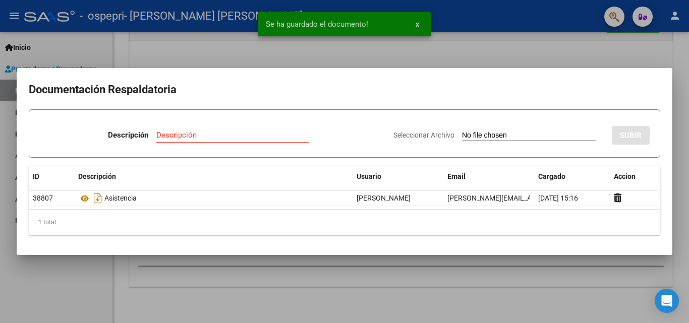
click at [561, 280] on div at bounding box center [344, 161] width 689 height 323
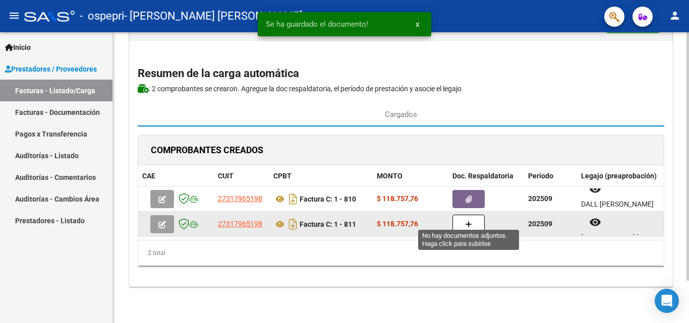
click at [467, 221] on icon "button" at bounding box center [468, 225] width 7 height 8
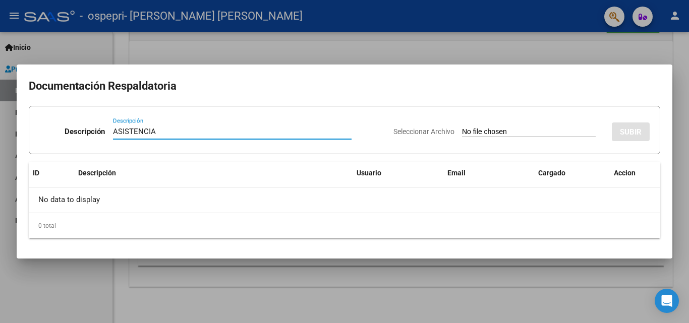
type input "ASISTENCIA"
click at [494, 134] on input "Seleccionar Archivo" at bounding box center [529, 133] width 134 height 10
type input "C:\fakepath\Candia j ps septi.pdf"
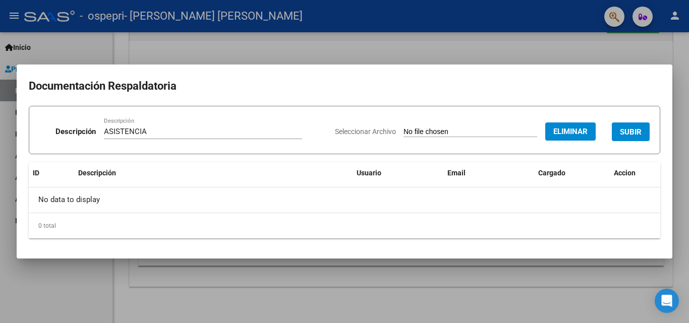
click at [628, 138] on button "SUBIR" at bounding box center [631, 132] width 38 height 19
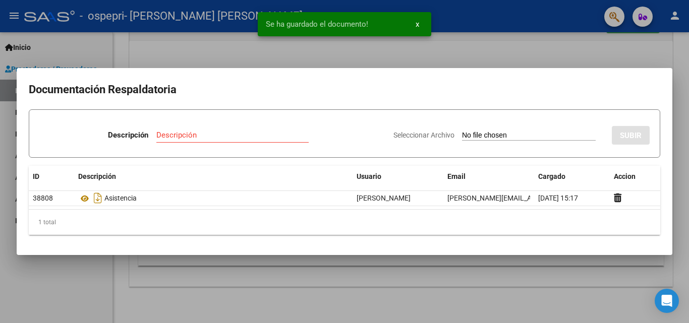
click at [493, 305] on div at bounding box center [344, 161] width 689 height 323
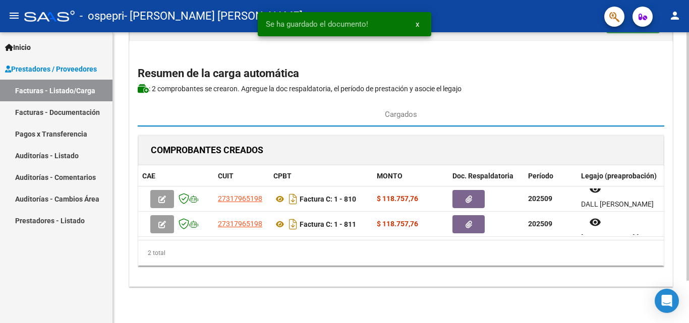
scroll to position [0, 65]
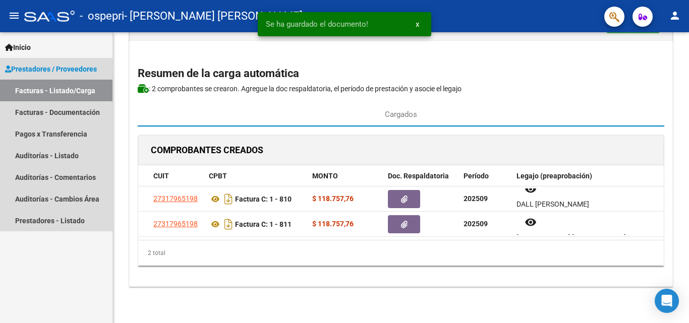
click at [70, 91] on link "Facturas - Listado/Carga" at bounding box center [56, 91] width 112 height 22
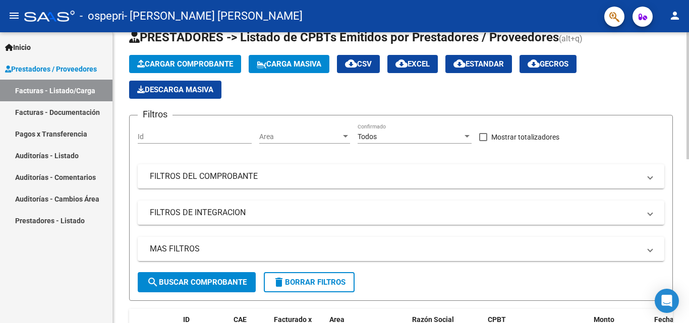
scroll to position [50, 0]
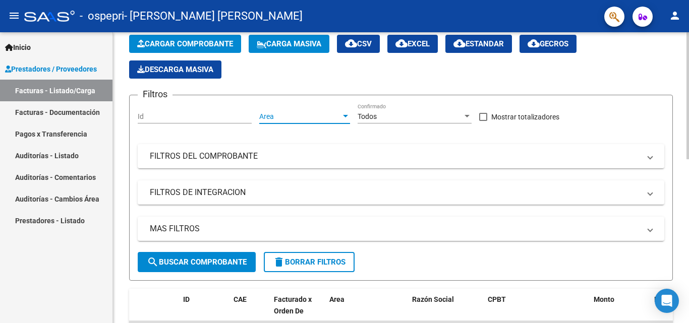
click at [292, 114] on span "Area" at bounding box center [300, 116] width 82 height 9
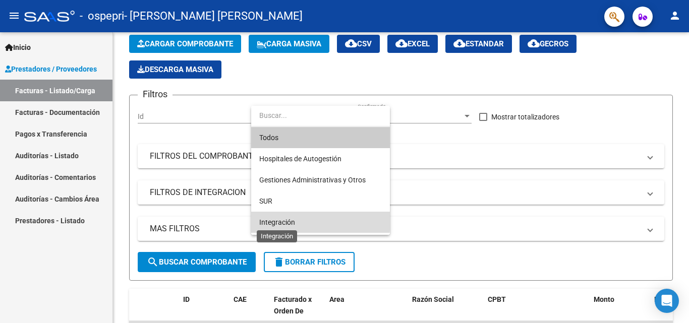
click at [290, 220] on span "Integración" at bounding box center [277, 222] width 36 height 8
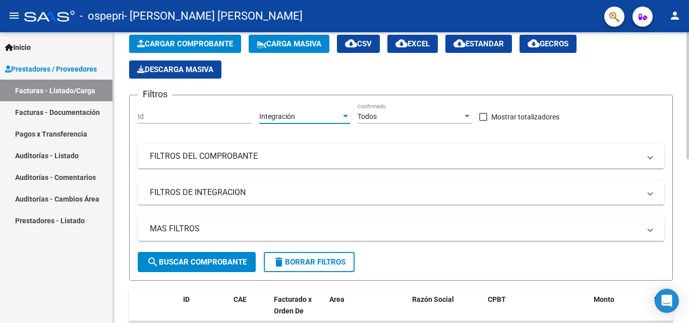
click at [236, 156] on mat-panel-title "FILTROS DEL COMPROBANTE" at bounding box center [395, 156] width 490 height 11
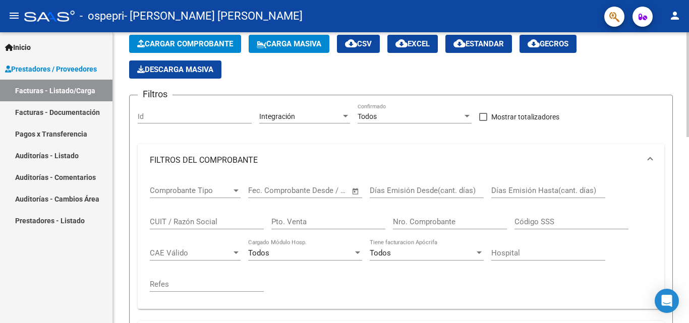
click at [351, 191] on span "Open calendar" at bounding box center [356, 192] width 24 height 24
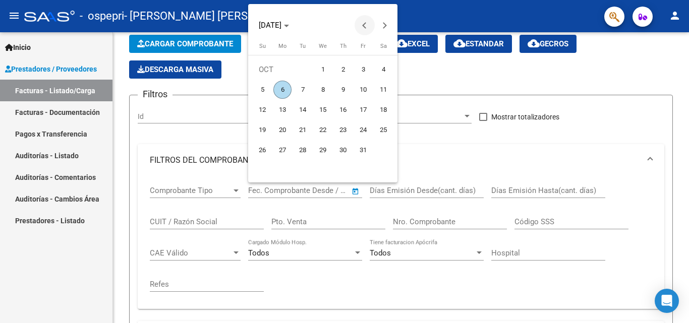
click at [366, 25] on button "Previous month" at bounding box center [365, 25] width 20 height 20
click at [283, 90] on span "1" at bounding box center [282, 90] width 18 height 18
type input "01/09/2025"
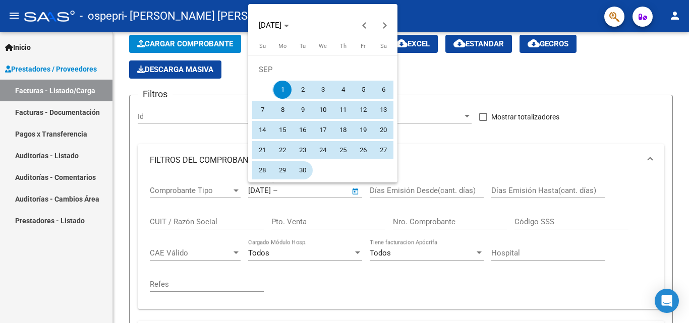
click at [303, 171] on span "30" at bounding box center [303, 170] width 18 height 18
type input "30/09/2025"
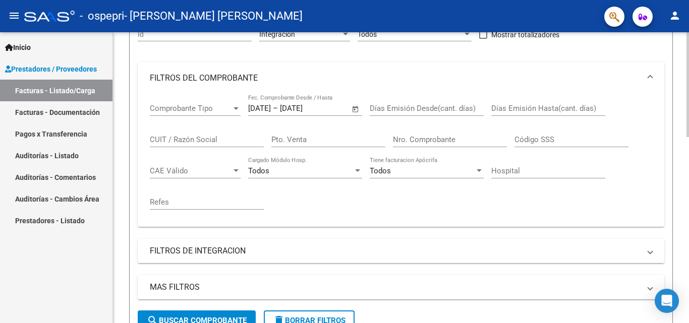
scroll to position [151, 0]
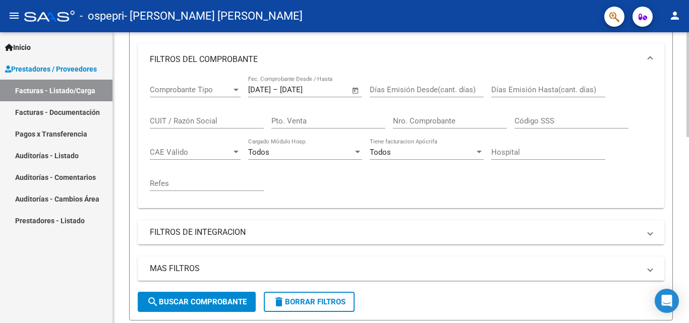
click at [223, 297] on button "search Buscar Comprobante" at bounding box center [197, 302] width 118 height 20
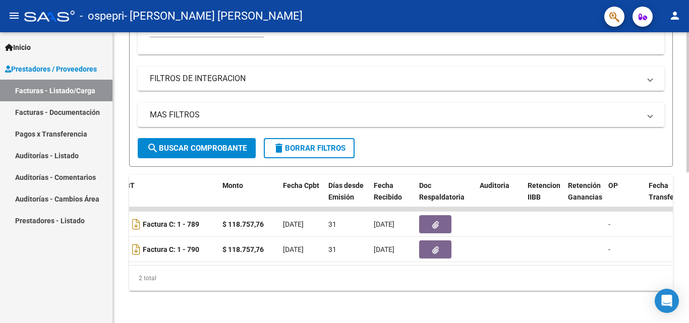
scroll to position [0, 463]
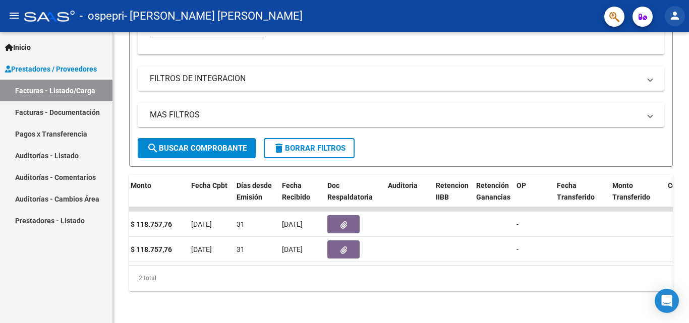
click at [681, 17] on mat-icon "person" at bounding box center [675, 16] width 12 height 12
click at [657, 66] on button "exit_to_app Salir" at bounding box center [655, 66] width 62 height 24
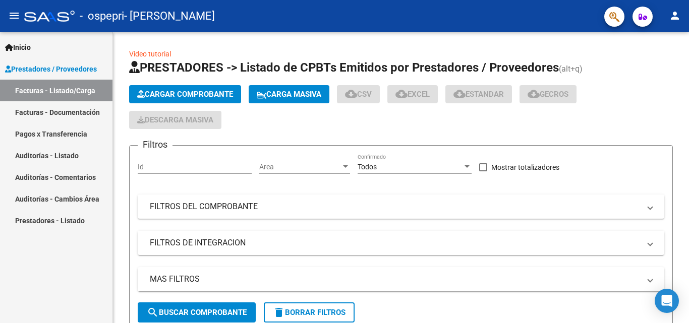
click at [191, 98] on span "Cargar Comprobante" at bounding box center [185, 94] width 96 height 9
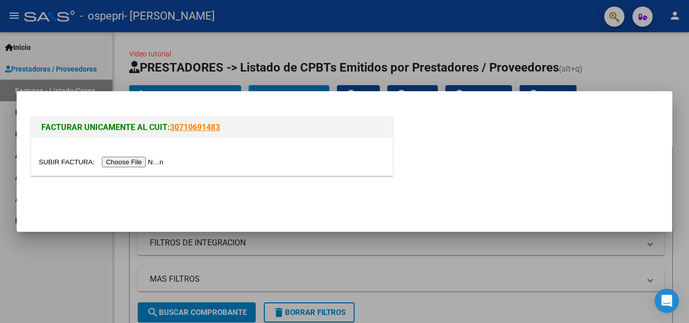
click at [144, 158] on input "file" at bounding box center [103, 162] width 128 height 11
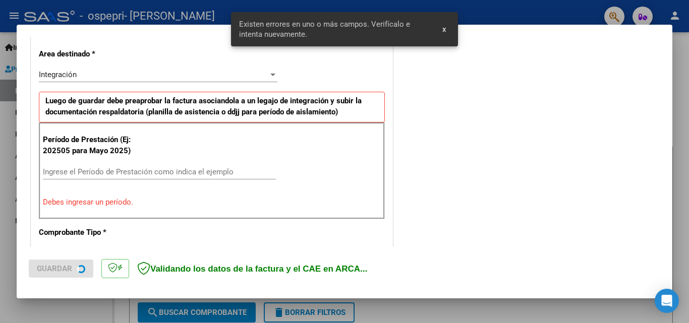
scroll to position [228, 0]
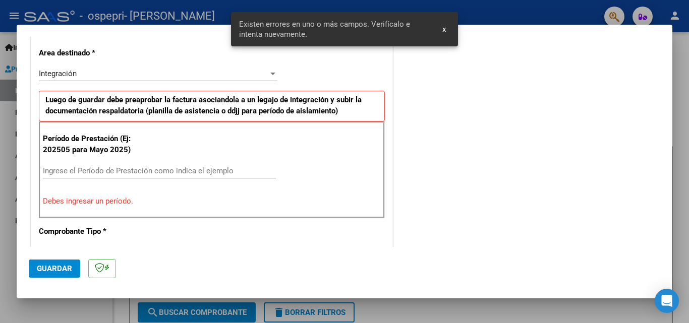
click at [114, 171] on input "Ingrese el Período de Prestación como indica el ejemplo" at bounding box center [159, 170] width 233 height 9
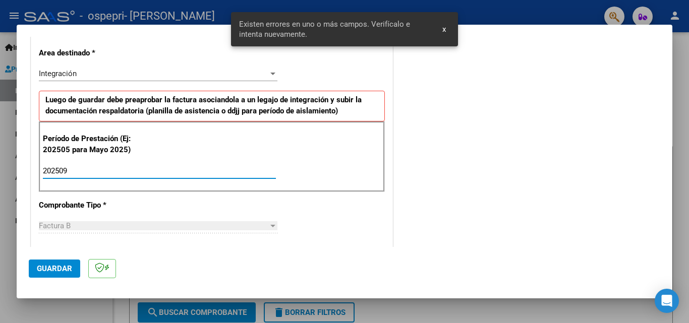
type input "202509"
click at [64, 275] on button "Guardar" at bounding box center [54, 269] width 51 height 18
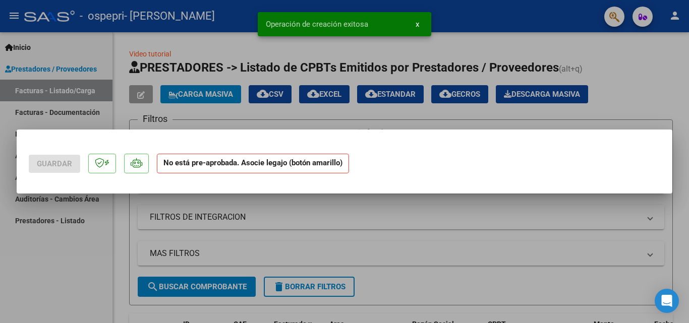
scroll to position [0, 0]
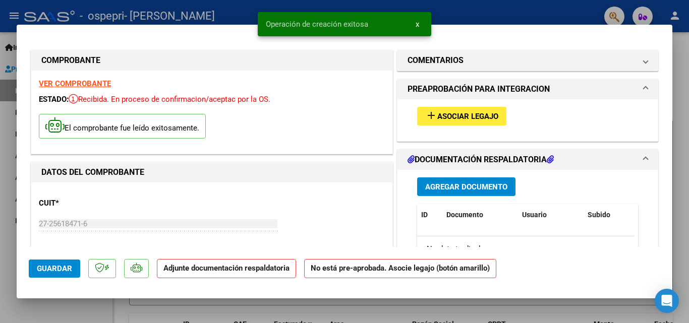
click at [464, 115] on span "Asociar Legajo" at bounding box center [467, 116] width 61 height 9
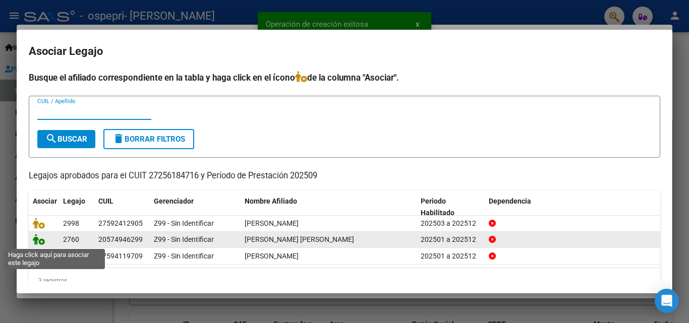
click at [43, 240] on icon at bounding box center [39, 239] width 12 height 11
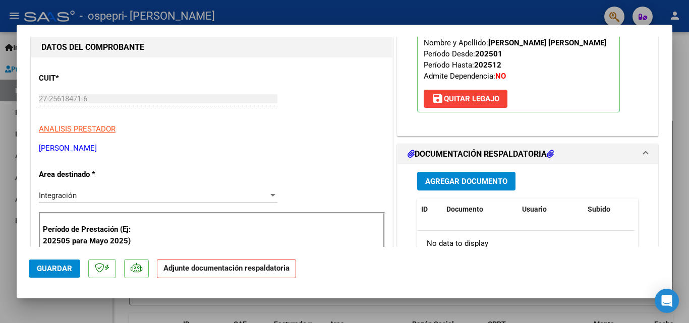
scroll to position [202, 0]
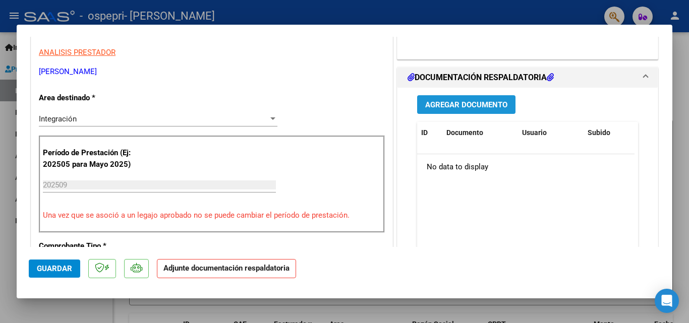
click at [474, 109] on span "Agregar Documento" at bounding box center [466, 104] width 82 height 9
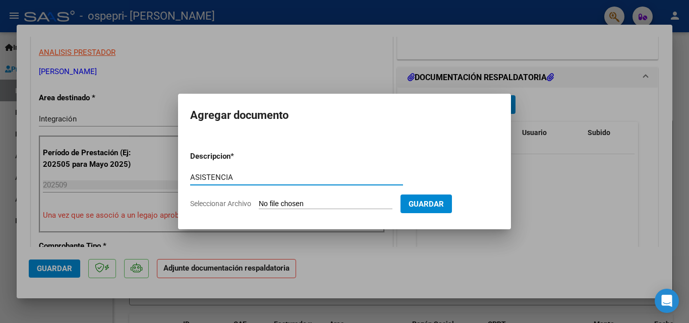
type input "ASISTENCIA"
click at [268, 200] on input "Seleccionar Archivo" at bounding box center [326, 205] width 134 height 10
type input "C:\fakepath\[PERSON_NAME] M mt septiembre .pdf"
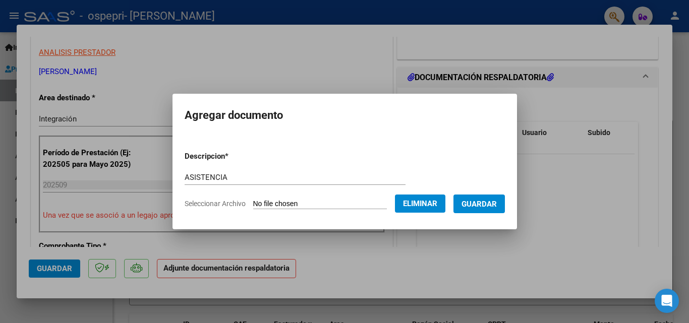
click at [492, 207] on span "Guardar" at bounding box center [479, 204] width 35 height 9
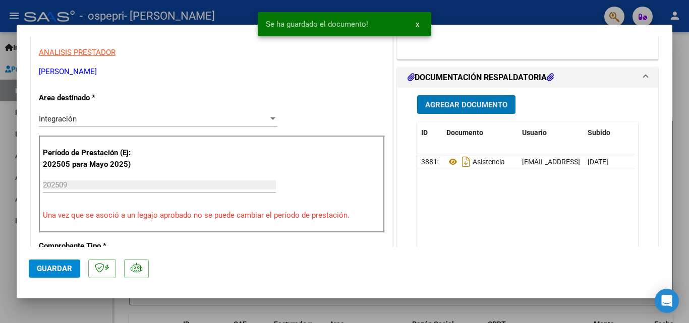
click at [49, 267] on span "Guardar" at bounding box center [54, 268] width 35 height 9
click at [274, 312] on div at bounding box center [344, 161] width 689 height 323
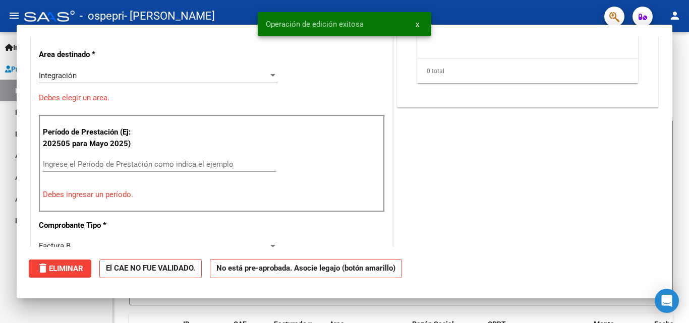
scroll to position [0, 0]
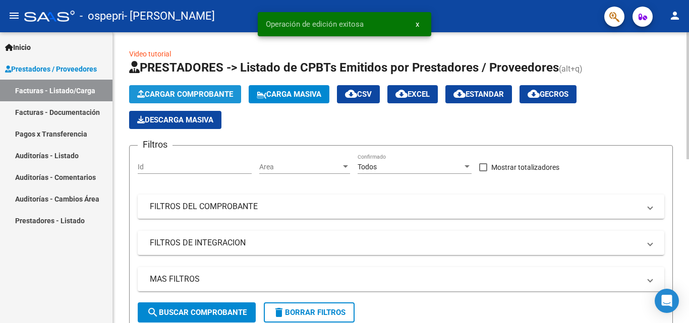
click at [200, 92] on span "Cargar Comprobante" at bounding box center [185, 94] width 96 height 9
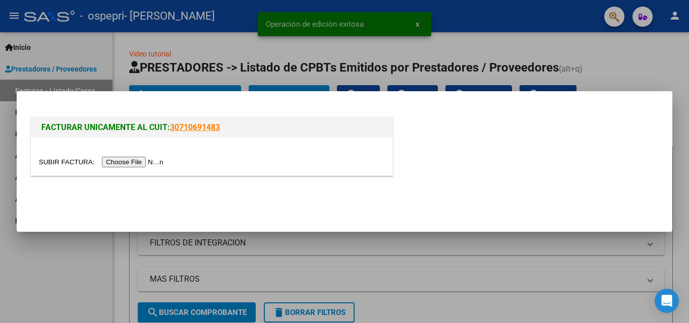
click at [135, 166] on input "file" at bounding box center [103, 162] width 128 height 11
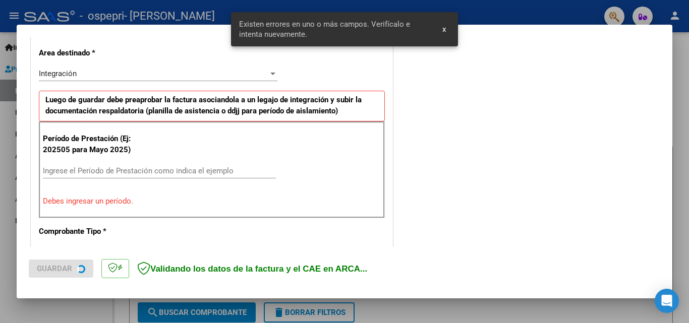
scroll to position [247, 0]
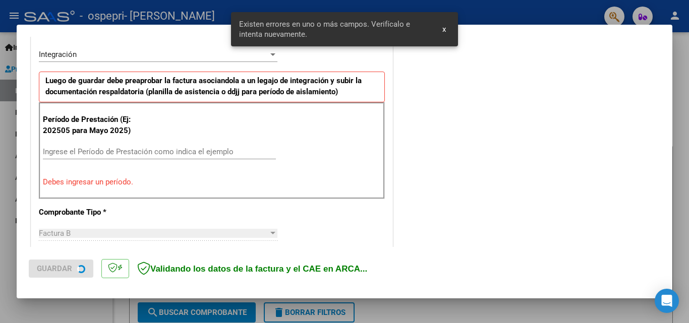
click at [107, 148] on input "Ingrese el Período de Prestación como indica el ejemplo" at bounding box center [159, 151] width 233 height 9
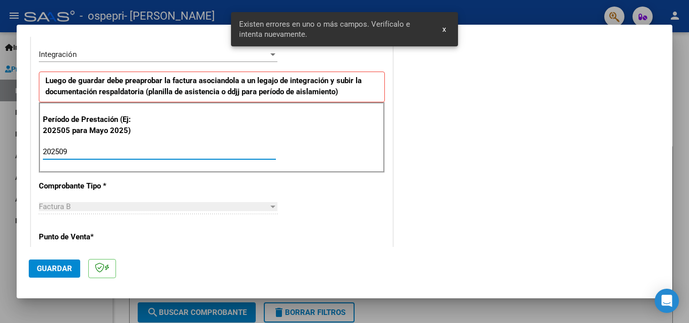
type input "202509"
click at [57, 268] on span "Guardar" at bounding box center [54, 268] width 35 height 9
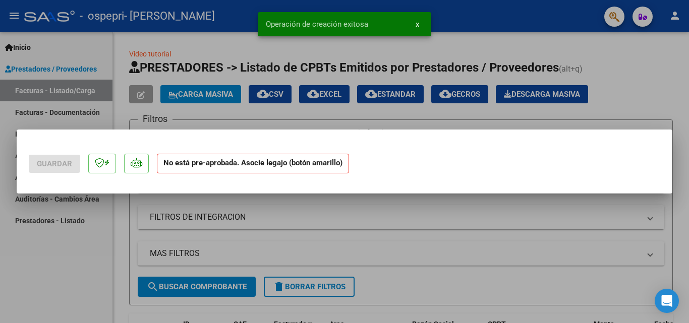
scroll to position [0, 0]
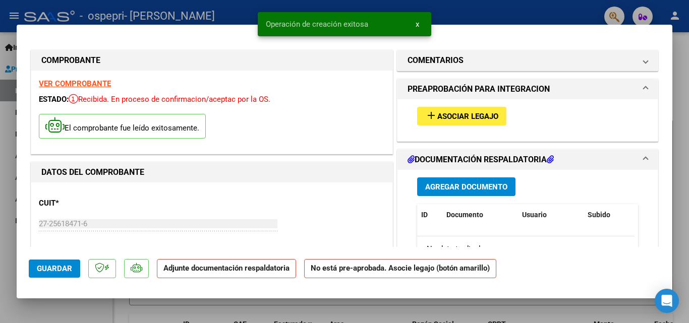
click at [482, 118] on span "Asociar Legajo" at bounding box center [467, 116] width 61 height 9
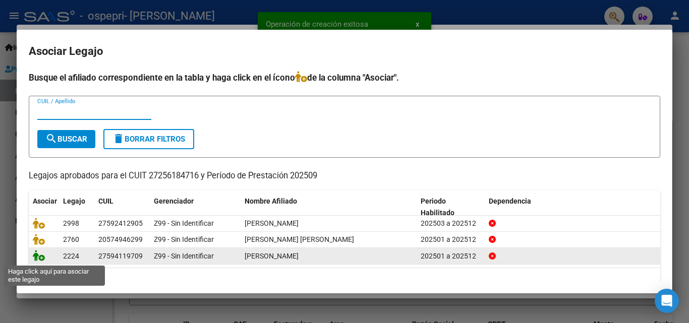
click at [38, 257] on icon at bounding box center [39, 255] width 12 height 11
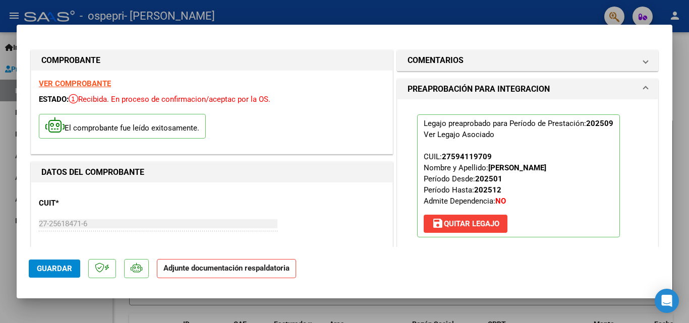
scroll to position [101, 0]
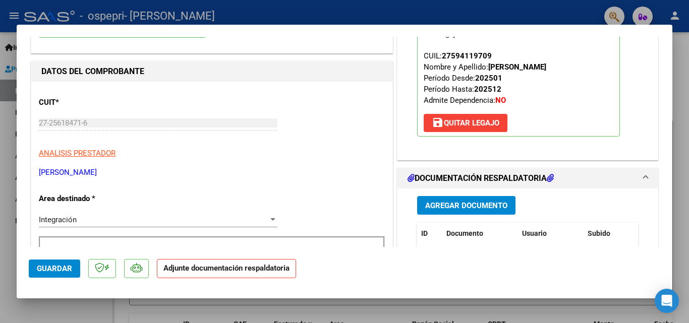
click at [484, 204] on span "Agregar Documento" at bounding box center [466, 205] width 82 height 9
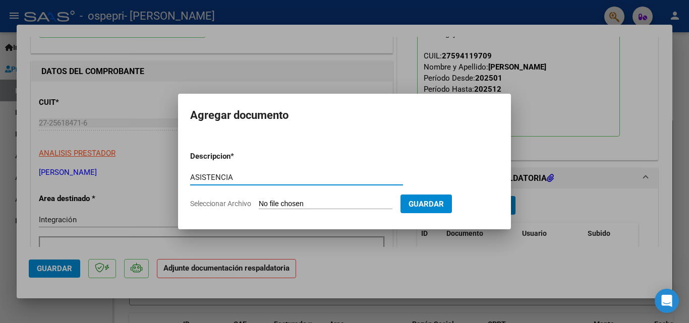
type input "ASISTENCIA"
click at [340, 201] on input "Seleccionar Archivo" at bounding box center [326, 205] width 134 height 10
type input "C:\fakepath\Ramírez mt septiembre .pdf"
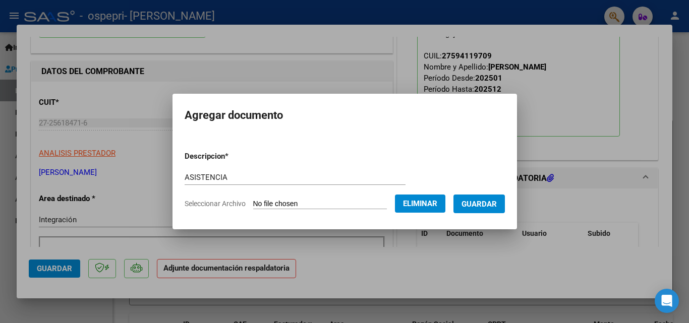
click at [487, 210] on button "Guardar" at bounding box center [479, 204] width 51 height 19
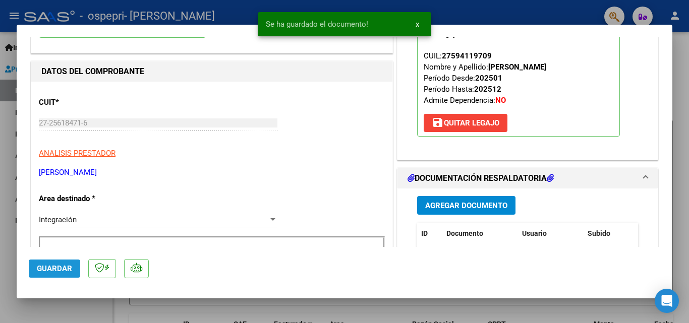
click at [52, 267] on span "Guardar" at bounding box center [54, 268] width 35 height 9
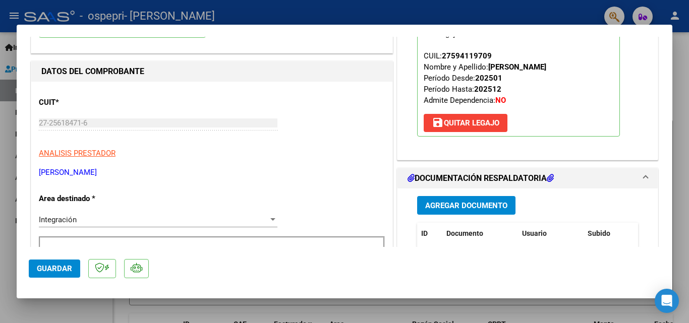
click at [341, 157] on p "ANALISIS PRESTADOR" at bounding box center [212, 154] width 346 height 12
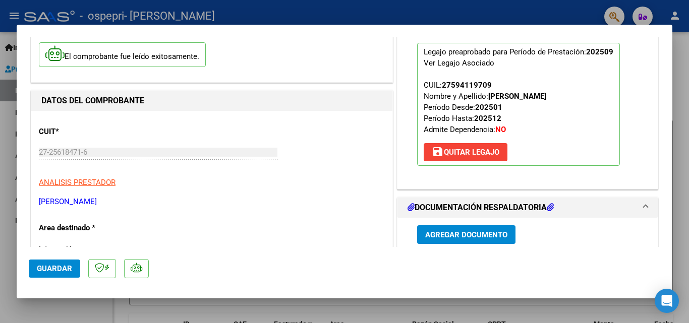
scroll to position [50, 0]
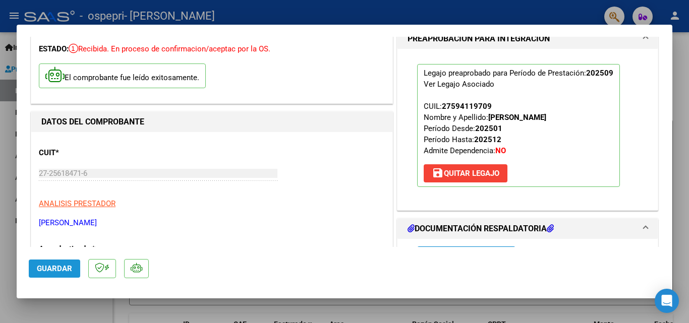
click at [55, 267] on span "Guardar" at bounding box center [54, 268] width 35 height 9
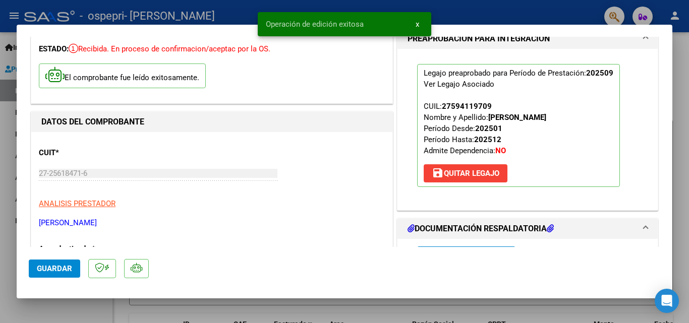
click at [118, 313] on div at bounding box center [344, 161] width 689 height 323
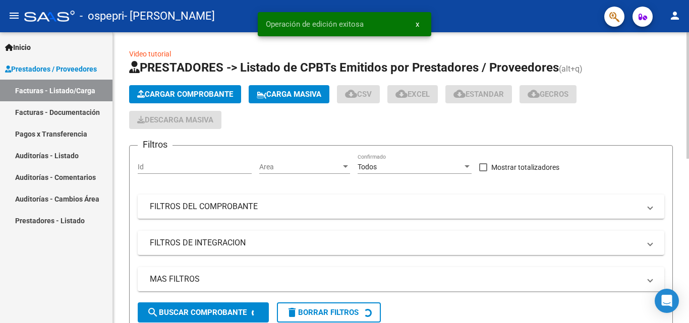
click at [330, 221] on div "Filtros Id Area Area Todos Confirmado Mostrar totalizadores FILTROS DEL COMPROB…" at bounding box center [401, 228] width 527 height 149
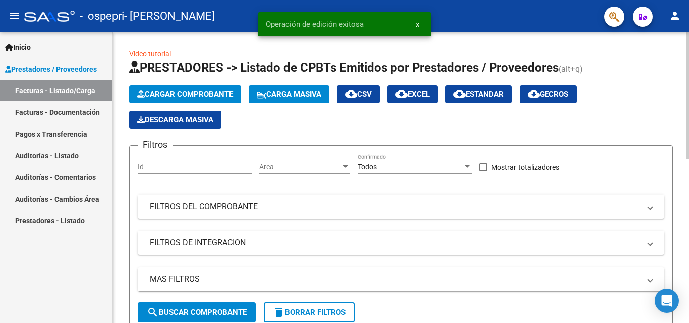
click at [181, 94] on span "Cargar Comprobante" at bounding box center [185, 94] width 96 height 9
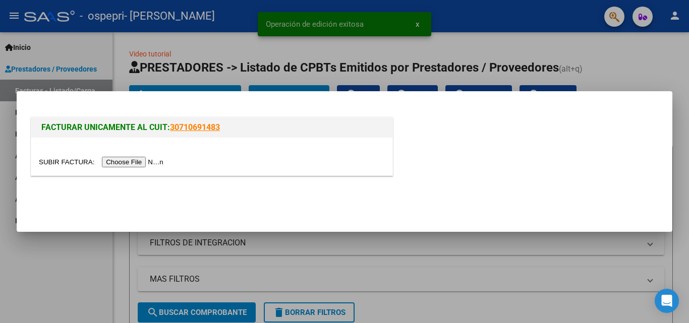
click at [142, 161] on input "file" at bounding box center [103, 162] width 128 height 11
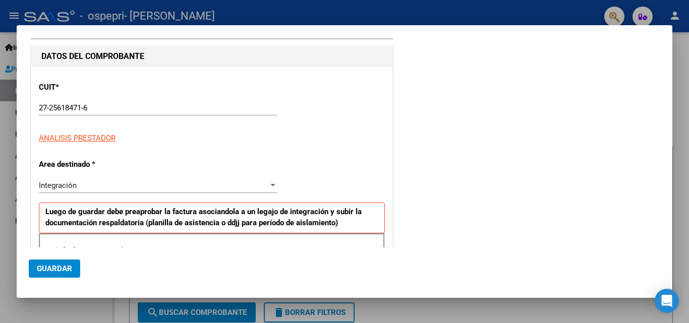
scroll to position [101, 0]
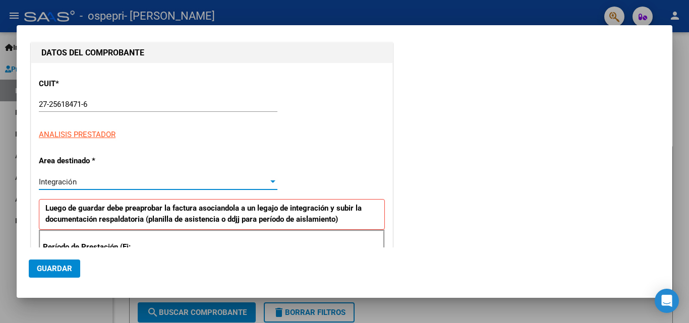
click at [69, 181] on span "Integración" at bounding box center [58, 182] width 38 height 9
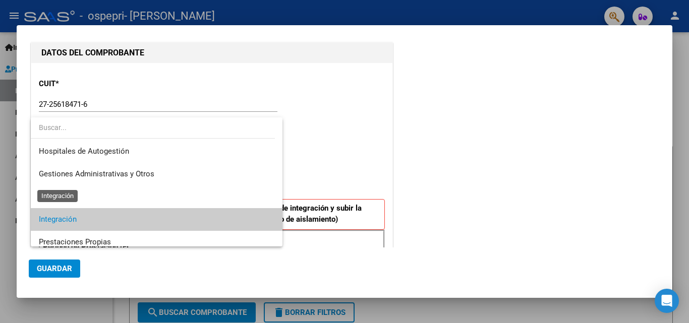
scroll to position [38, 0]
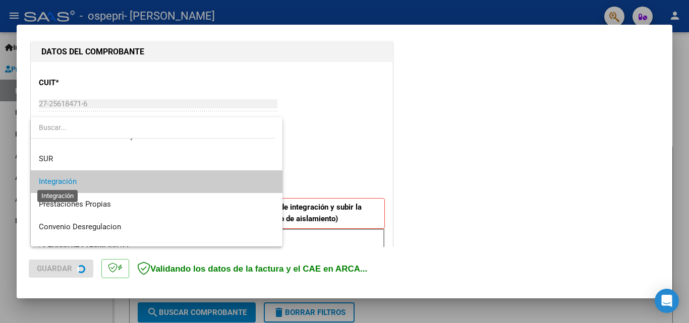
click at [69, 181] on span "Integración" at bounding box center [58, 181] width 38 height 9
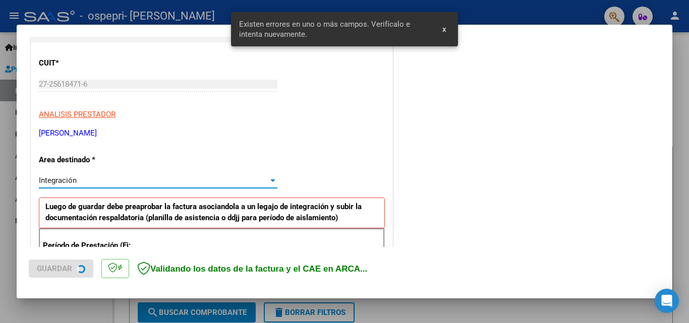
scroll to position [202, 0]
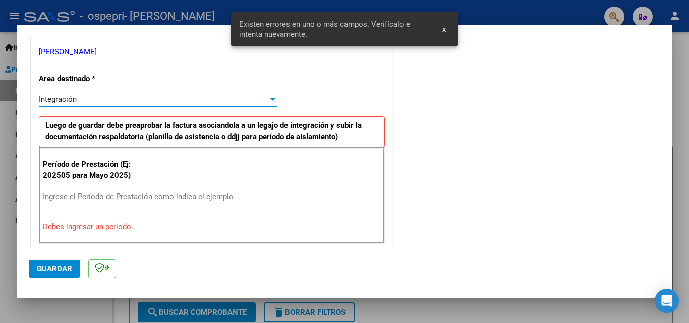
click at [72, 202] on div "Ingrese el Período de Prestación como indica el ejemplo" at bounding box center [159, 196] width 233 height 15
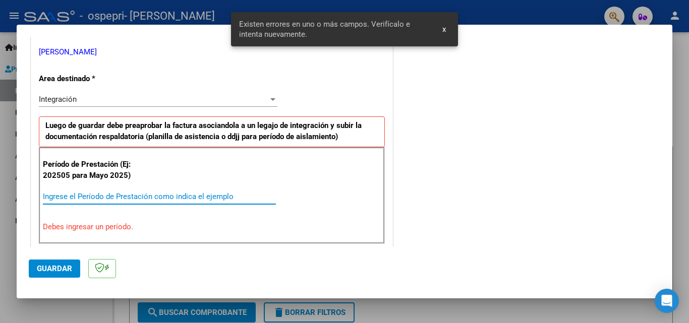
click at [72, 202] on div "Ingrese el Período de Prestación como indica el ejemplo" at bounding box center [159, 196] width 233 height 15
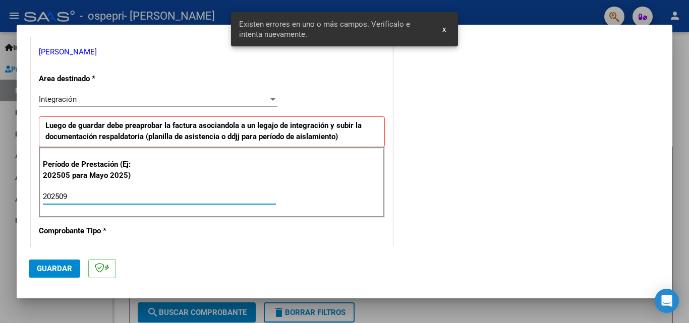
type input "202509"
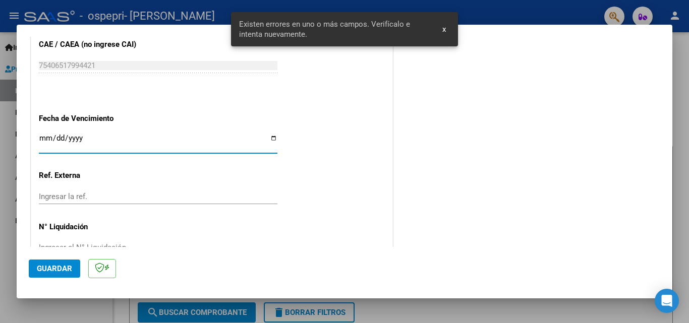
click at [47, 277] on button "Guardar" at bounding box center [54, 269] width 51 height 18
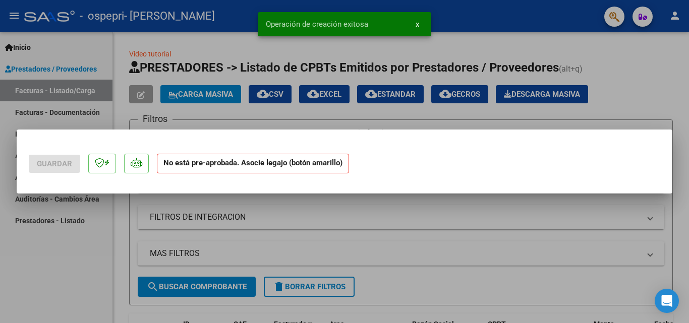
scroll to position [0, 0]
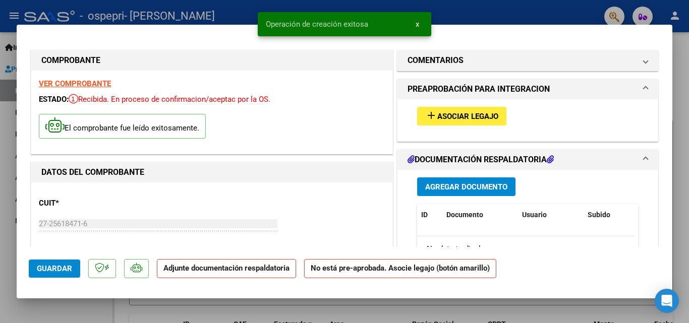
click at [458, 120] on span "Asociar Legajo" at bounding box center [467, 116] width 61 height 9
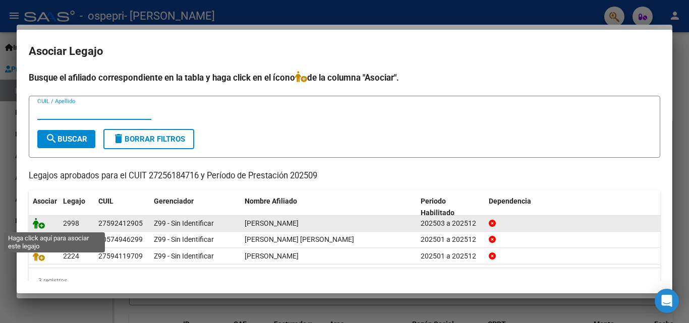
click at [40, 227] on icon at bounding box center [39, 223] width 12 height 11
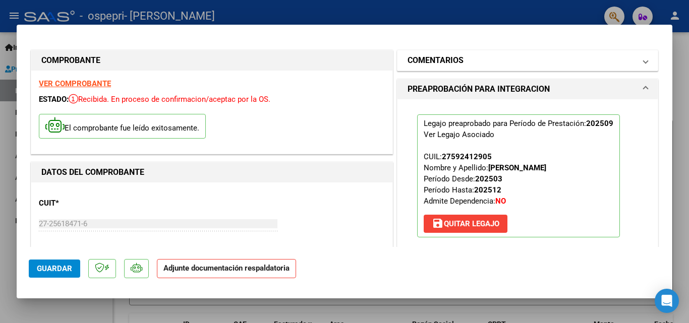
click at [485, 65] on mat-panel-title "COMENTARIOS" at bounding box center [522, 60] width 228 height 12
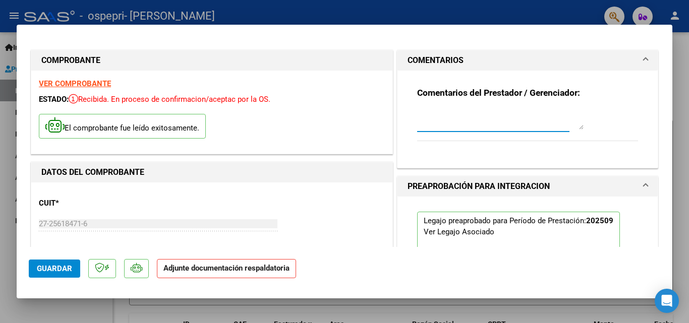
click at [428, 117] on textarea at bounding box center [500, 119] width 166 height 20
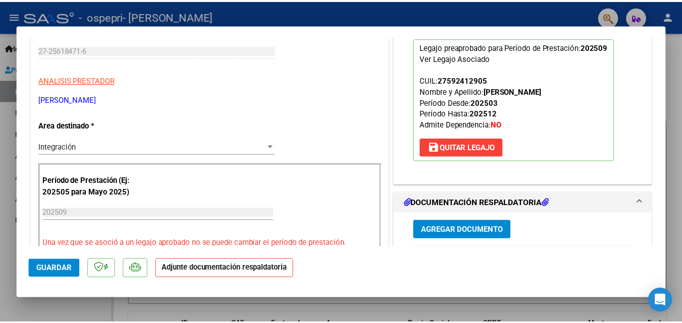
scroll to position [202, 0]
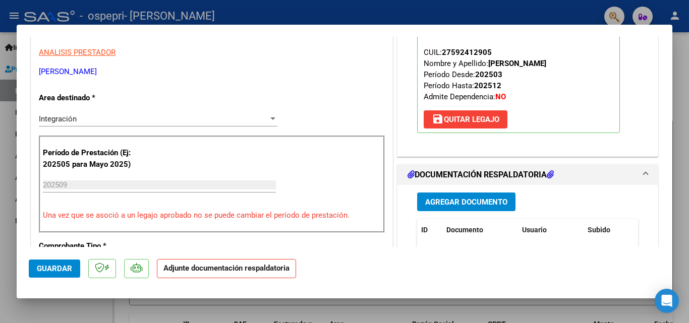
type textarea "BUENAS TARDES, SE CARGA FC SIN REGISTRO DE TOKEN NI PRELIQUIDACION. HABLADO CON…"
click at [453, 205] on span "Agregar Documento" at bounding box center [466, 202] width 82 height 9
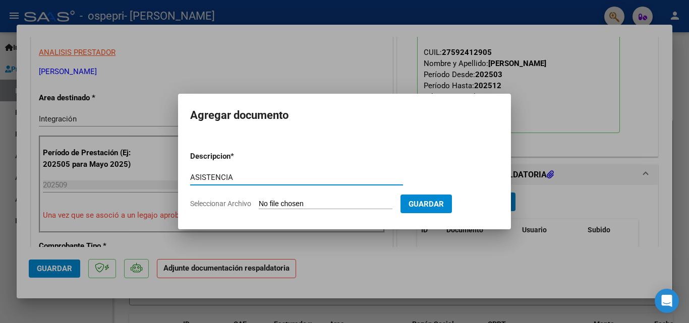
type input "ASISTENCIA"
click at [260, 204] on input "Seleccionar Archivo" at bounding box center [326, 205] width 134 height 10
type input "C:\fakepath\Ruiz mt septiembre .pdf"
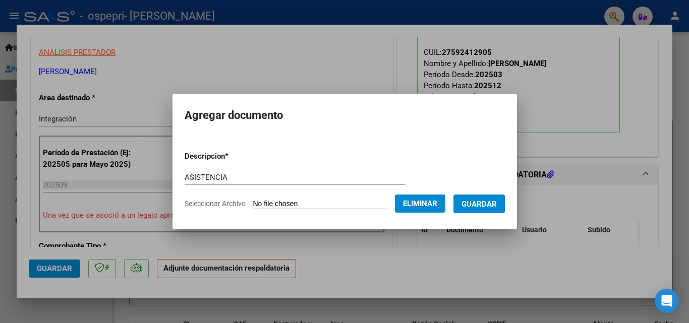
click at [481, 210] on button "Guardar" at bounding box center [479, 204] width 51 height 19
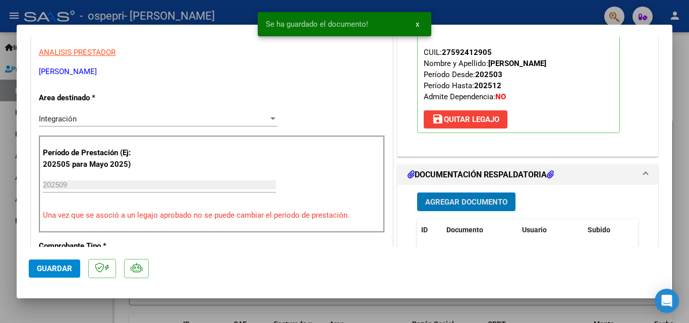
click at [47, 264] on span "Guardar" at bounding box center [54, 268] width 35 height 9
click at [376, 311] on div at bounding box center [344, 161] width 689 height 323
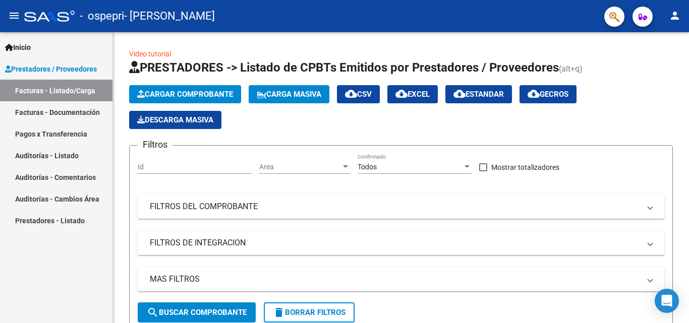
click at [684, 11] on mat-toolbar "menu - ospepri - ANDRESEN DEBORA person" at bounding box center [344, 16] width 689 height 32
click at [672, 21] on mat-icon "person" at bounding box center [675, 16] width 12 height 12
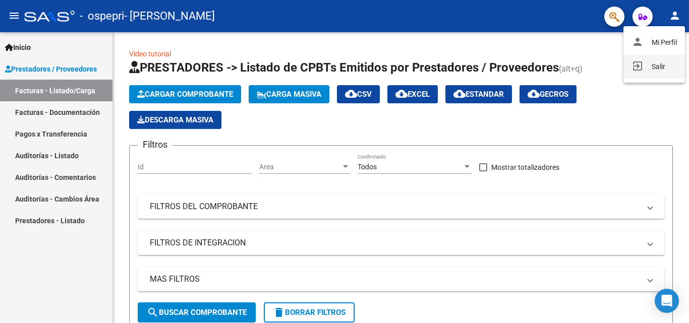
click at [650, 64] on button "exit_to_app Salir" at bounding box center [655, 66] width 62 height 24
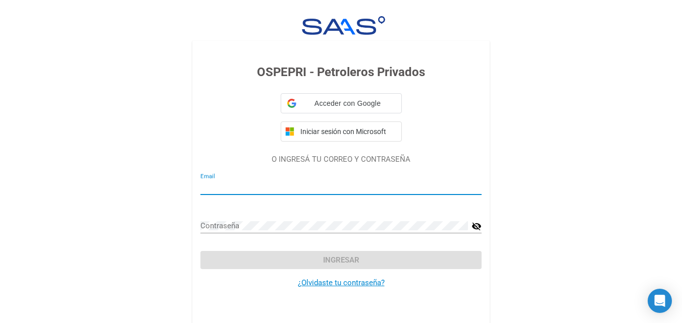
type input "debomus@hotmail.com"
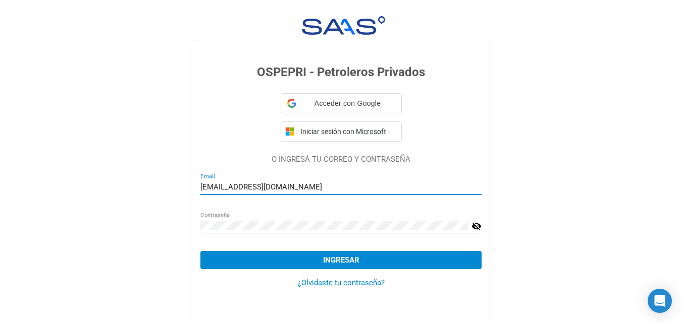
click at [295, 181] on div "debomus@hotmail.com Email" at bounding box center [340, 184] width 281 height 22
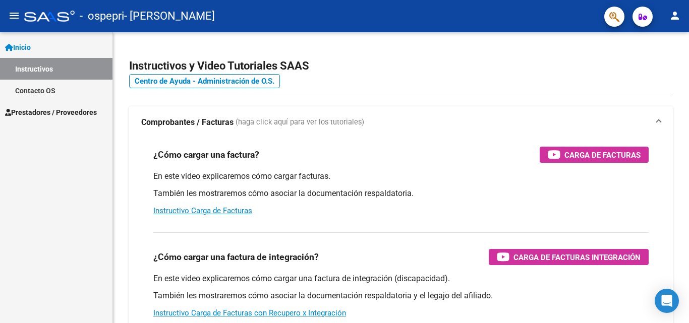
click at [31, 108] on span "Prestadores / Proveedores" at bounding box center [51, 112] width 92 height 11
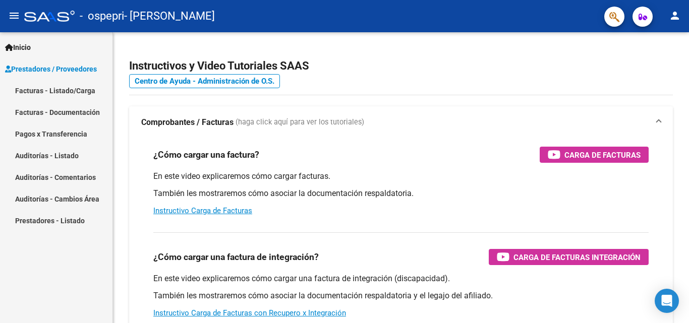
click at [65, 89] on link "Facturas - Listado/Carga" at bounding box center [56, 91] width 112 height 22
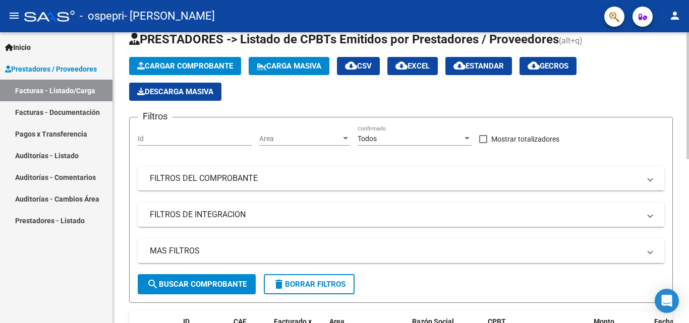
scroll to position [21, 0]
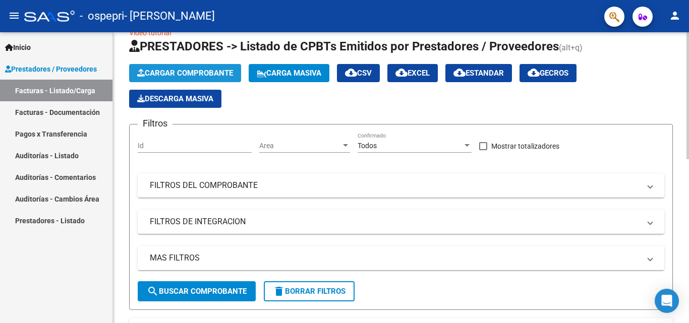
click at [204, 74] on span "Cargar Comprobante" at bounding box center [185, 73] width 96 height 9
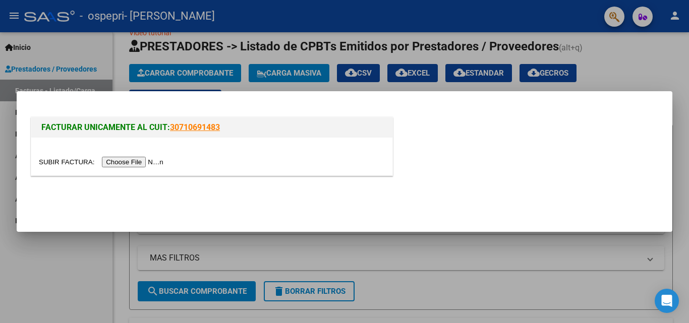
click at [141, 164] on input "file" at bounding box center [103, 162] width 128 height 11
click at [151, 165] on input "file" at bounding box center [103, 162] width 128 height 11
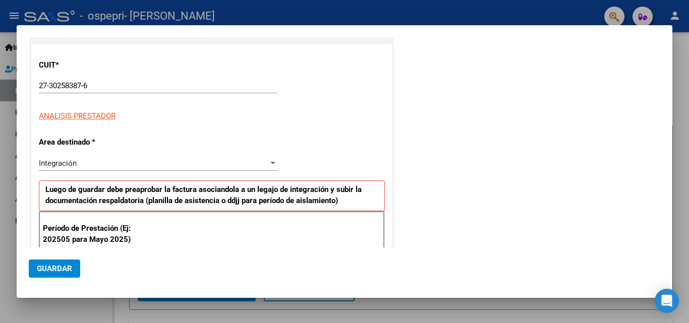
scroll to position [151, 0]
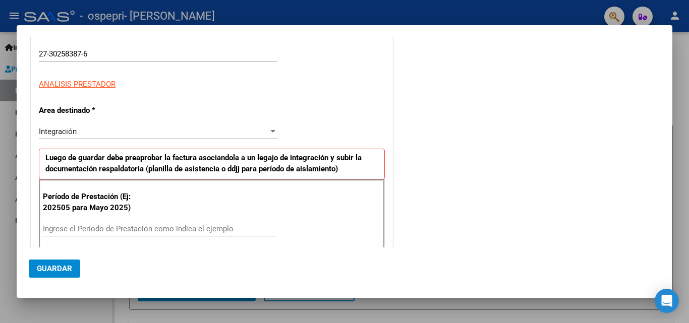
click at [141, 130] on div "Integración" at bounding box center [154, 131] width 230 height 9
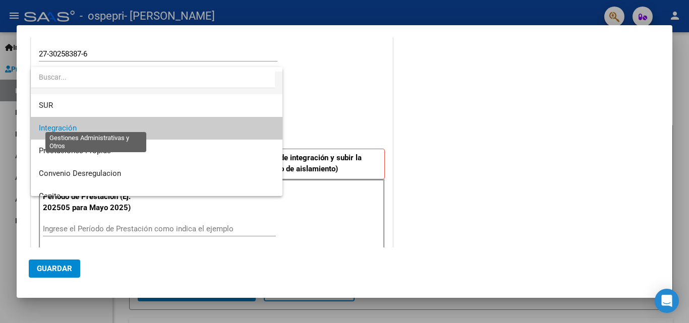
scroll to position [50, 0]
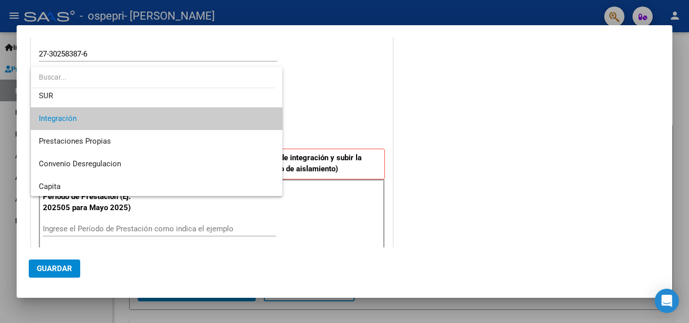
click at [519, 162] on div at bounding box center [344, 161] width 689 height 323
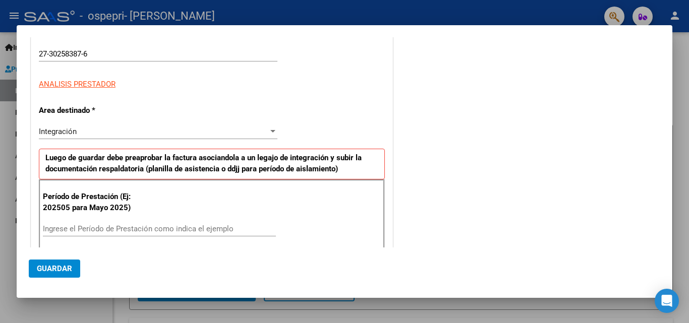
click at [95, 311] on div at bounding box center [344, 161] width 689 height 323
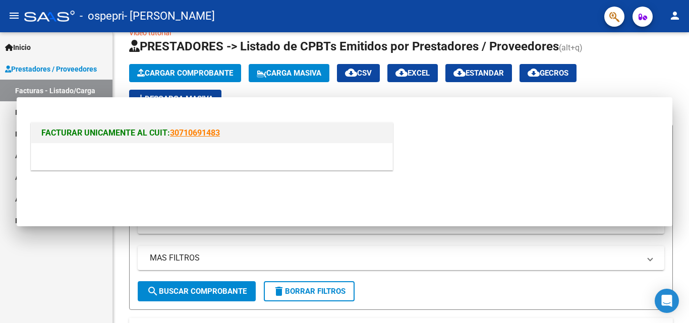
scroll to position [0, 0]
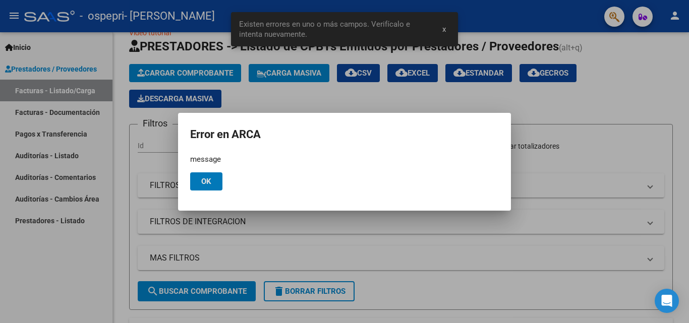
click at [208, 182] on span "Ok" at bounding box center [206, 181] width 10 height 9
